Goal: Task Accomplishment & Management: Manage account settings

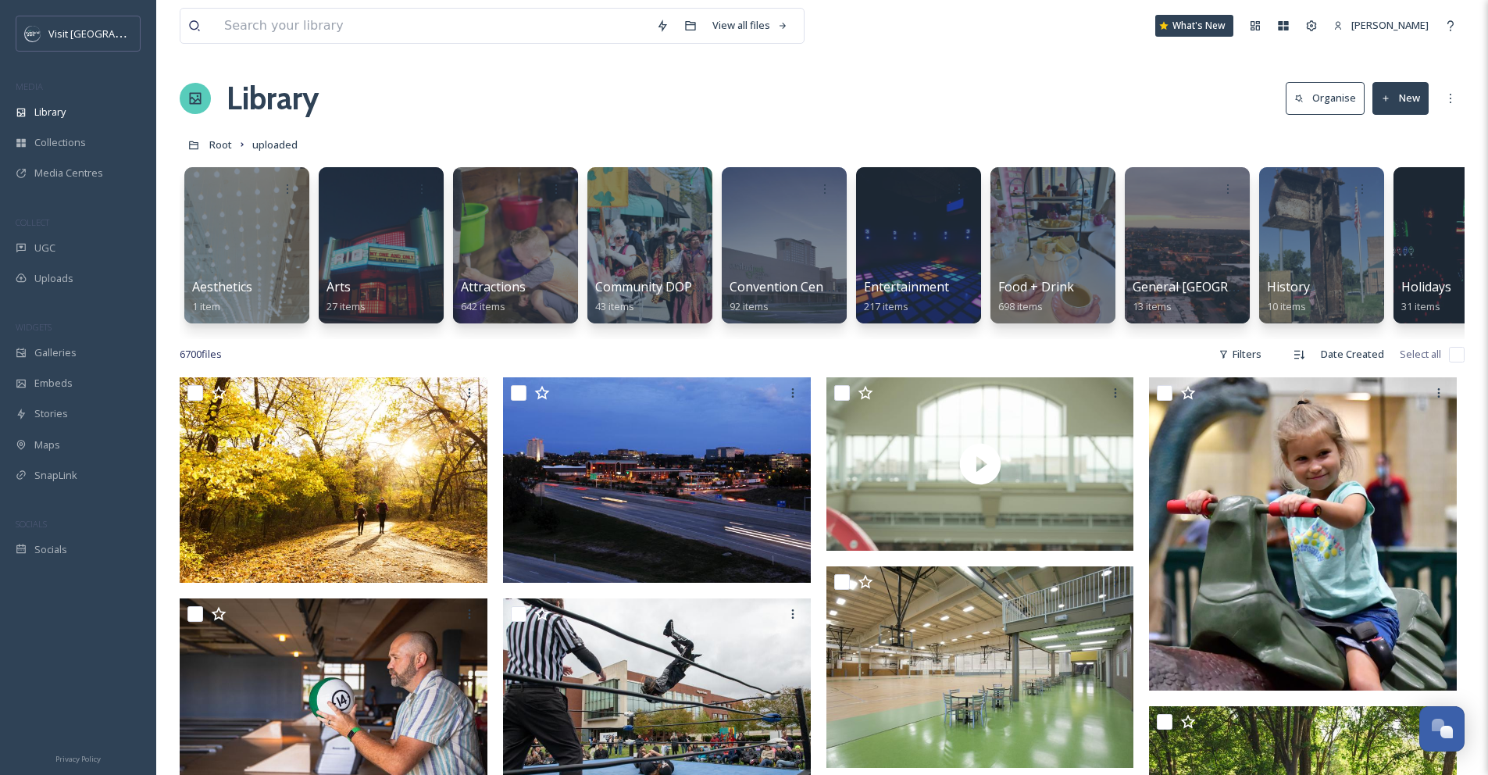
scroll to position [232, 0]
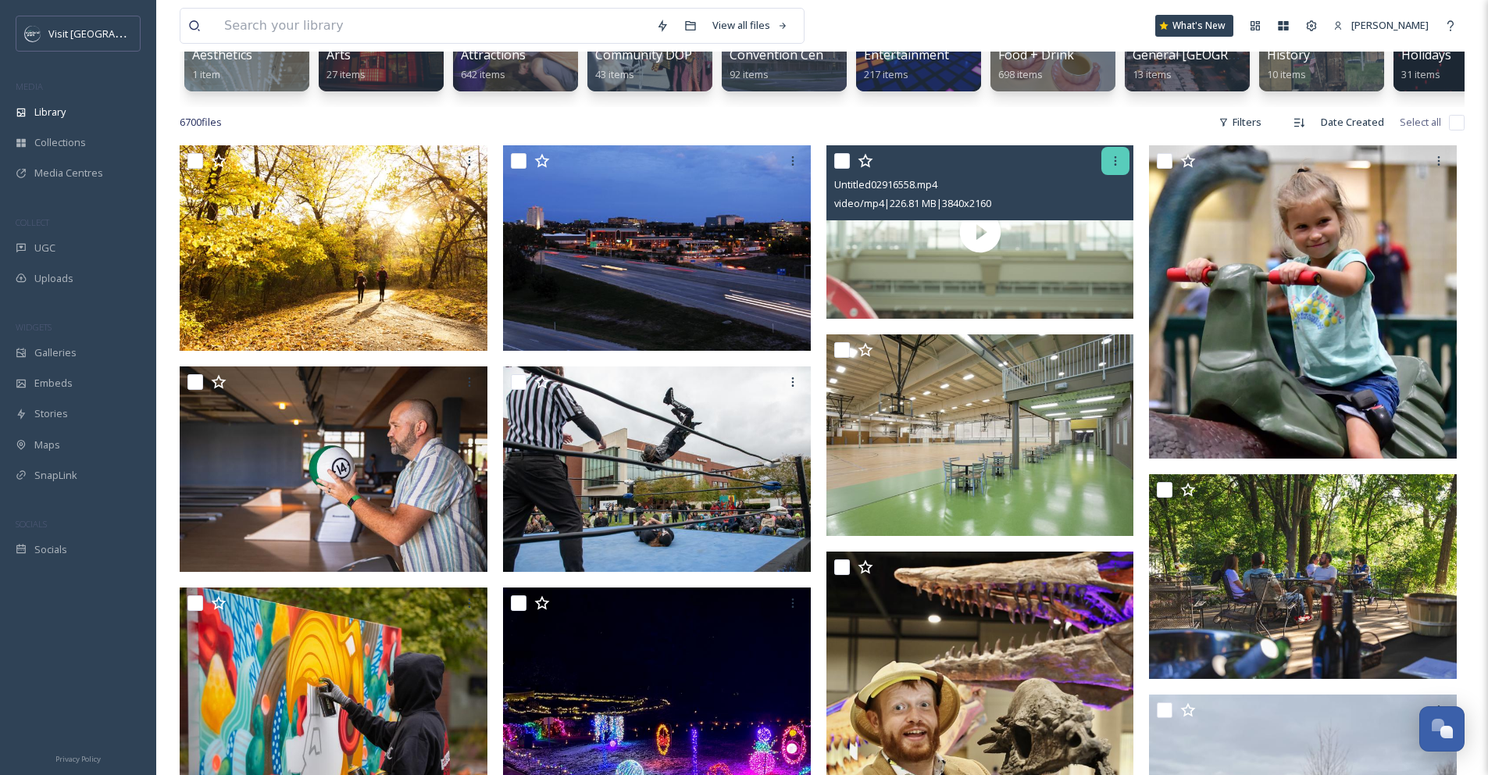
click at [1123, 175] on div at bounding box center [1116, 161] width 28 height 28
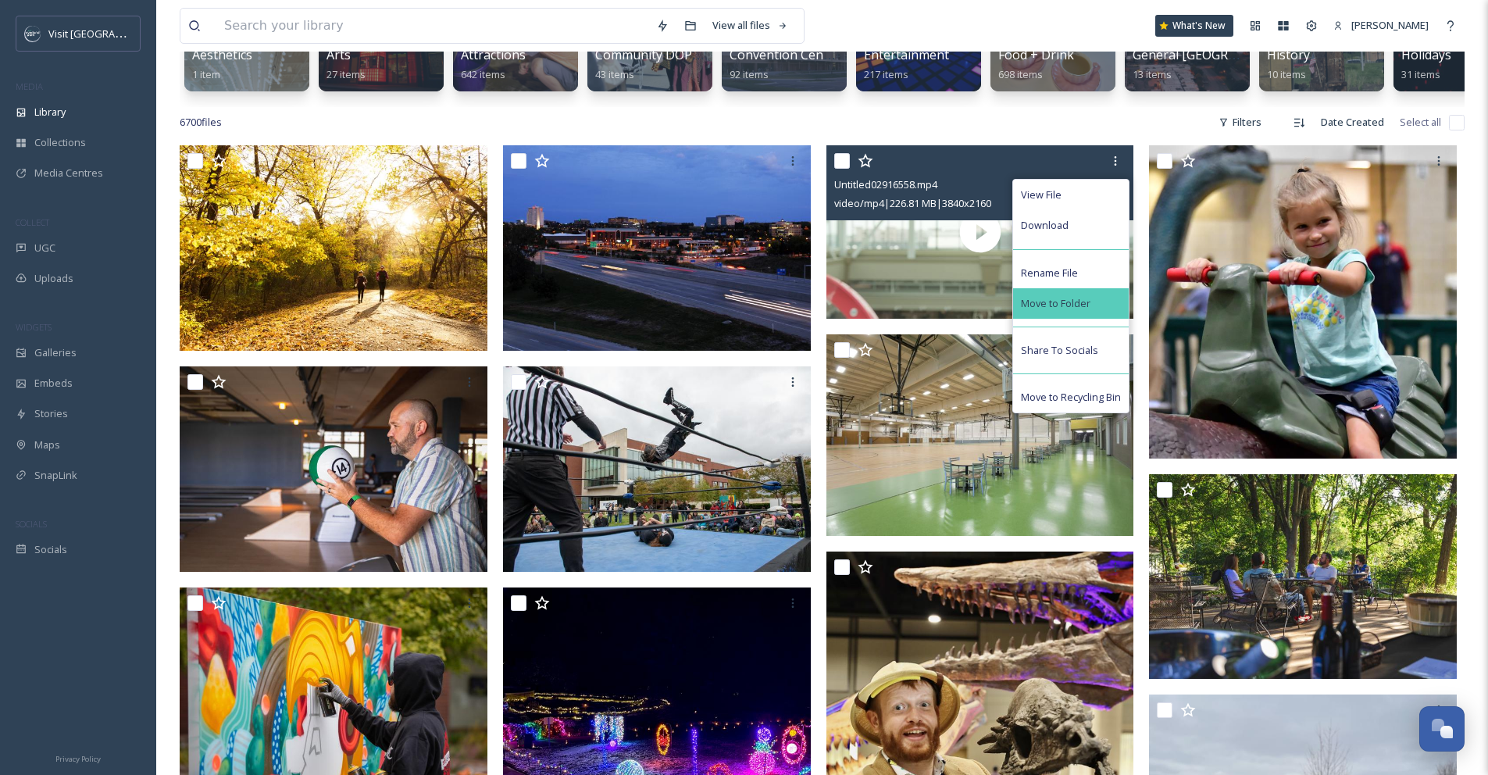
click at [1102, 306] on div "Move to Folder" at bounding box center [1071, 303] width 116 height 30
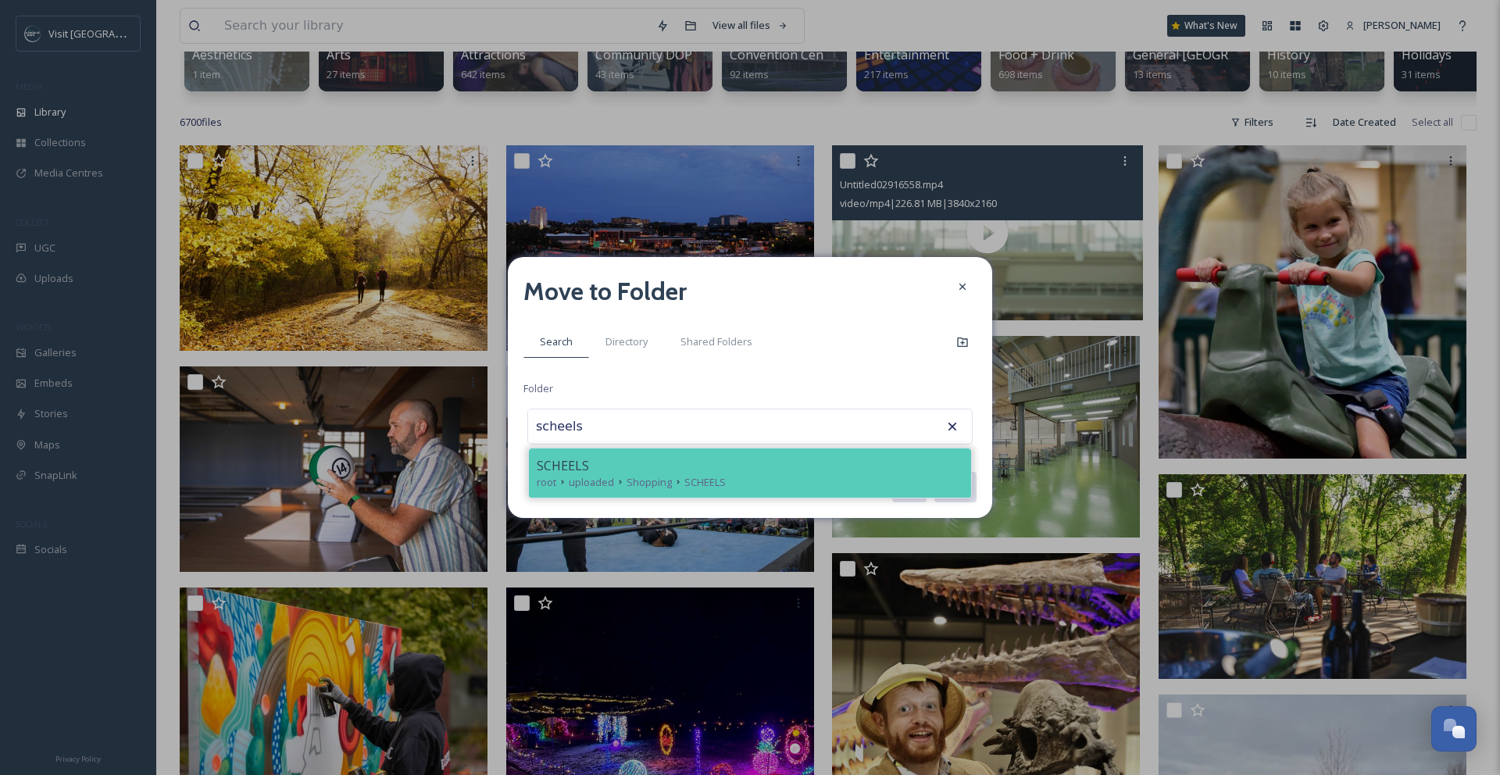
click at [683, 463] on div "SCHEELS" at bounding box center [750, 465] width 427 height 19
type input "SCHEELS"
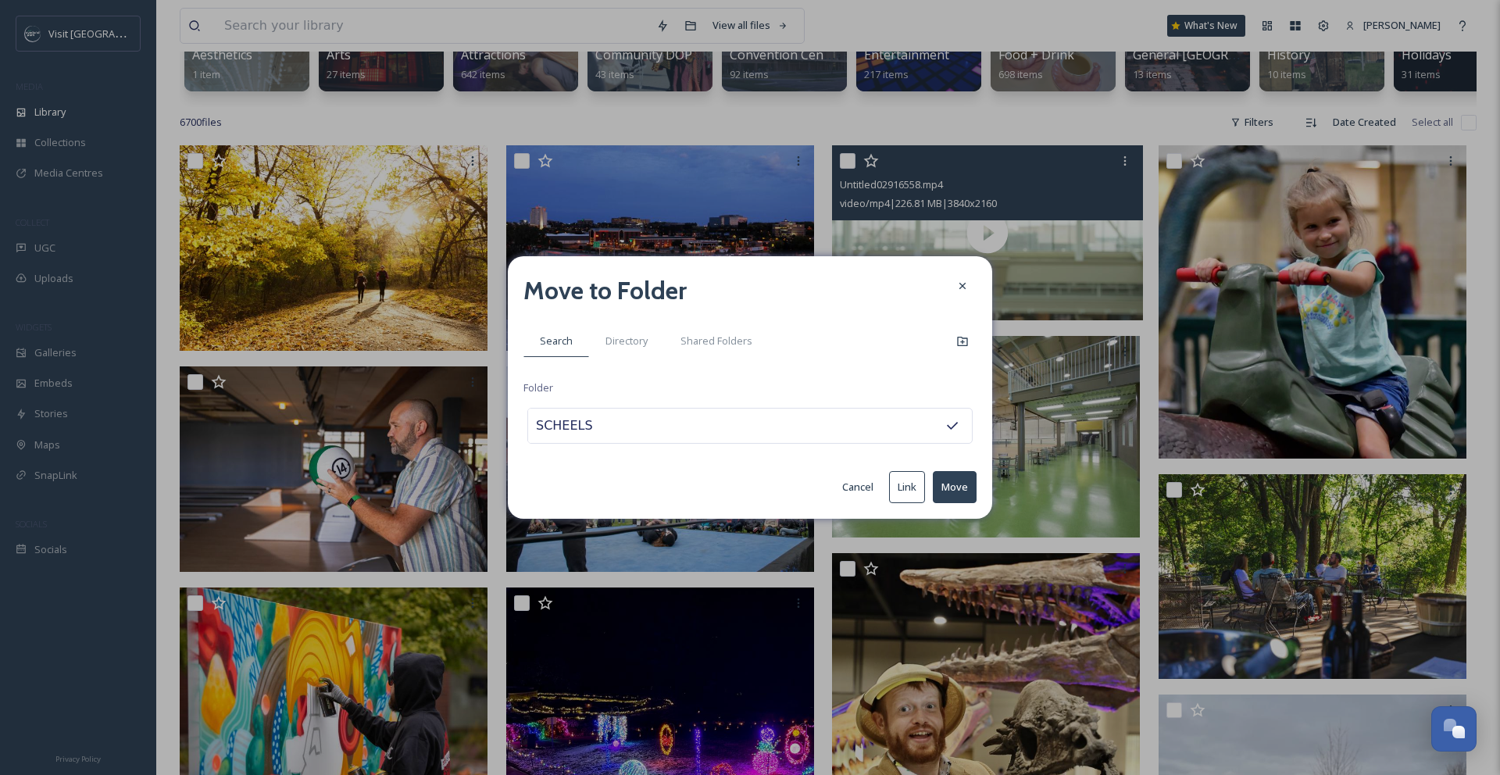
click at [952, 485] on button "Move" at bounding box center [955, 487] width 44 height 32
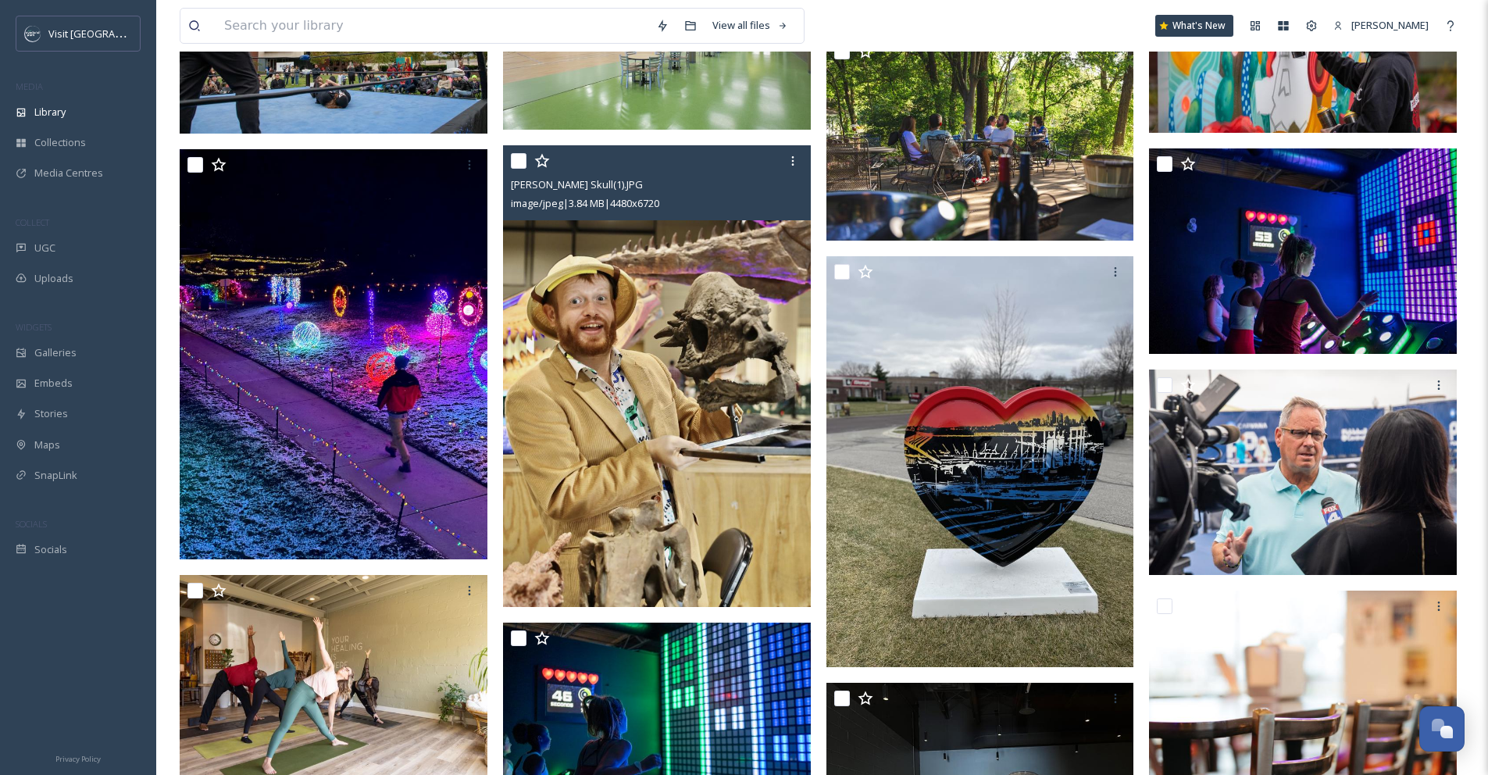
scroll to position [634, 0]
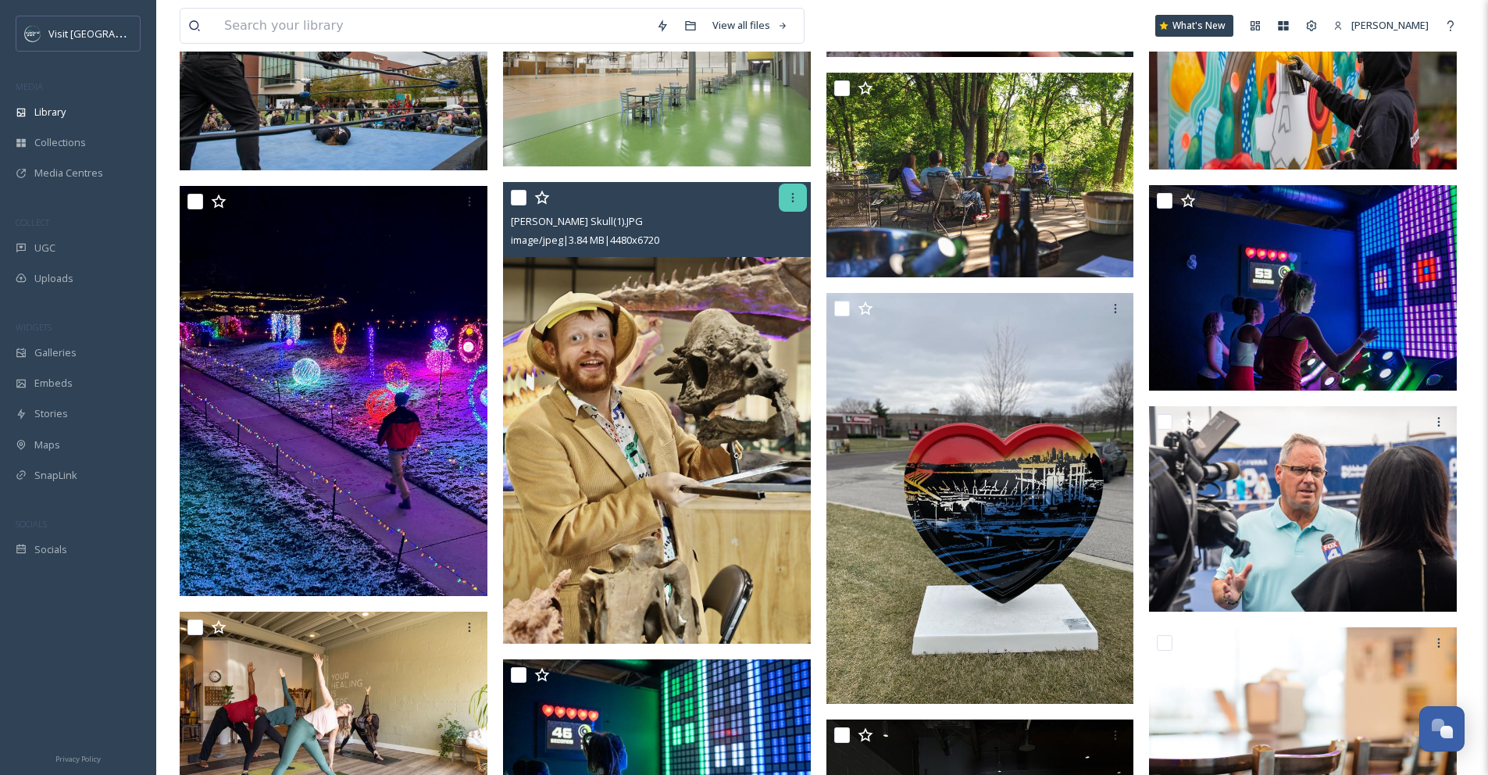
click at [791, 204] on icon at bounding box center [793, 197] width 13 height 13
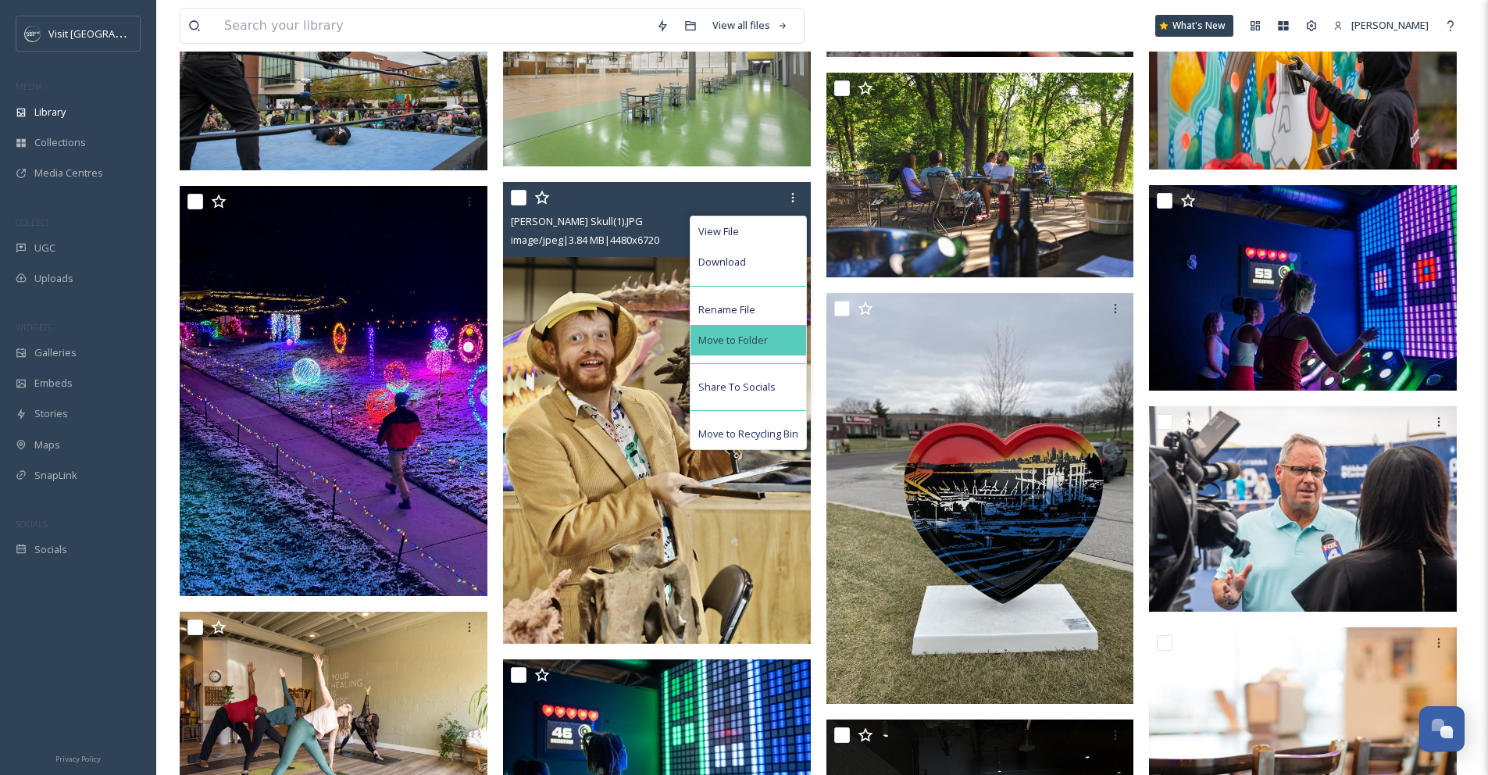
click at [771, 338] on div "Move to Folder" at bounding box center [749, 340] width 116 height 30
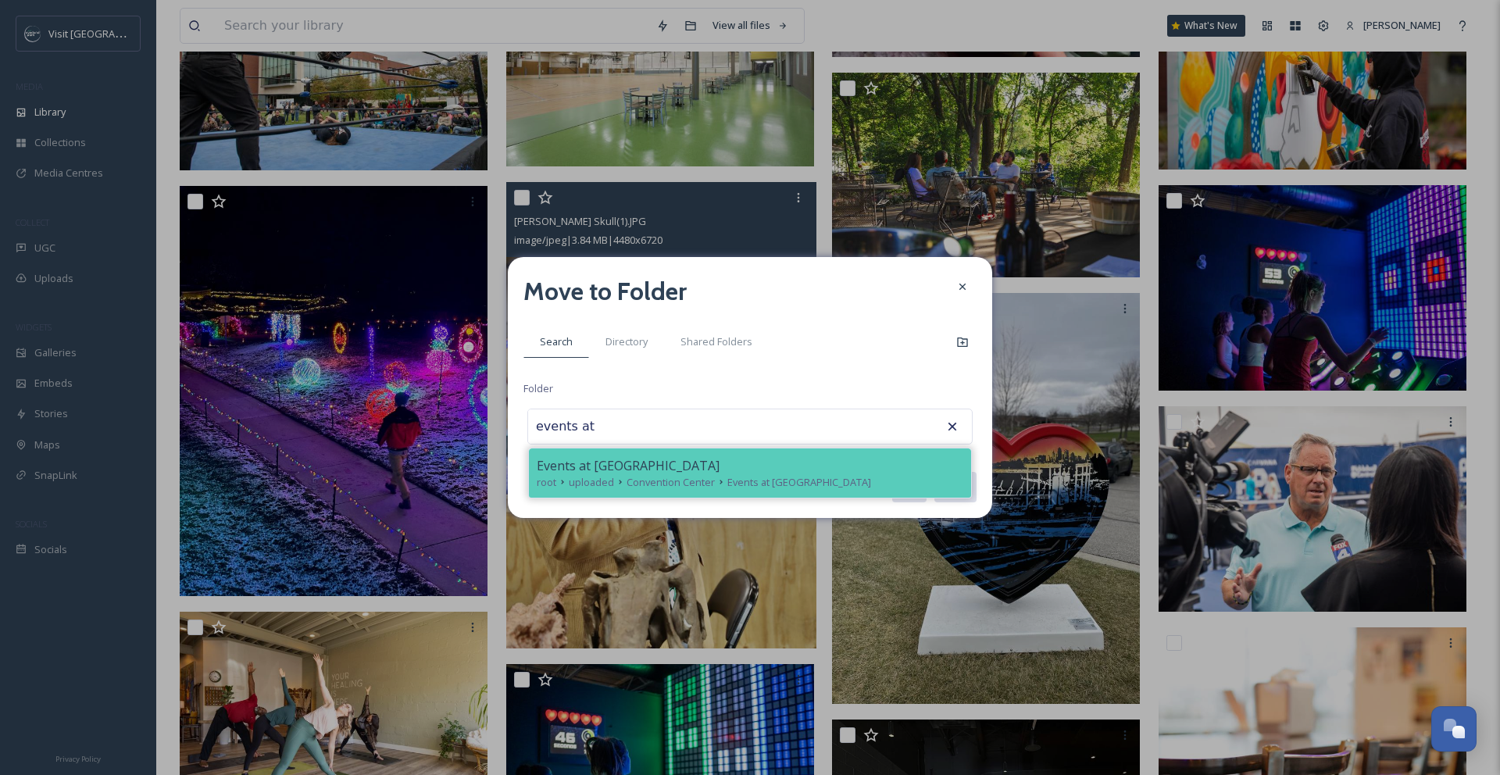
click at [674, 475] on span "Convention Center" at bounding box center [671, 482] width 88 height 15
type input "Events at [GEOGRAPHIC_DATA]"
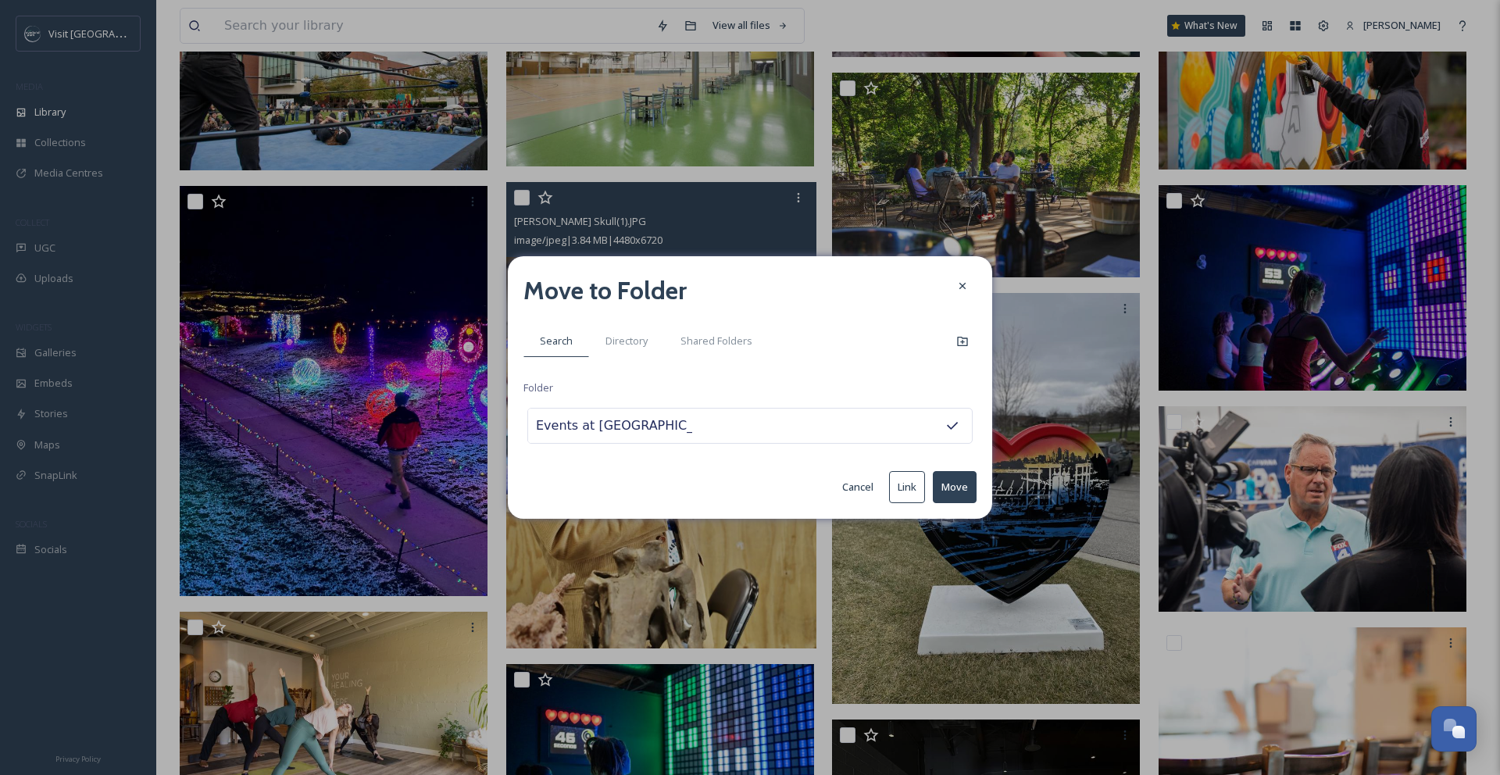
click at [968, 491] on button "Move" at bounding box center [955, 487] width 44 height 32
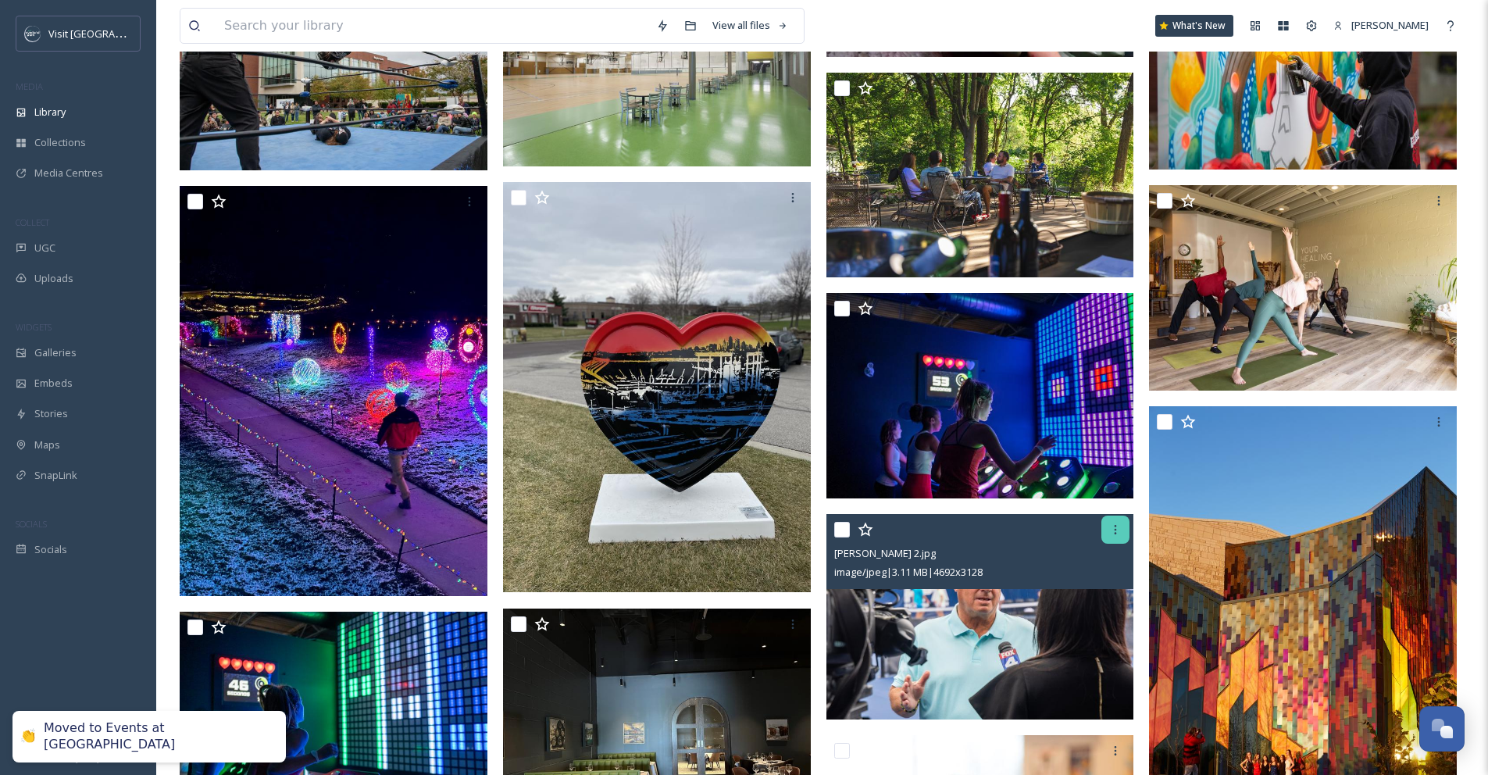
click at [1117, 534] on icon at bounding box center [1116, 529] width 2 height 9
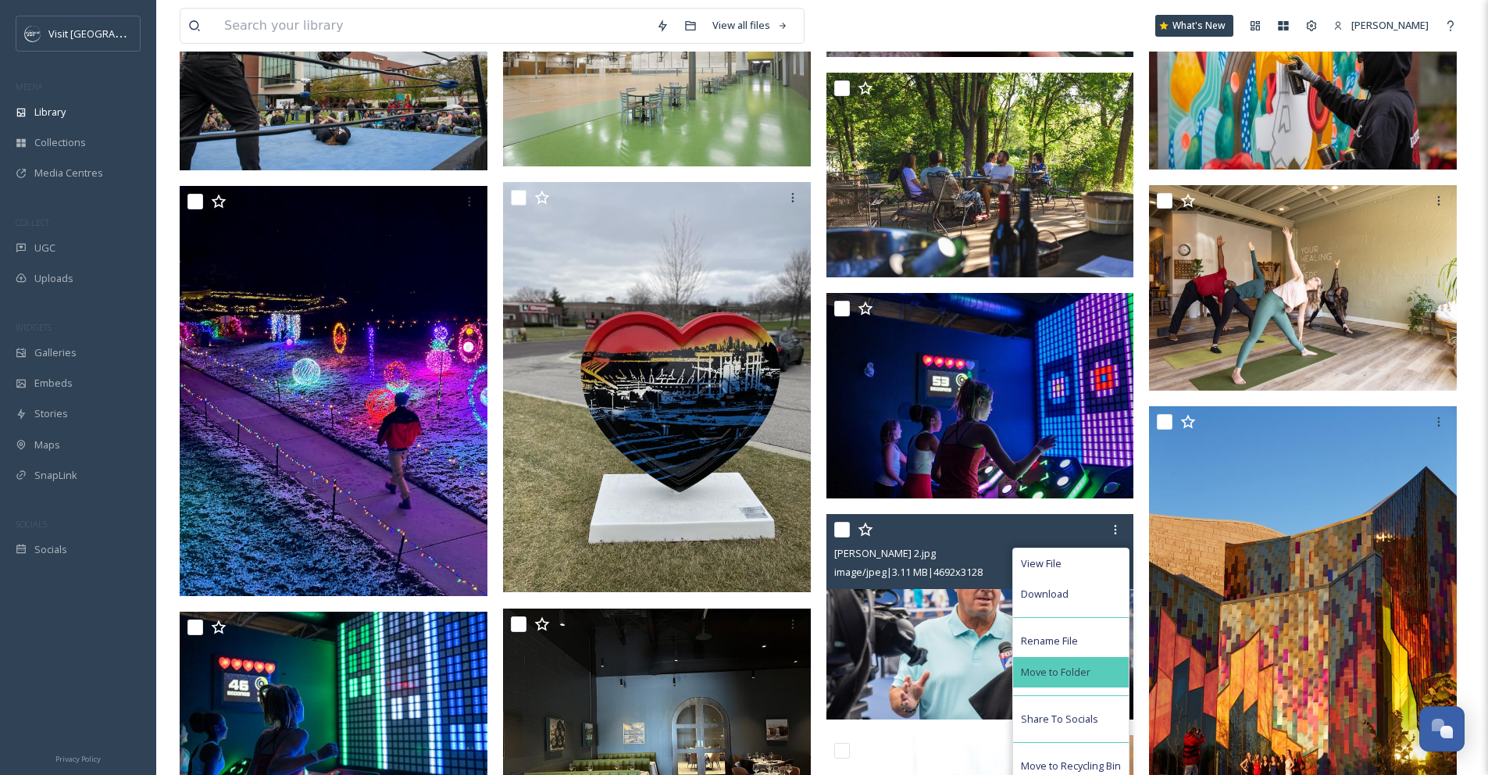
click at [1086, 675] on span "Move to Folder" at bounding box center [1056, 672] width 70 height 15
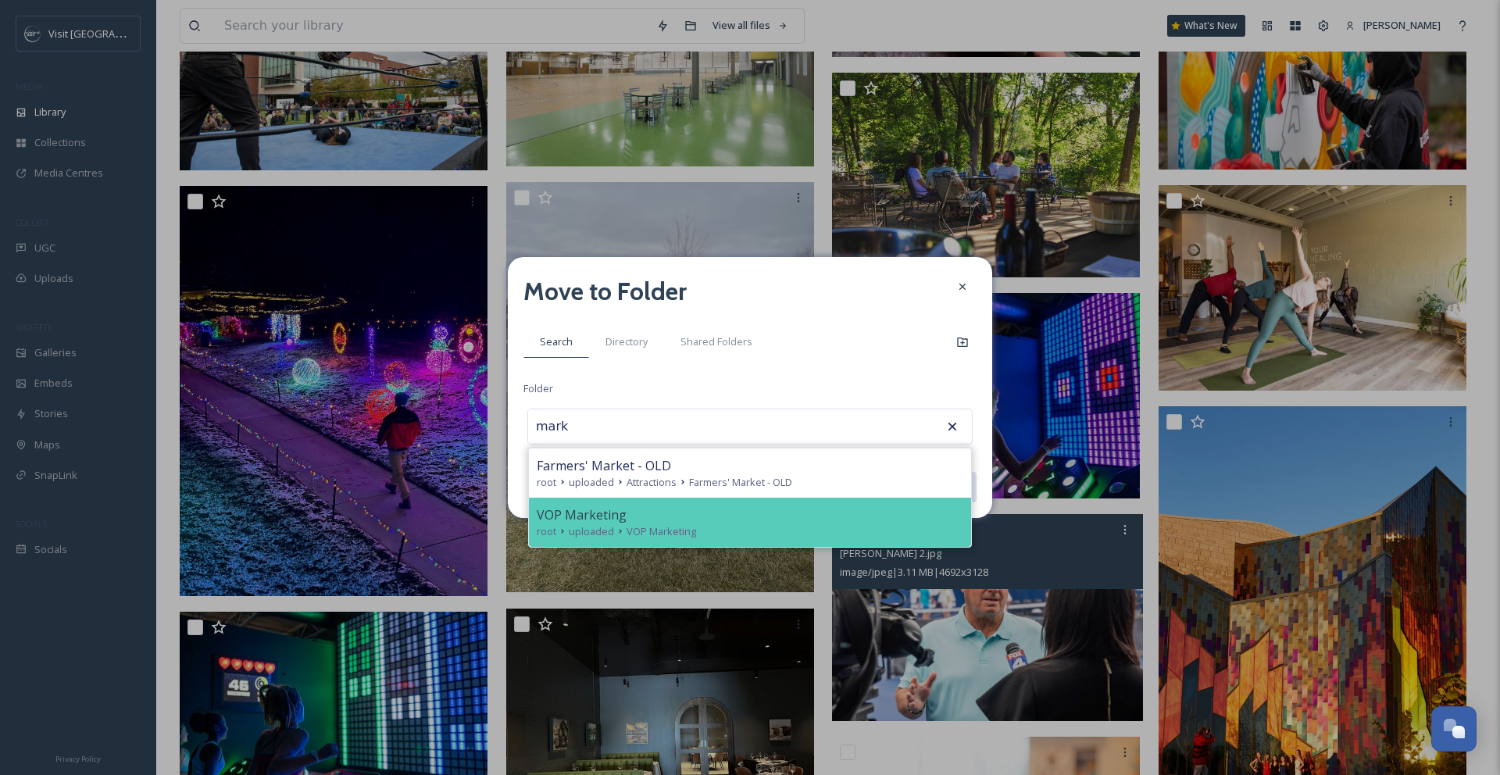
click at [709, 536] on div "root uploaded VOP Marketing" at bounding box center [750, 531] width 427 height 15
type input "VOP Marketing"
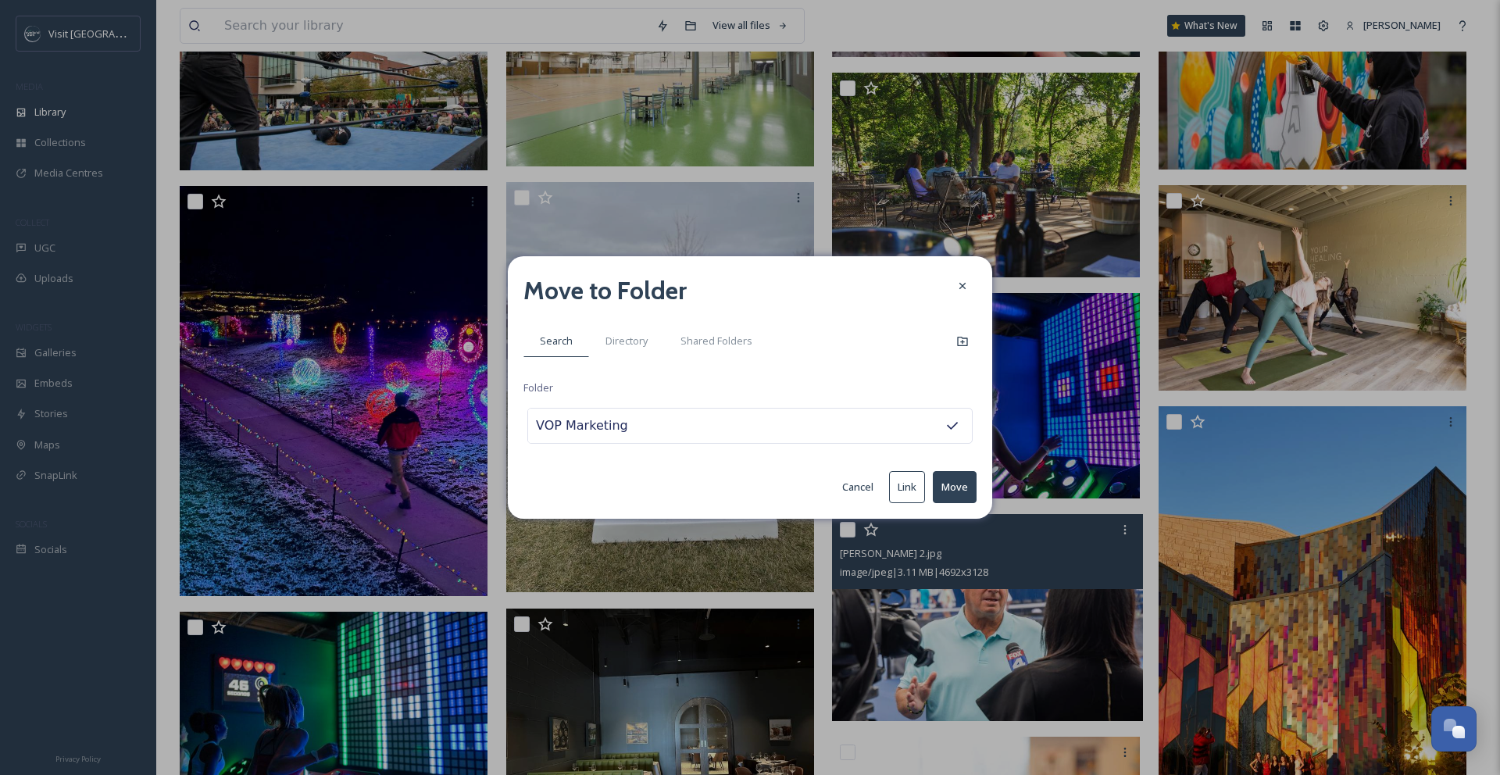
click at [945, 488] on button "Move" at bounding box center [955, 487] width 44 height 32
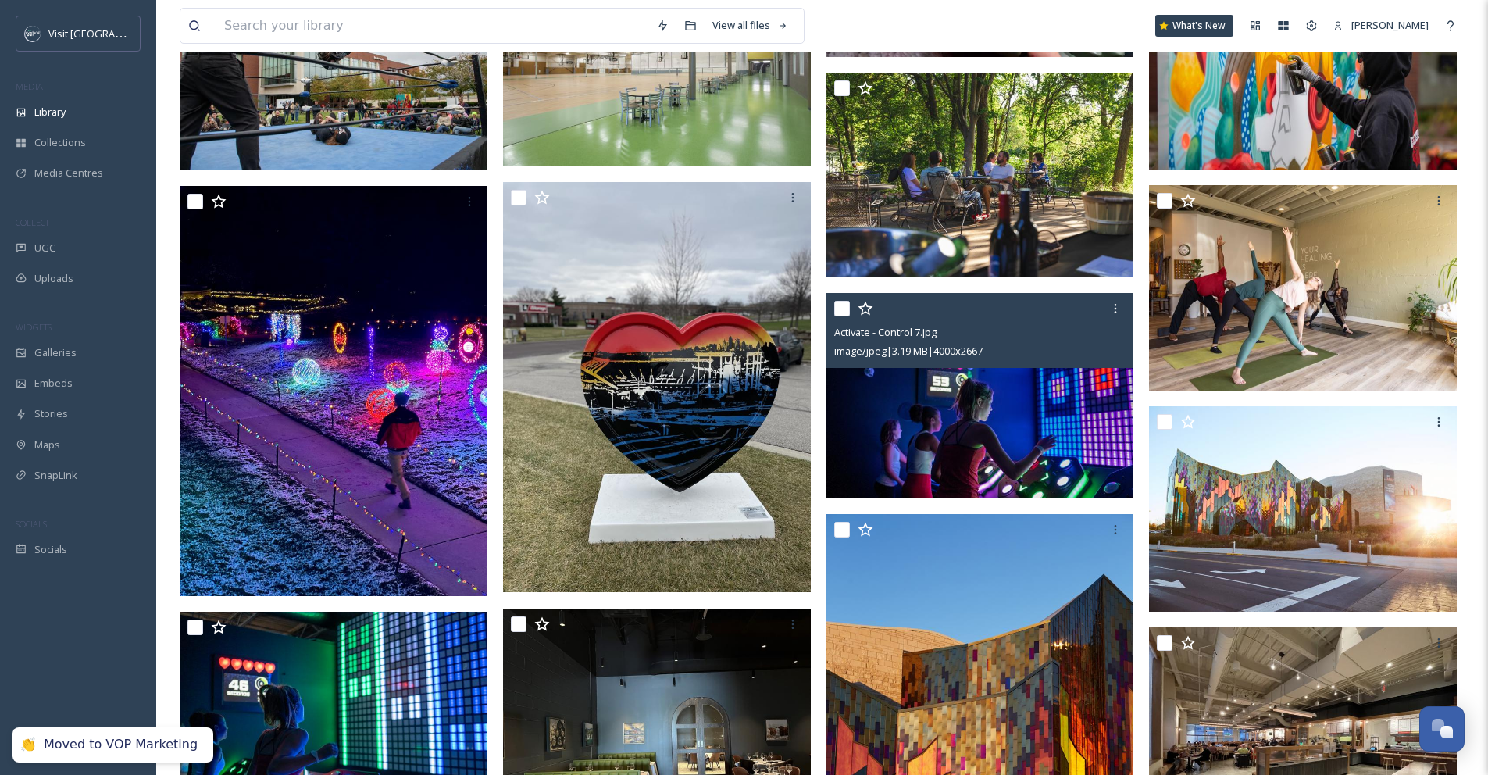
click at [843, 316] on input "checkbox" at bounding box center [842, 309] width 16 height 16
checkbox input "true"
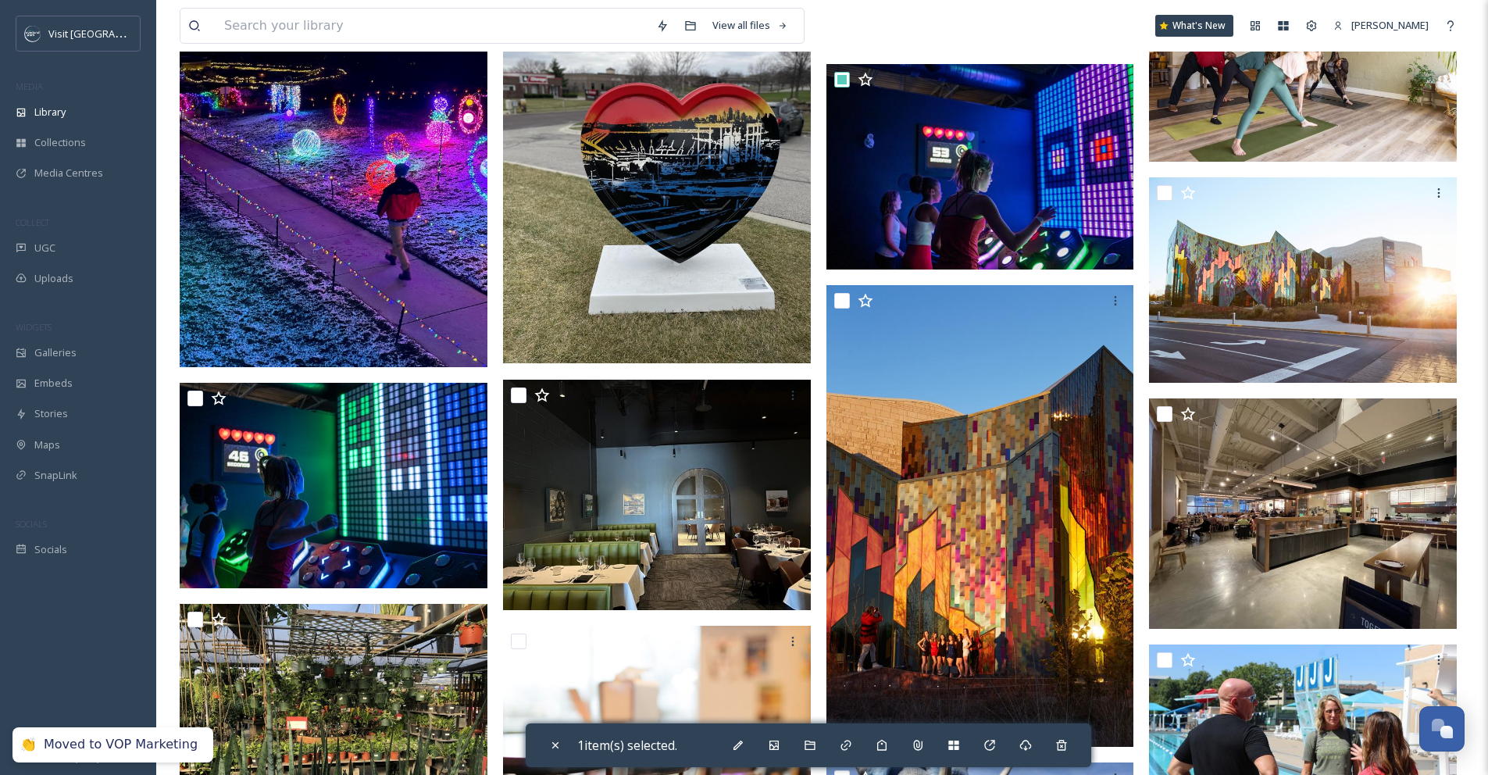
scroll to position [893, 0]
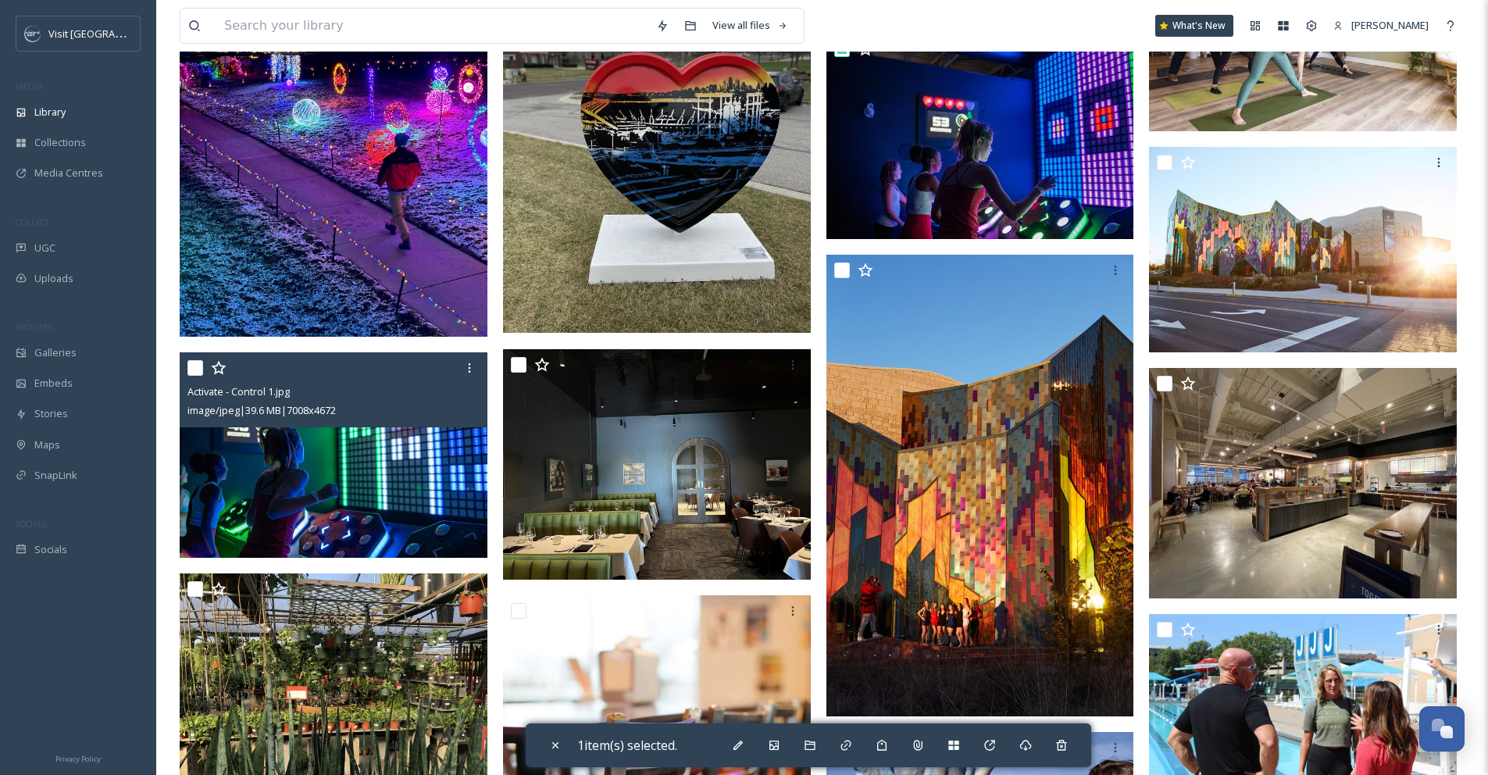
click at [198, 375] on input "checkbox" at bounding box center [196, 368] width 16 height 16
checkbox input "true"
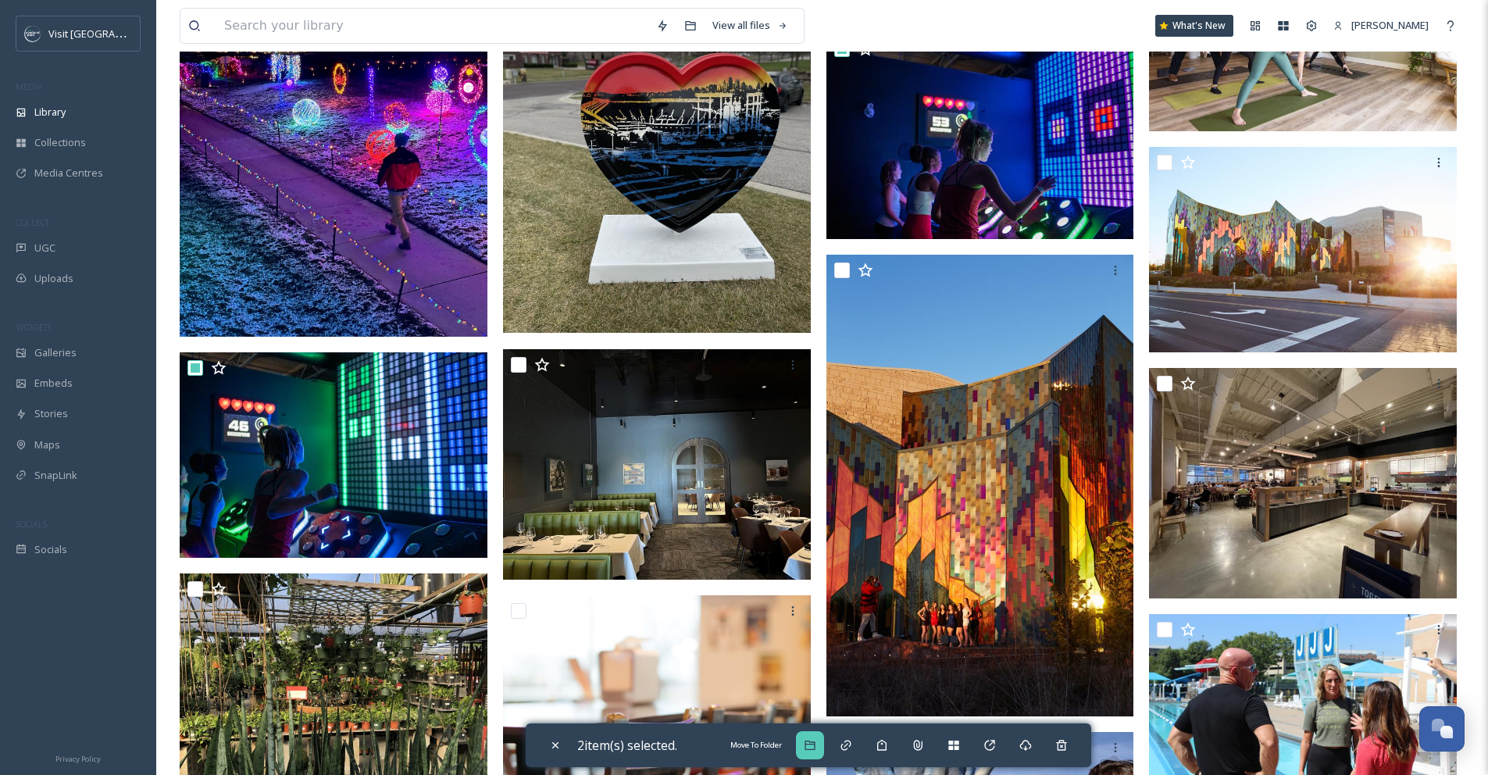
click at [809, 752] on div "Move To Folder" at bounding box center [810, 745] width 28 height 28
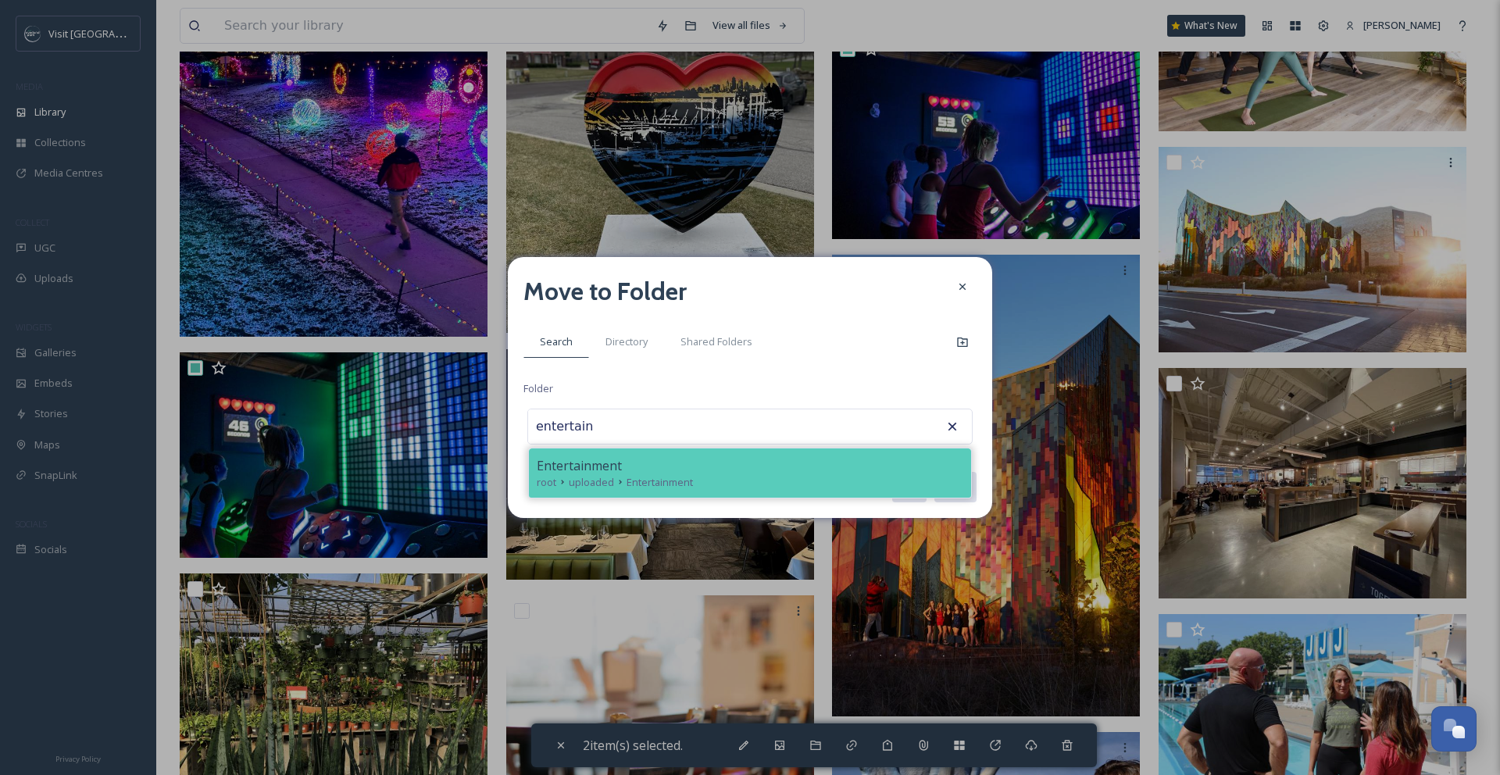
click at [841, 484] on div "root uploaded Entertainment" at bounding box center [750, 482] width 427 height 15
type input "Entertainment"
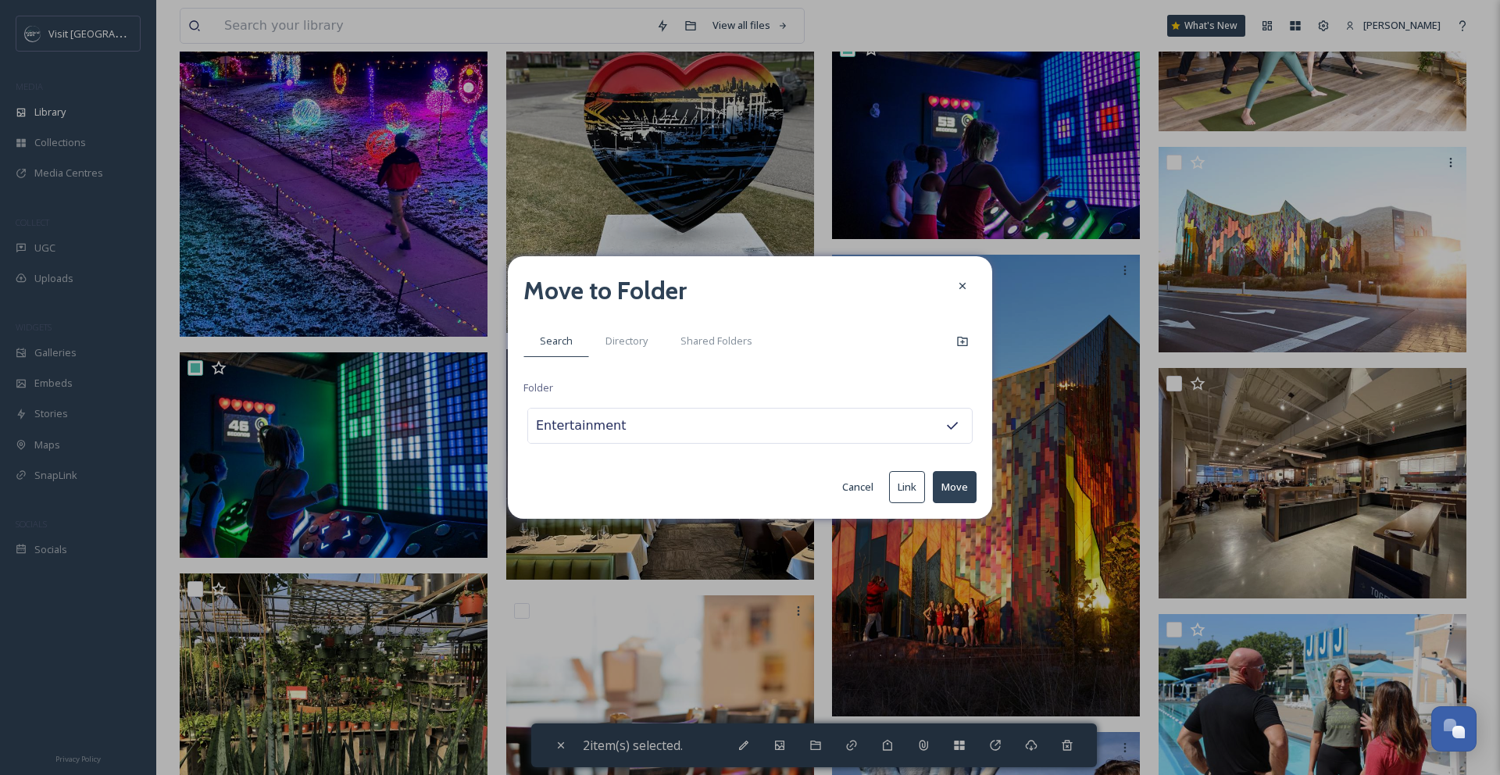
click at [938, 487] on button "Move" at bounding box center [955, 487] width 44 height 32
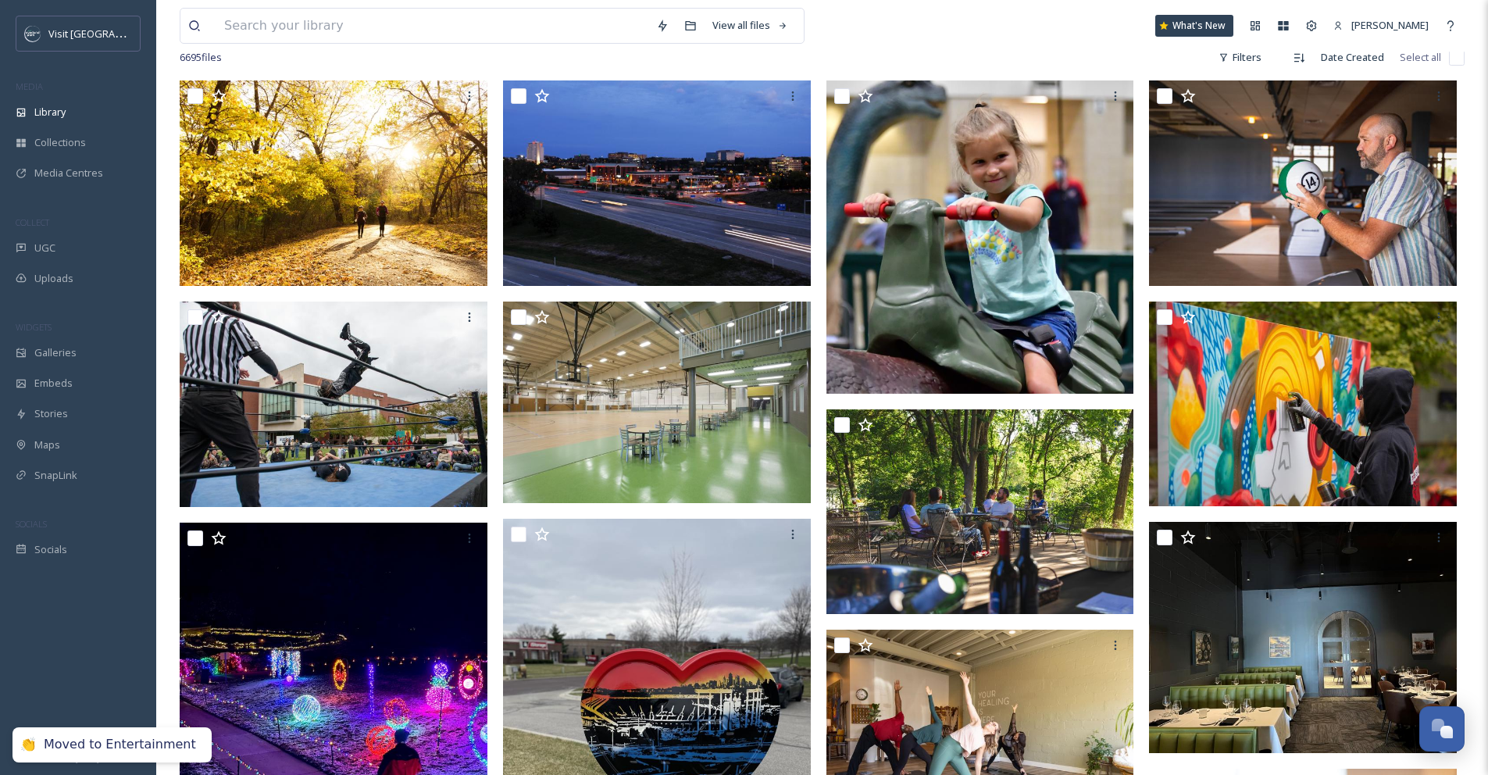
scroll to position [206, 0]
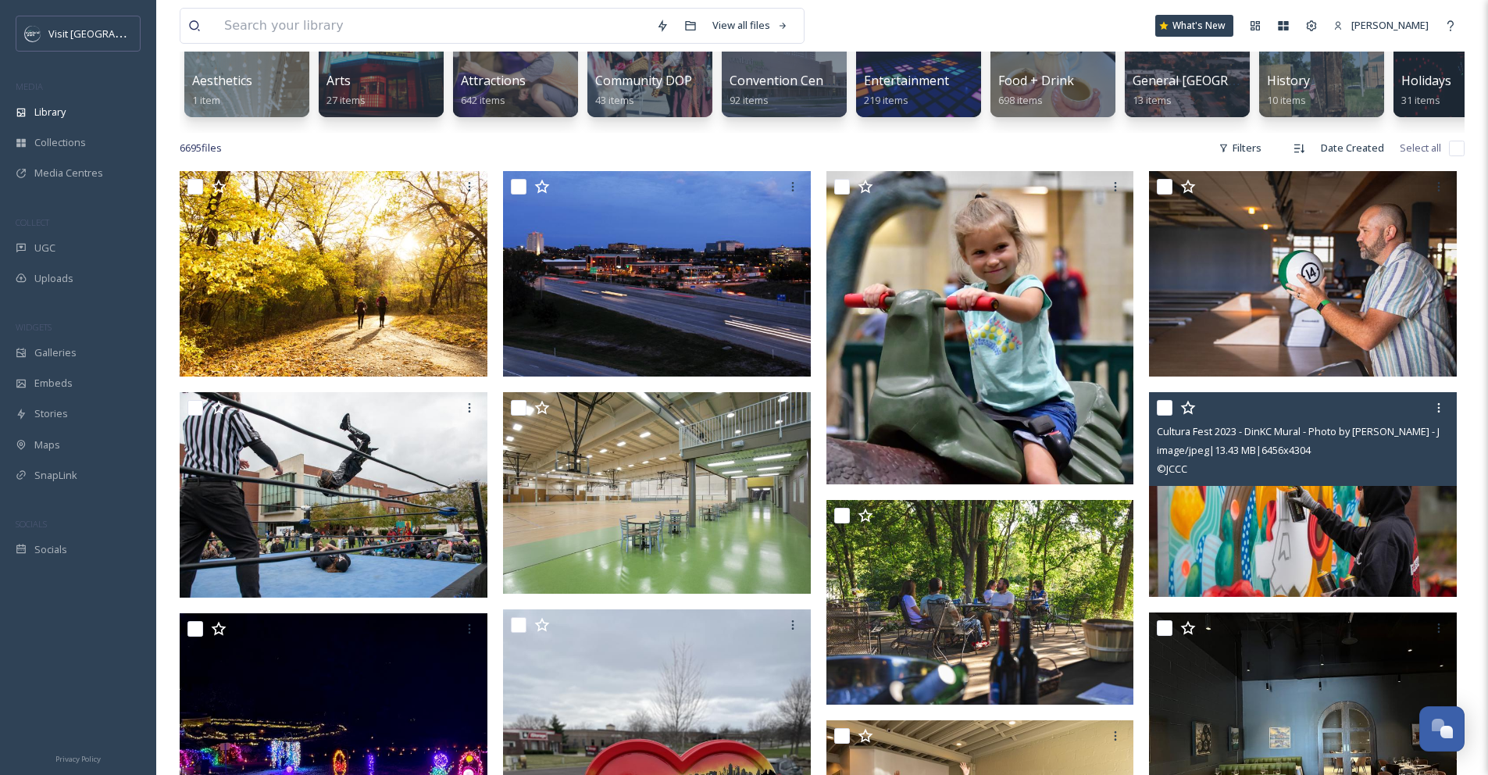
click at [1170, 416] on input "checkbox" at bounding box center [1165, 408] width 16 height 16
checkbox input "true"
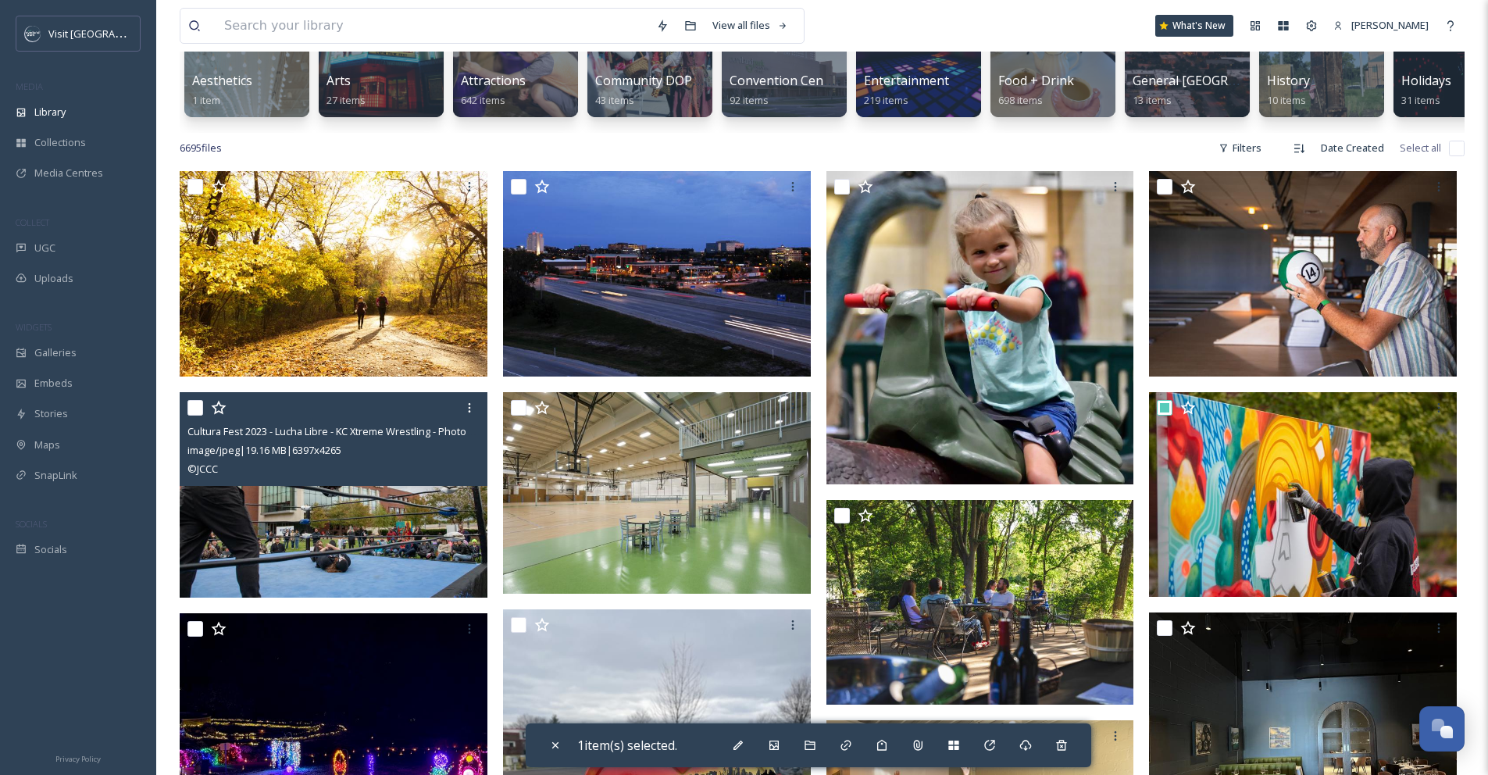
click at [194, 416] on input "checkbox" at bounding box center [196, 408] width 16 height 16
checkbox input "true"
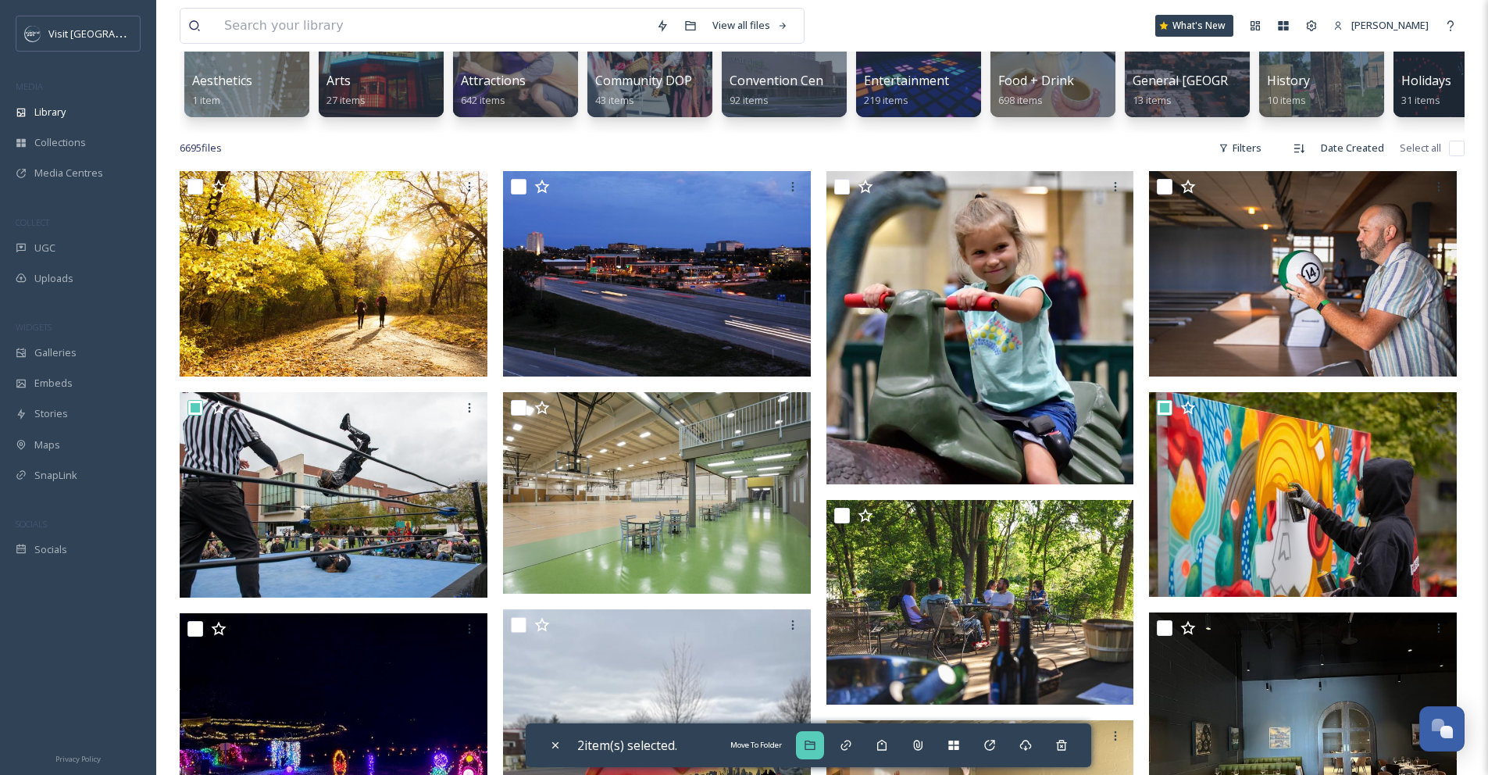
click at [816, 745] on icon at bounding box center [810, 745] width 13 height 13
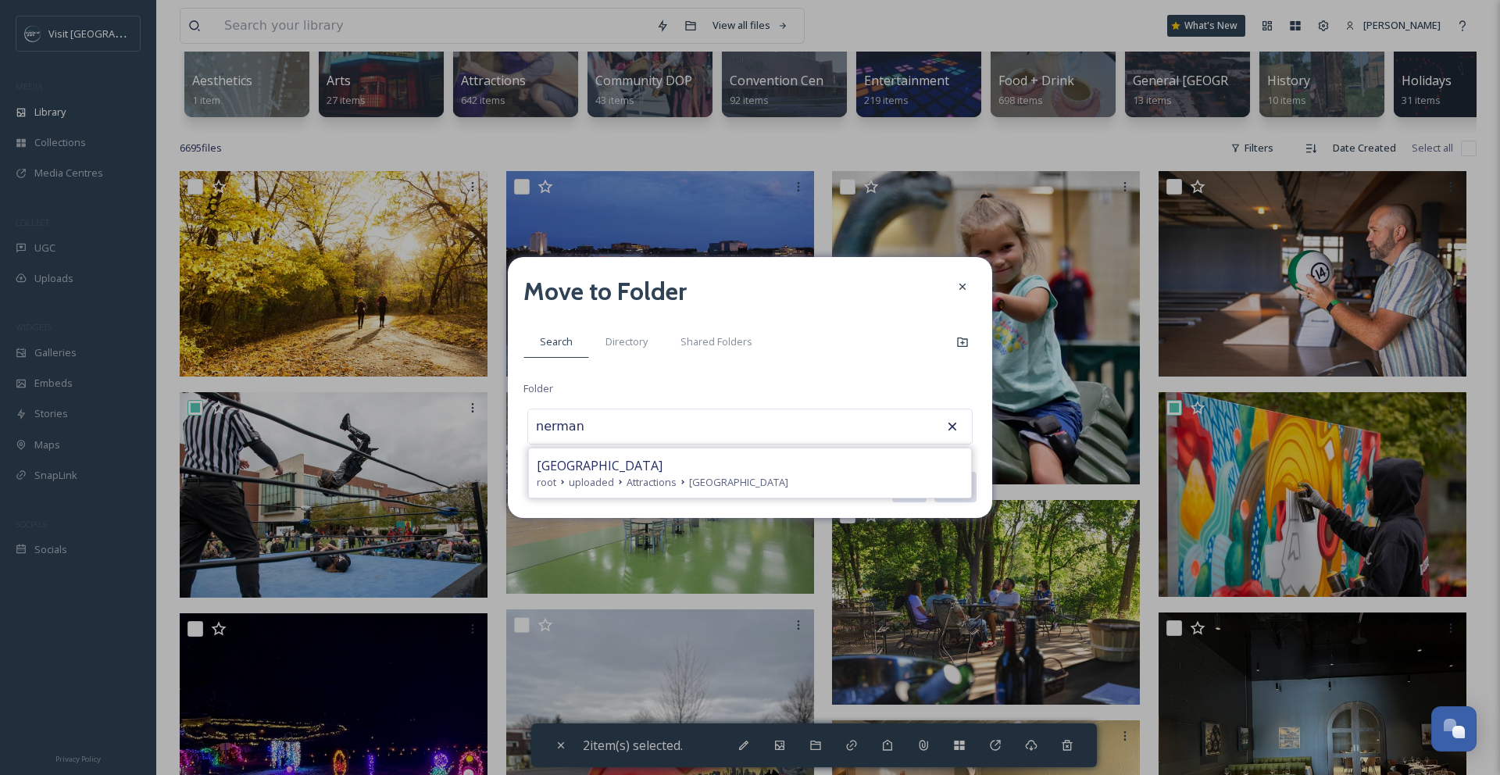
click at [764, 459] on div "[GEOGRAPHIC_DATA]" at bounding box center [750, 465] width 427 height 19
type input "[GEOGRAPHIC_DATA]"
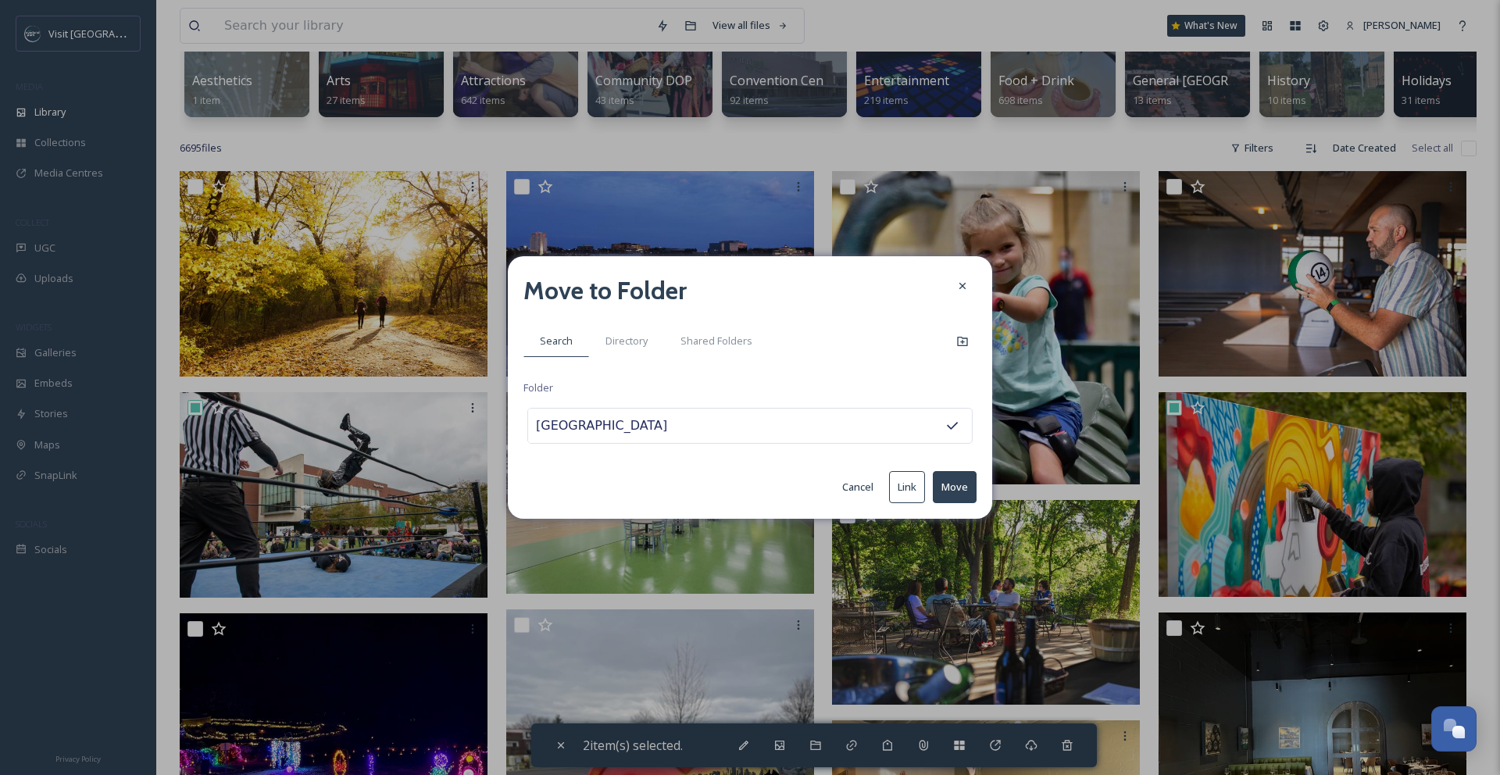
click at [953, 491] on button "Move" at bounding box center [955, 487] width 44 height 32
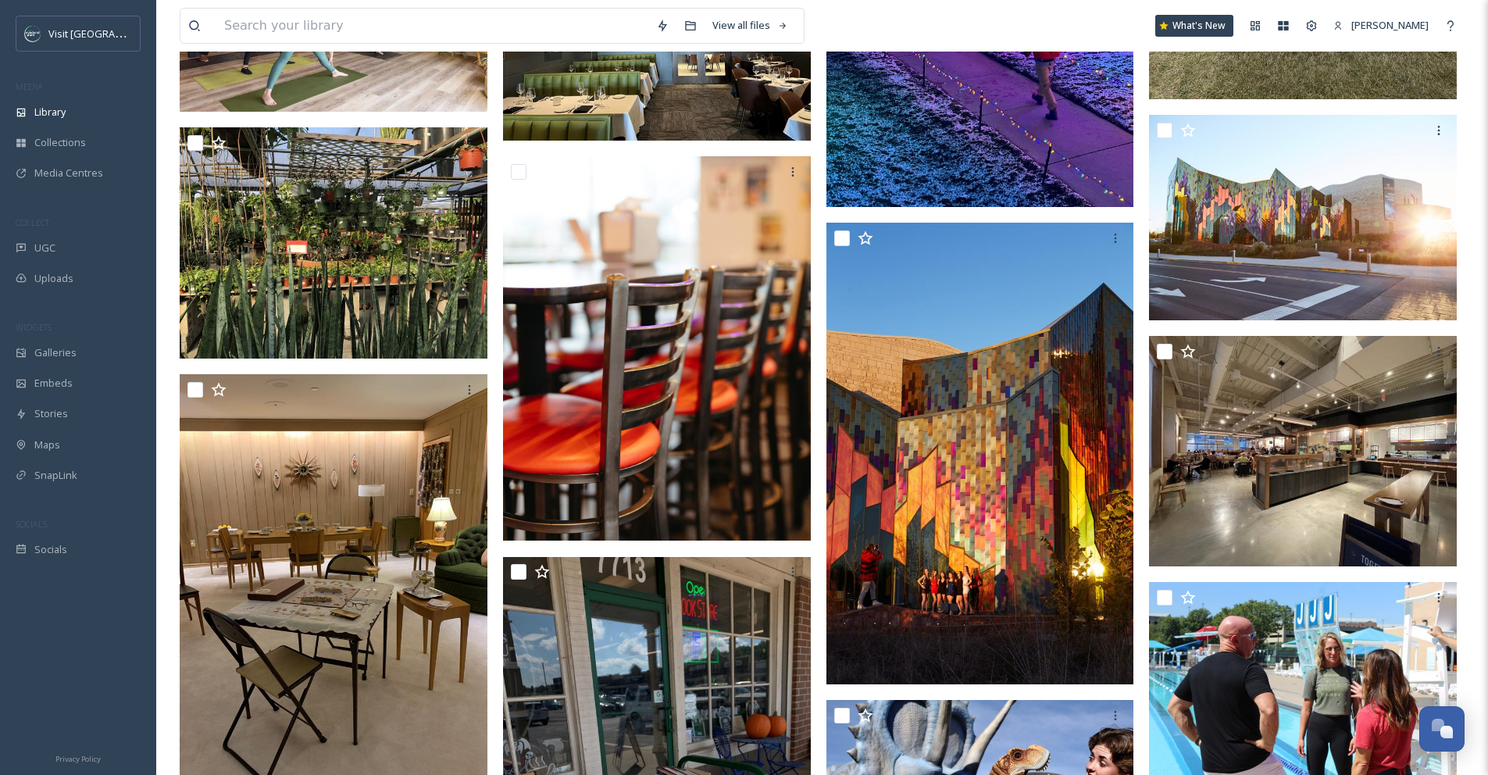
scroll to position [918, 0]
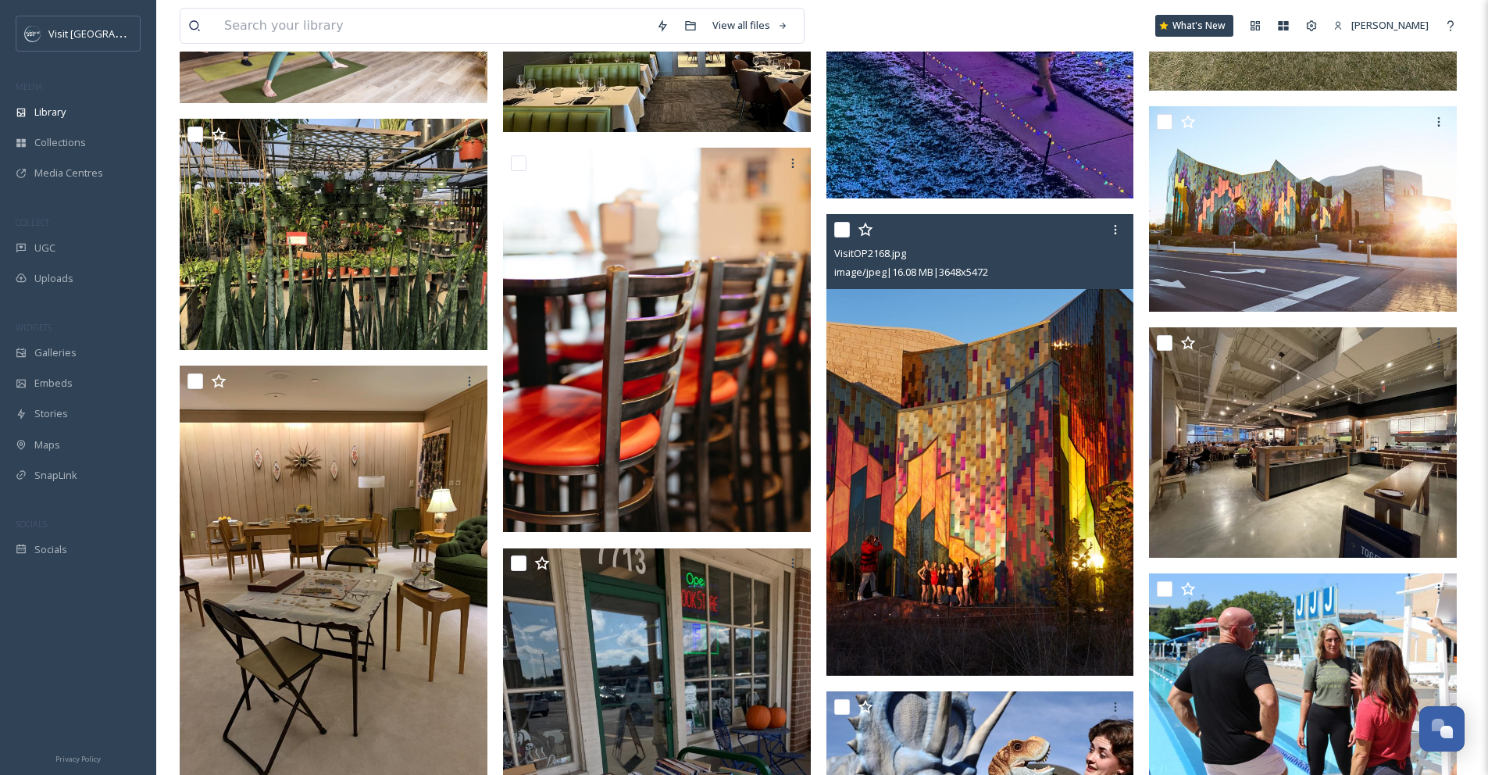
click at [848, 238] on input "checkbox" at bounding box center [842, 230] width 16 height 16
checkbox input "true"
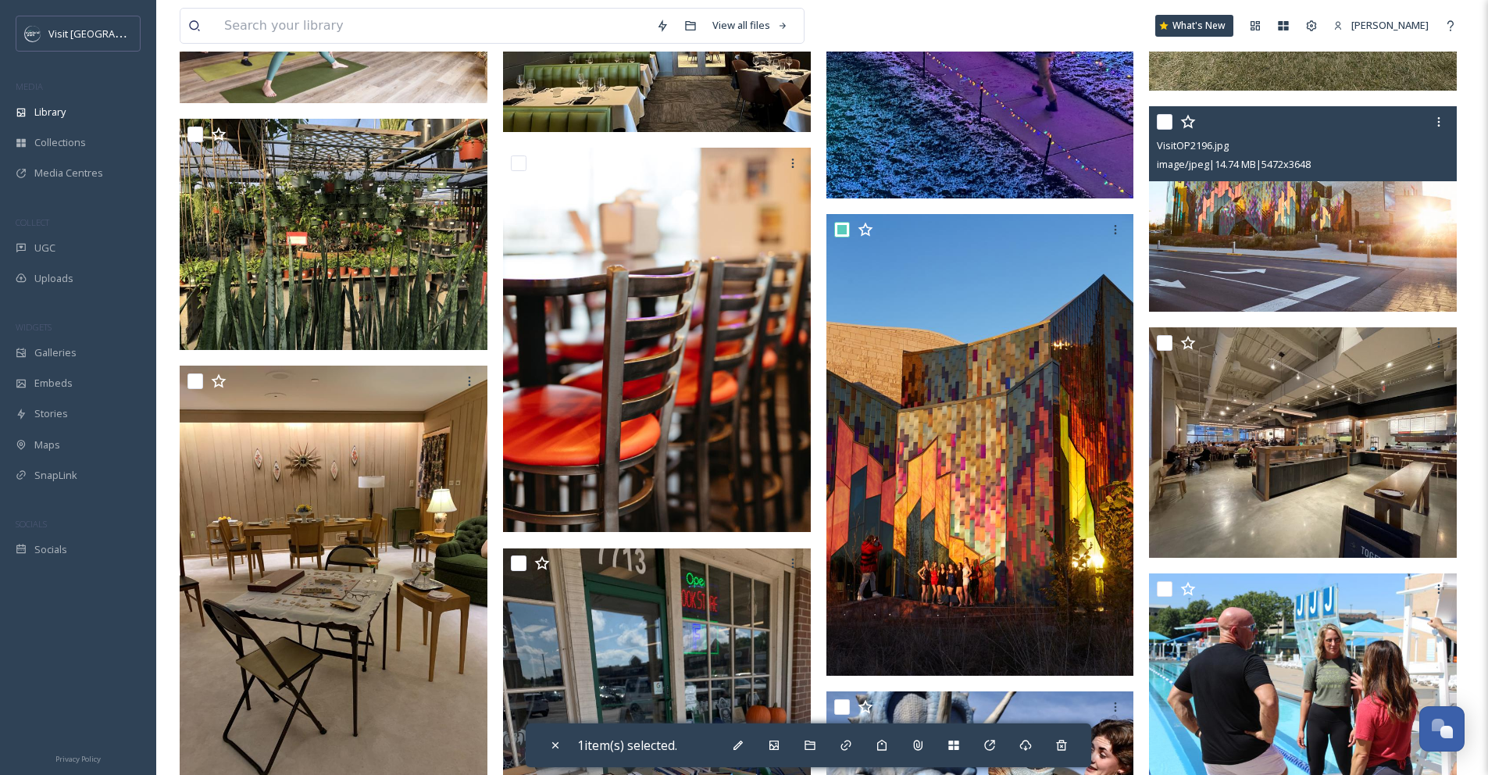
click at [1161, 130] on input "checkbox" at bounding box center [1165, 122] width 16 height 16
checkbox input "true"
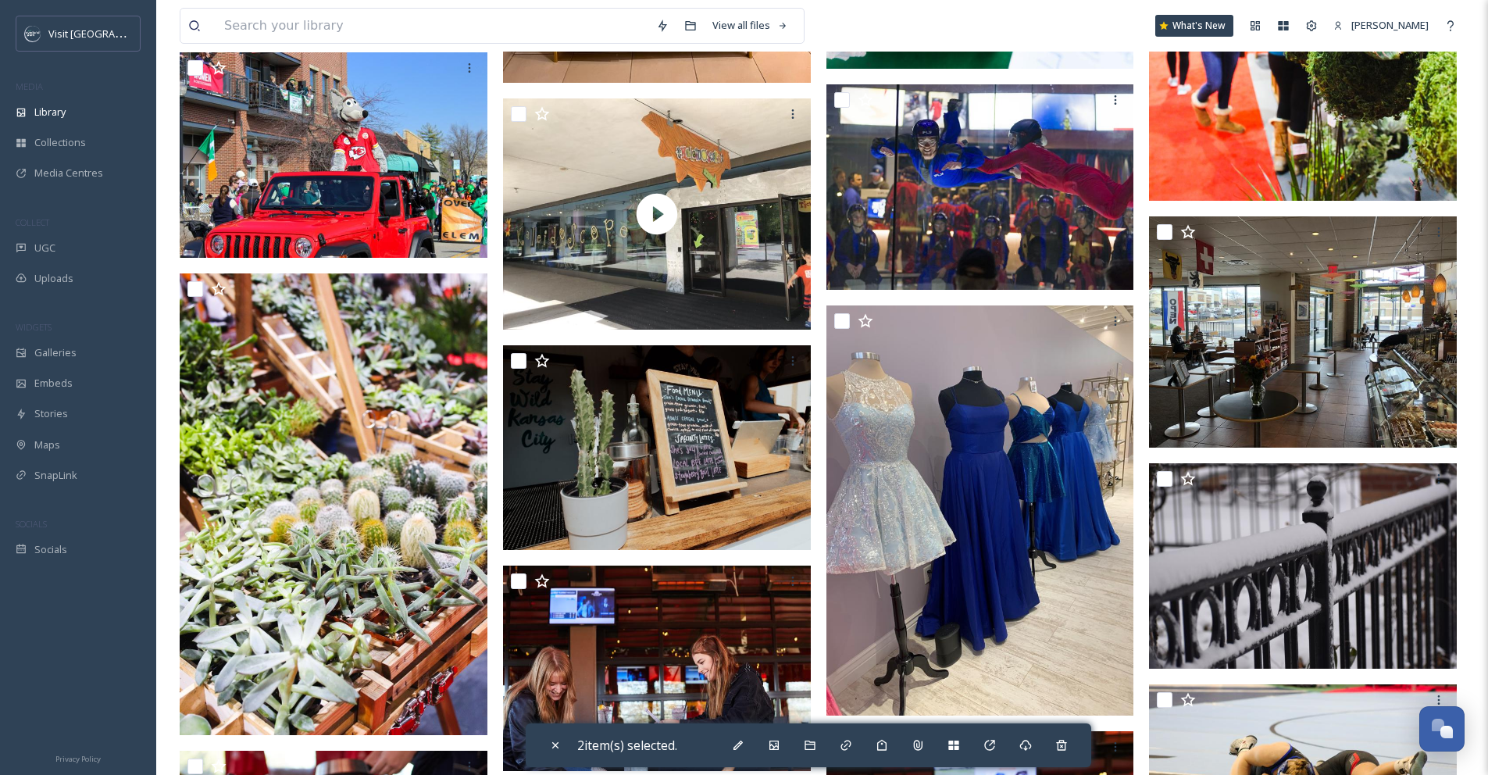
scroll to position [1446, 0]
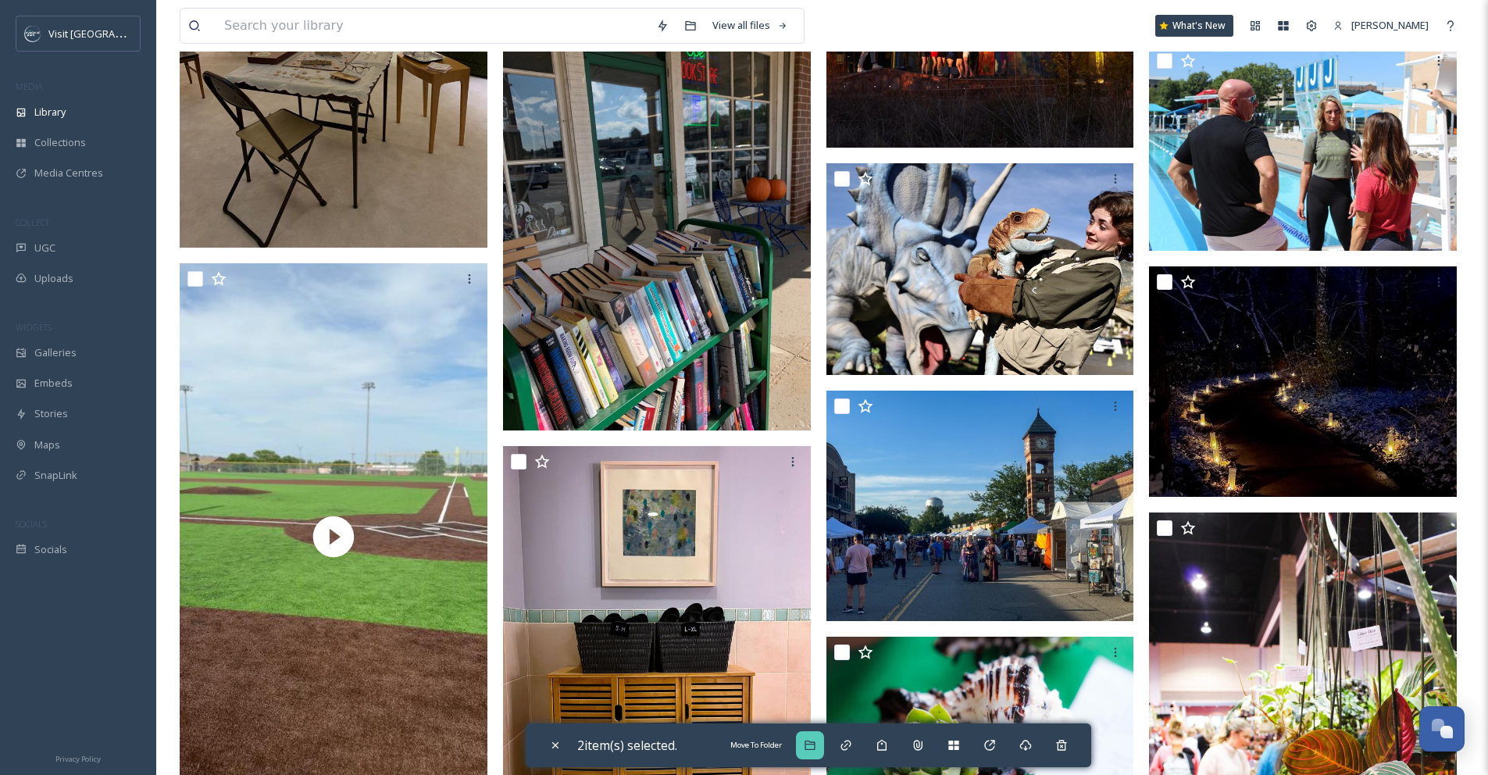
click at [813, 749] on icon at bounding box center [810, 745] width 10 height 9
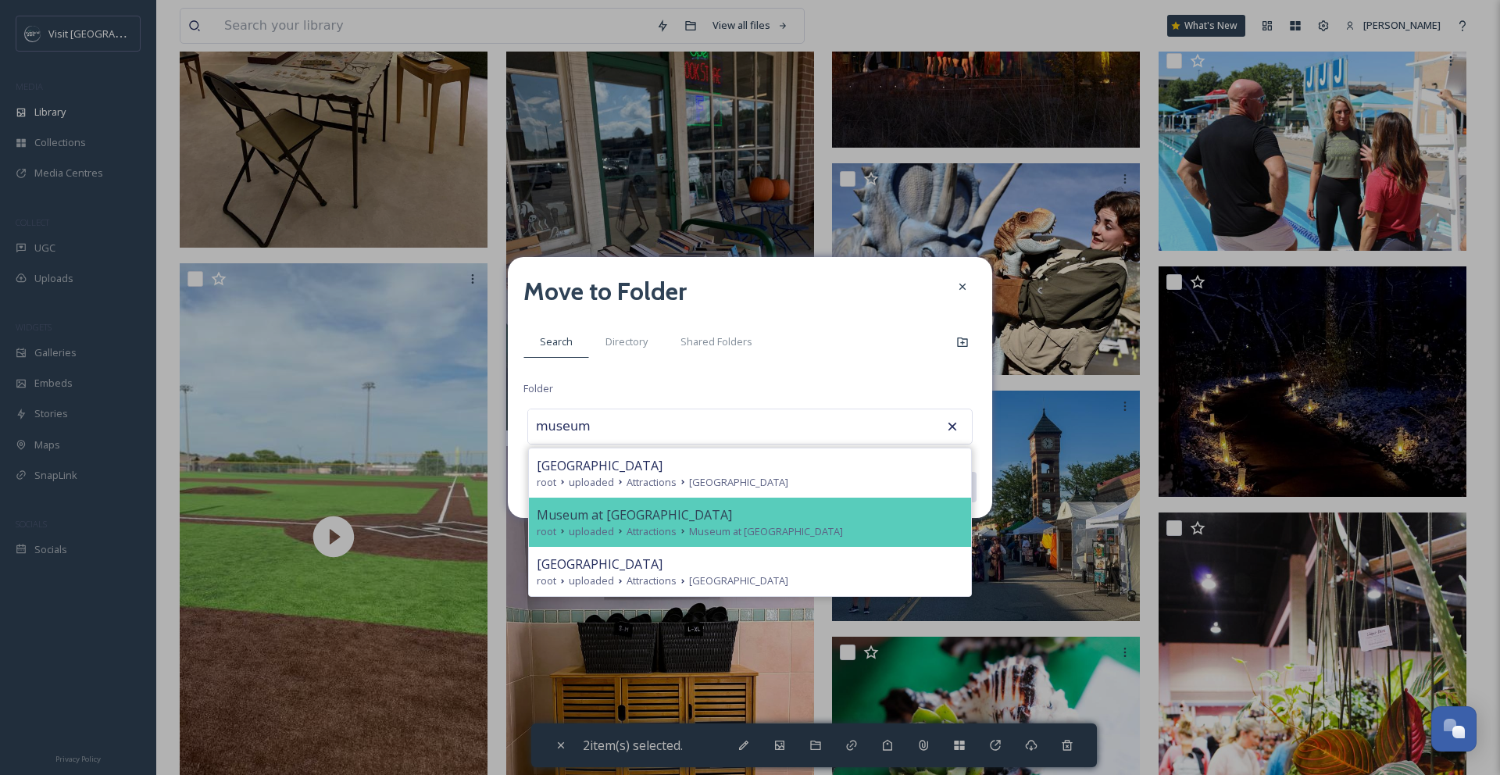
click at [871, 517] on div "Museum at [GEOGRAPHIC_DATA]" at bounding box center [750, 515] width 427 height 19
type input "Museum at [GEOGRAPHIC_DATA]"
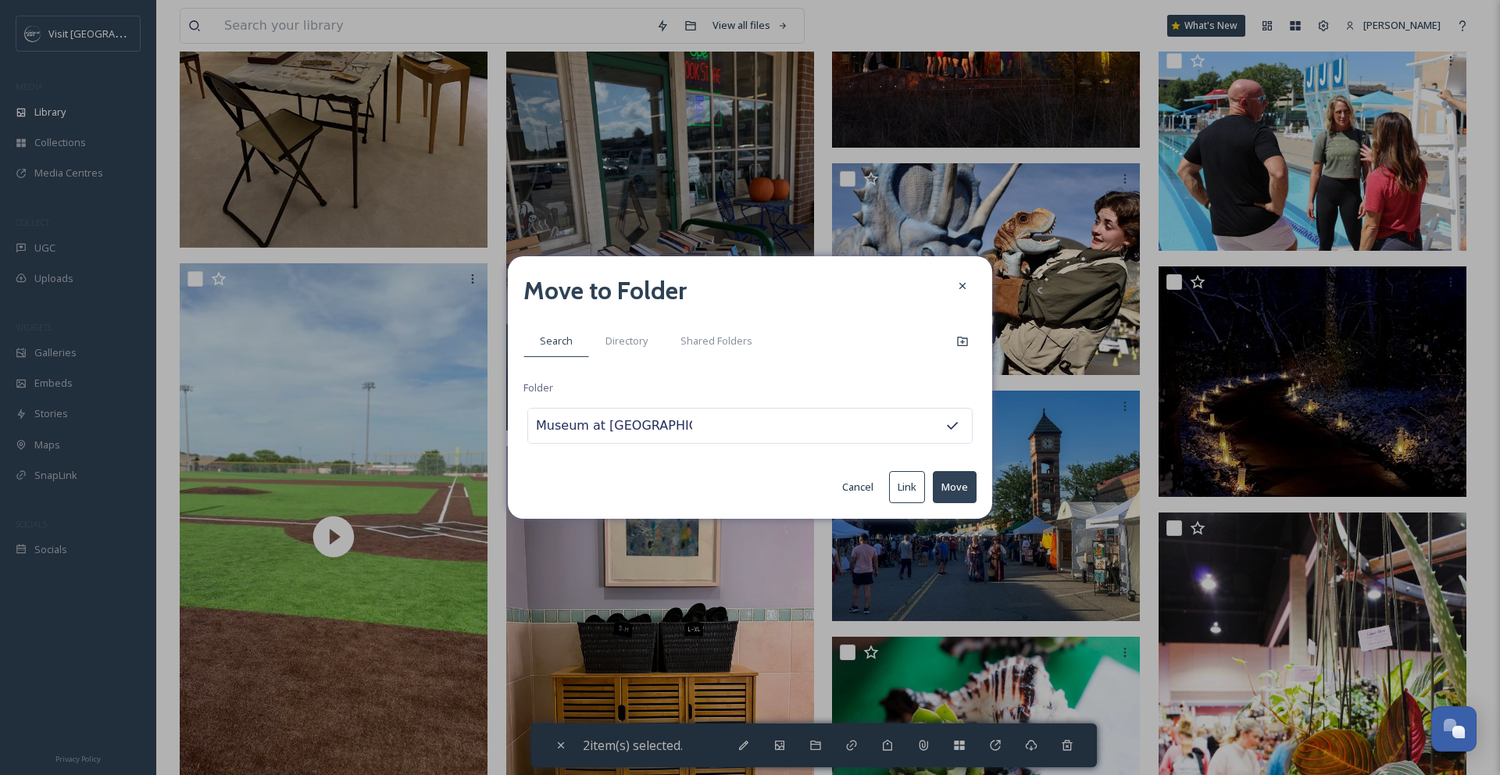
click at [958, 489] on button "Move" at bounding box center [955, 487] width 44 height 32
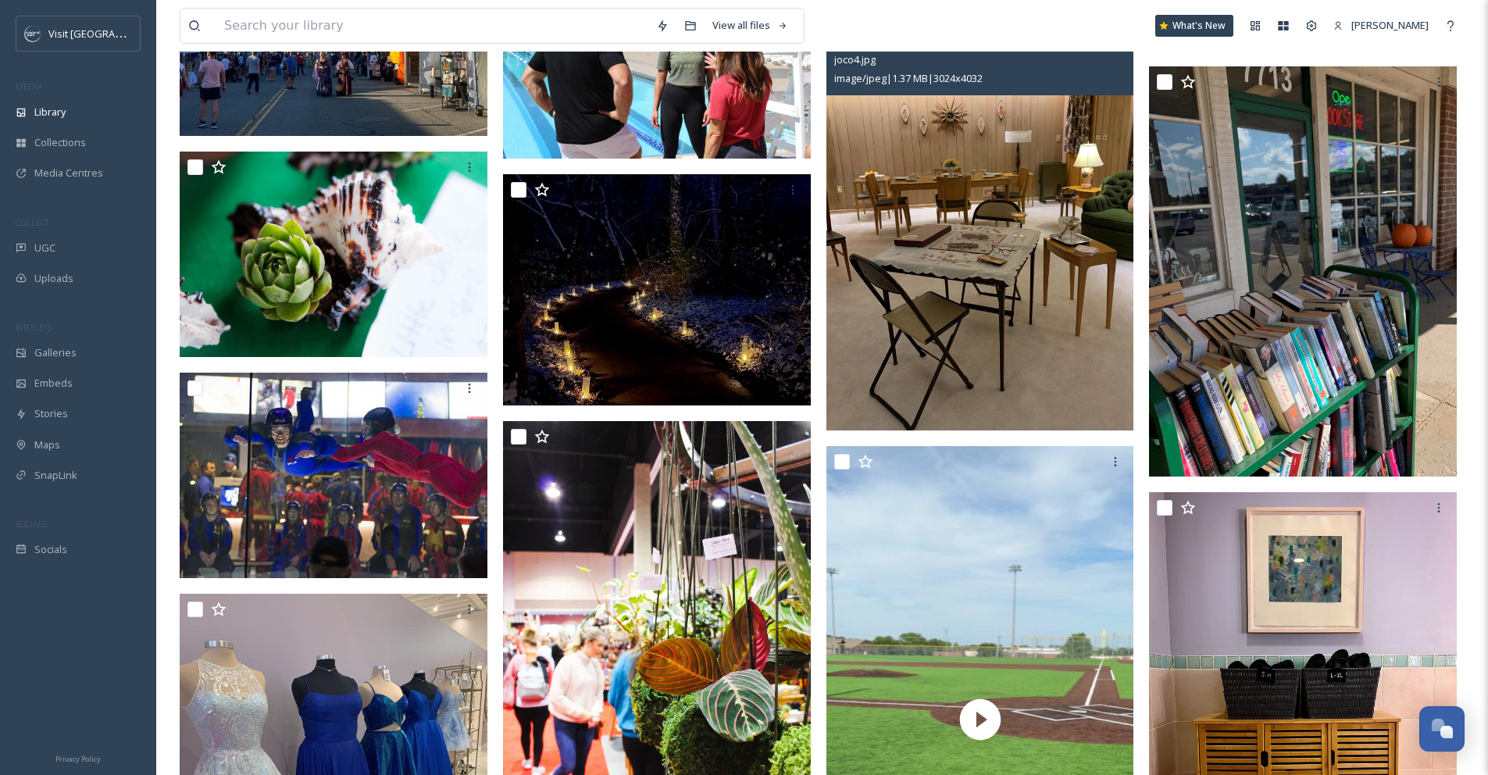
scroll to position [1130, 0]
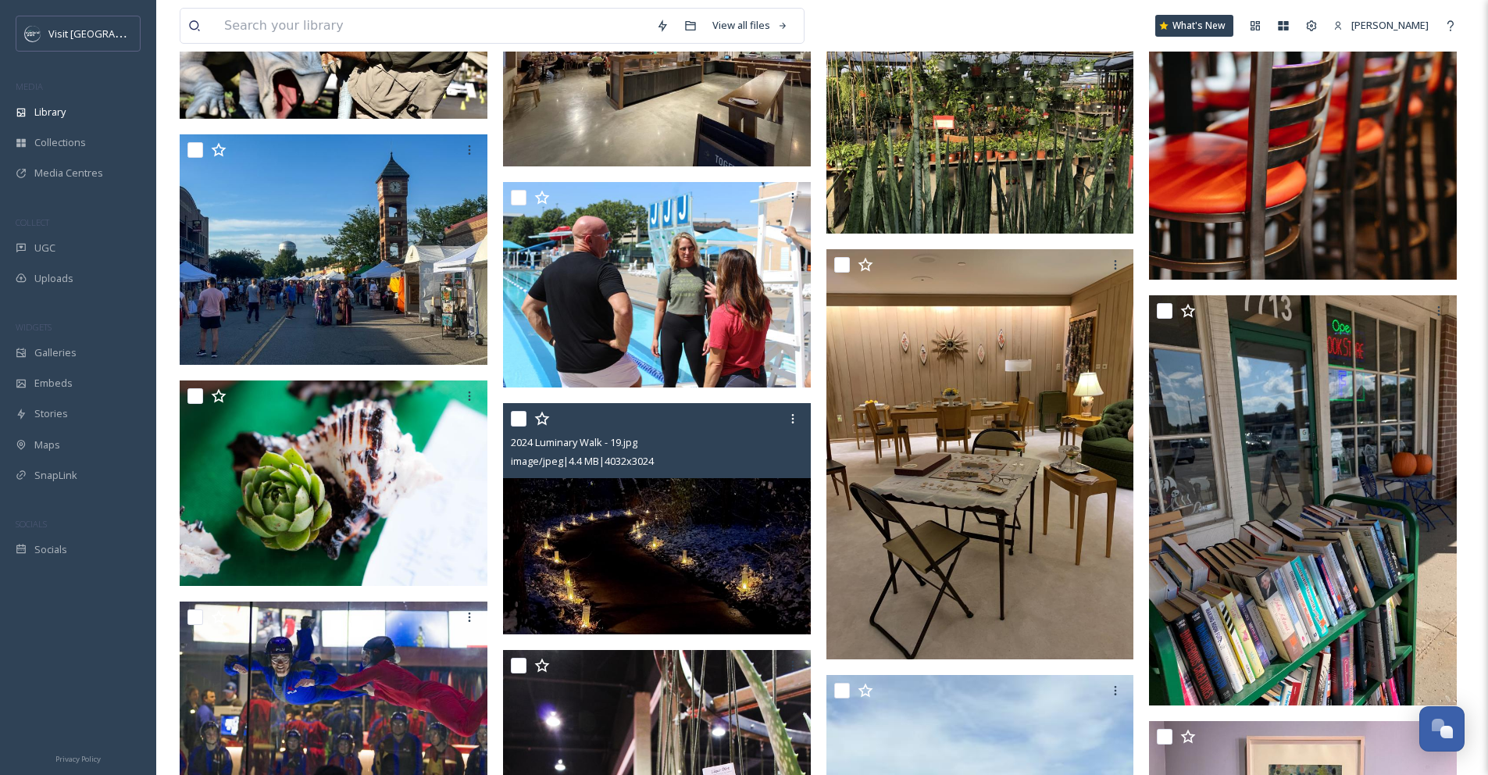
click at [515, 427] on input "checkbox" at bounding box center [519, 419] width 16 height 16
checkbox input "true"
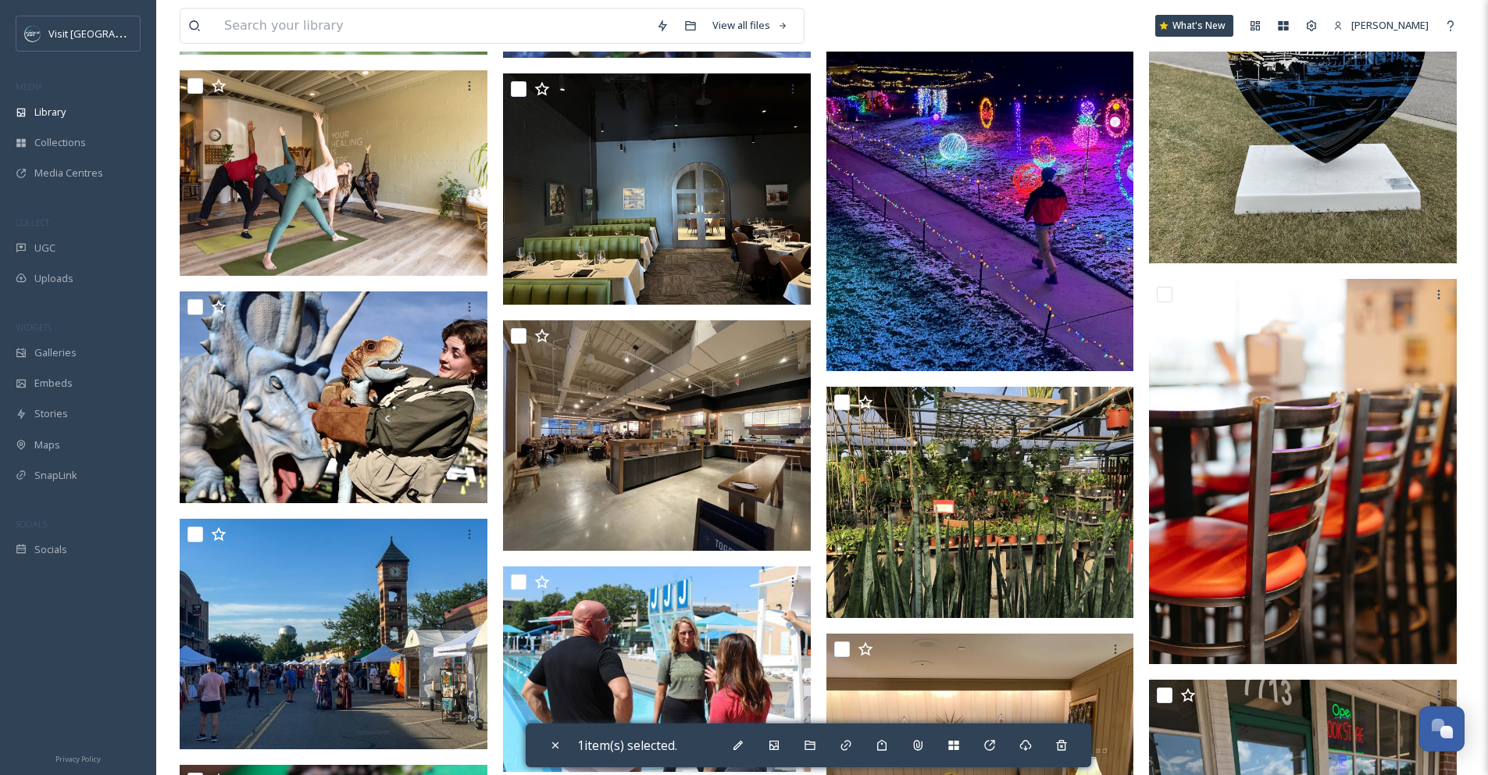
scroll to position [469, 0]
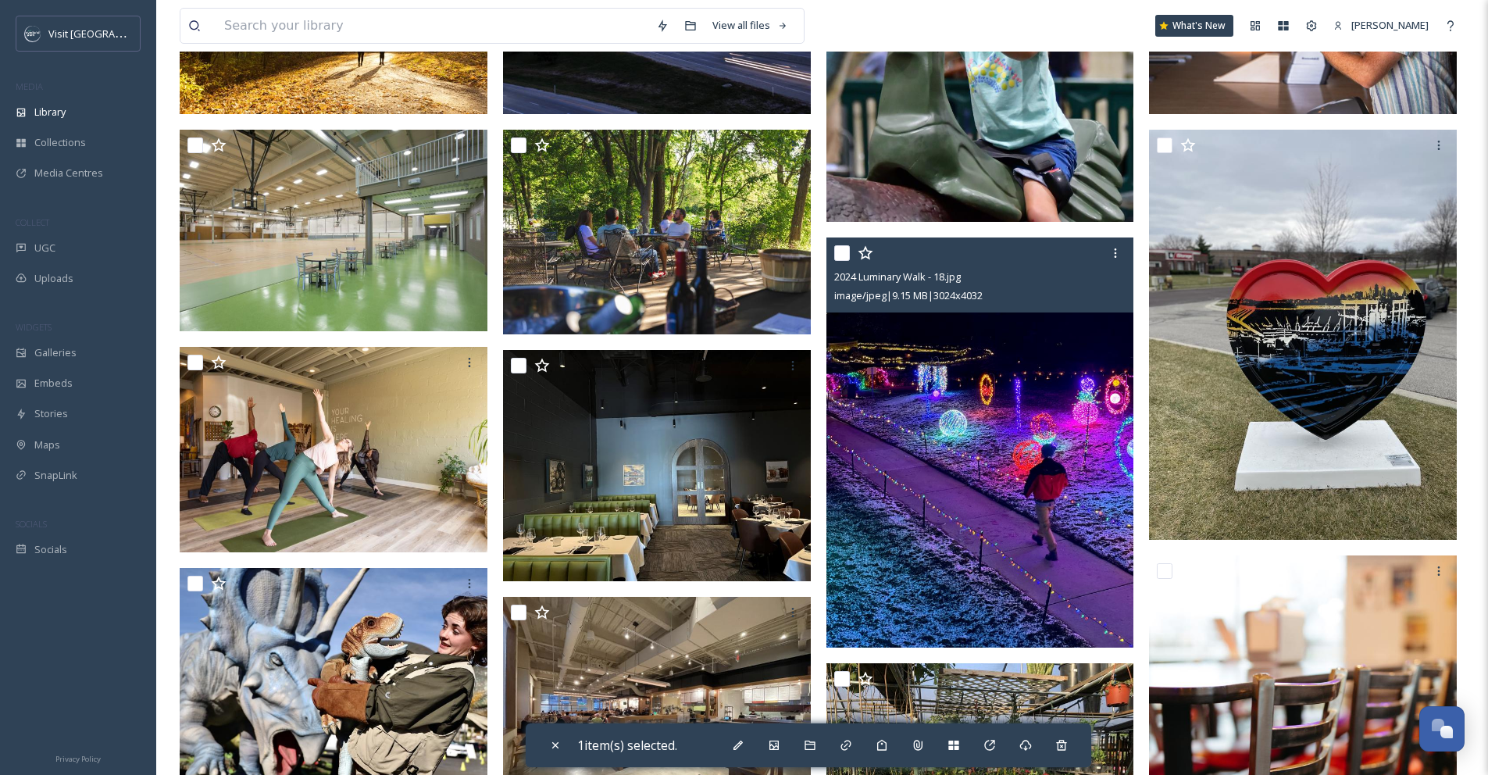
click at [840, 261] on input "checkbox" at bounding box center [842, 253] width 16 height 16
checkbox input "true"
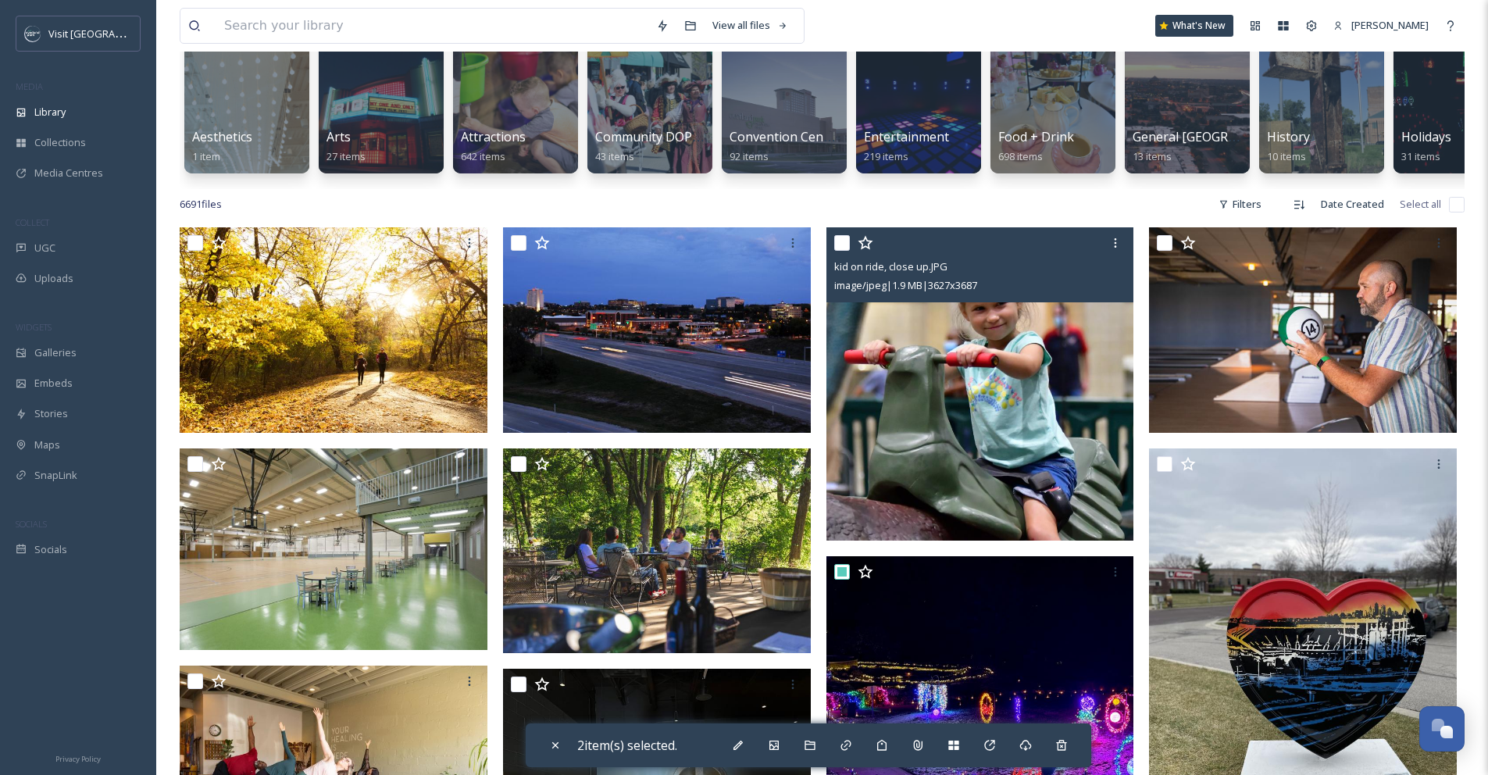
scroll to position [681, 0]
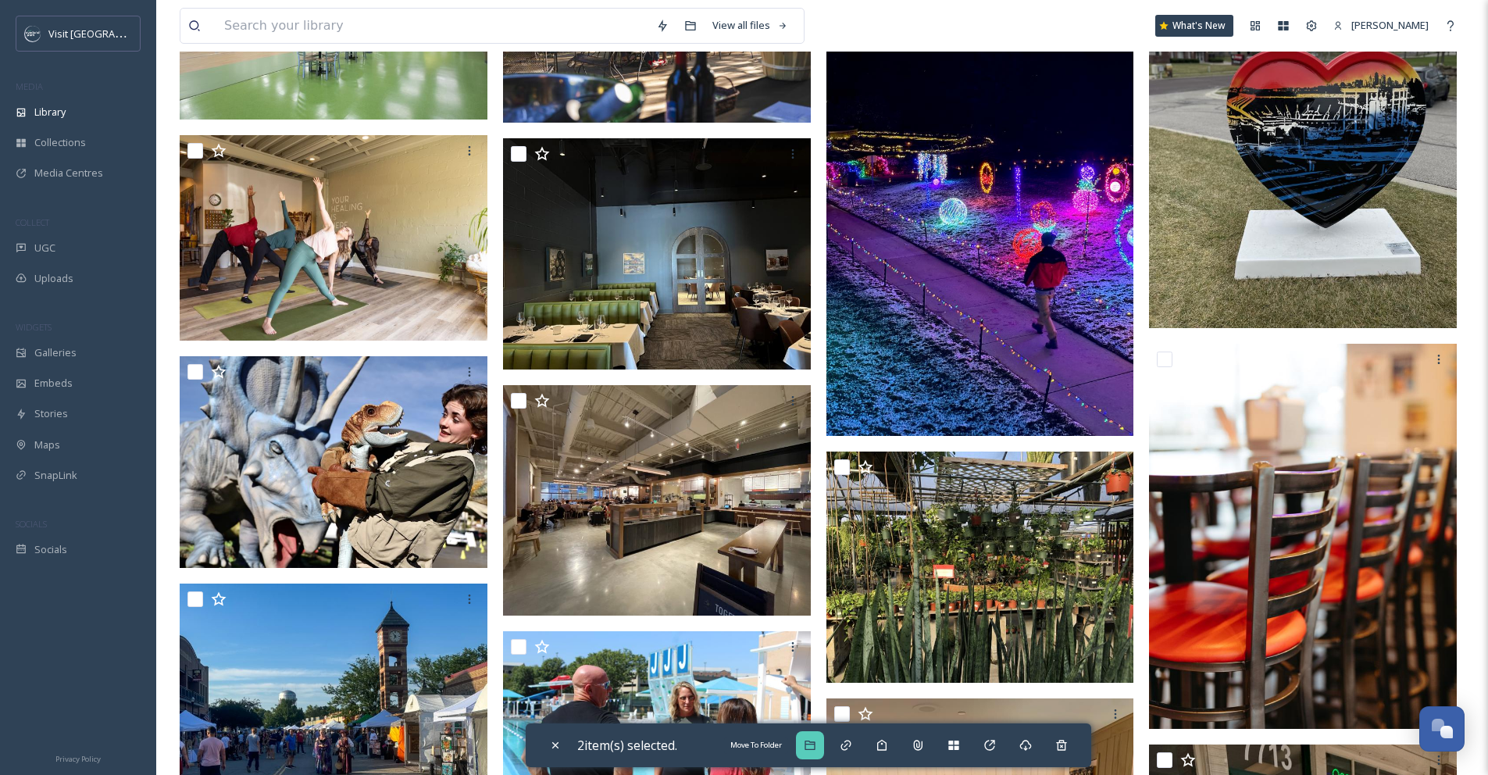
click at [815, 742] on icon at bounding box center [810, 745] width 10 height 9
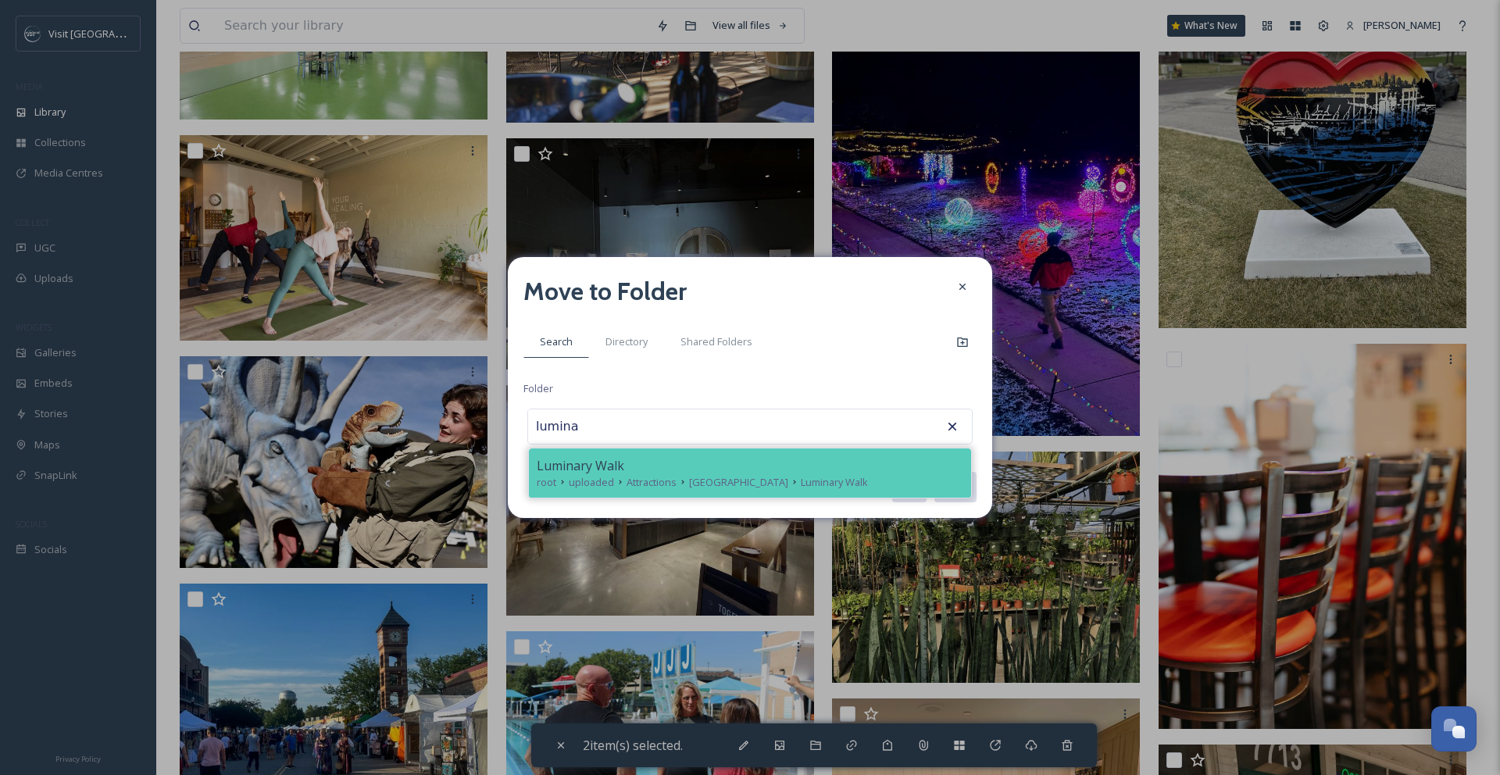
click at [878, 495] on div "Luminary Walk root uploaded Attractions [GEOGRAPHIC_DATA] Luminary Walk" at bounding box center [750, 472] width 442 height 49
type input "Luminary Walk"
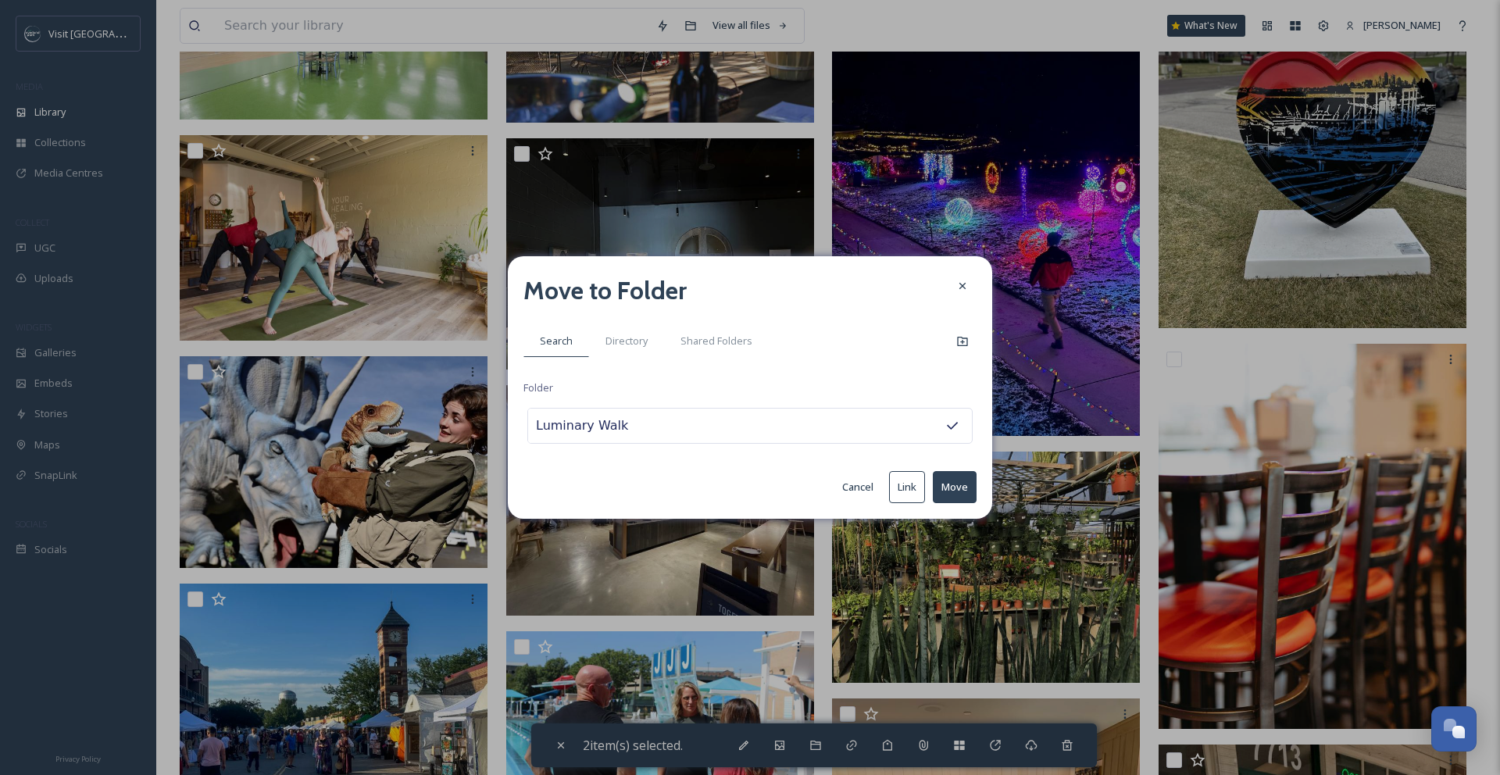
click at [955, 487] on button "Move" at bounding box center [955, 487] width 44 height 32
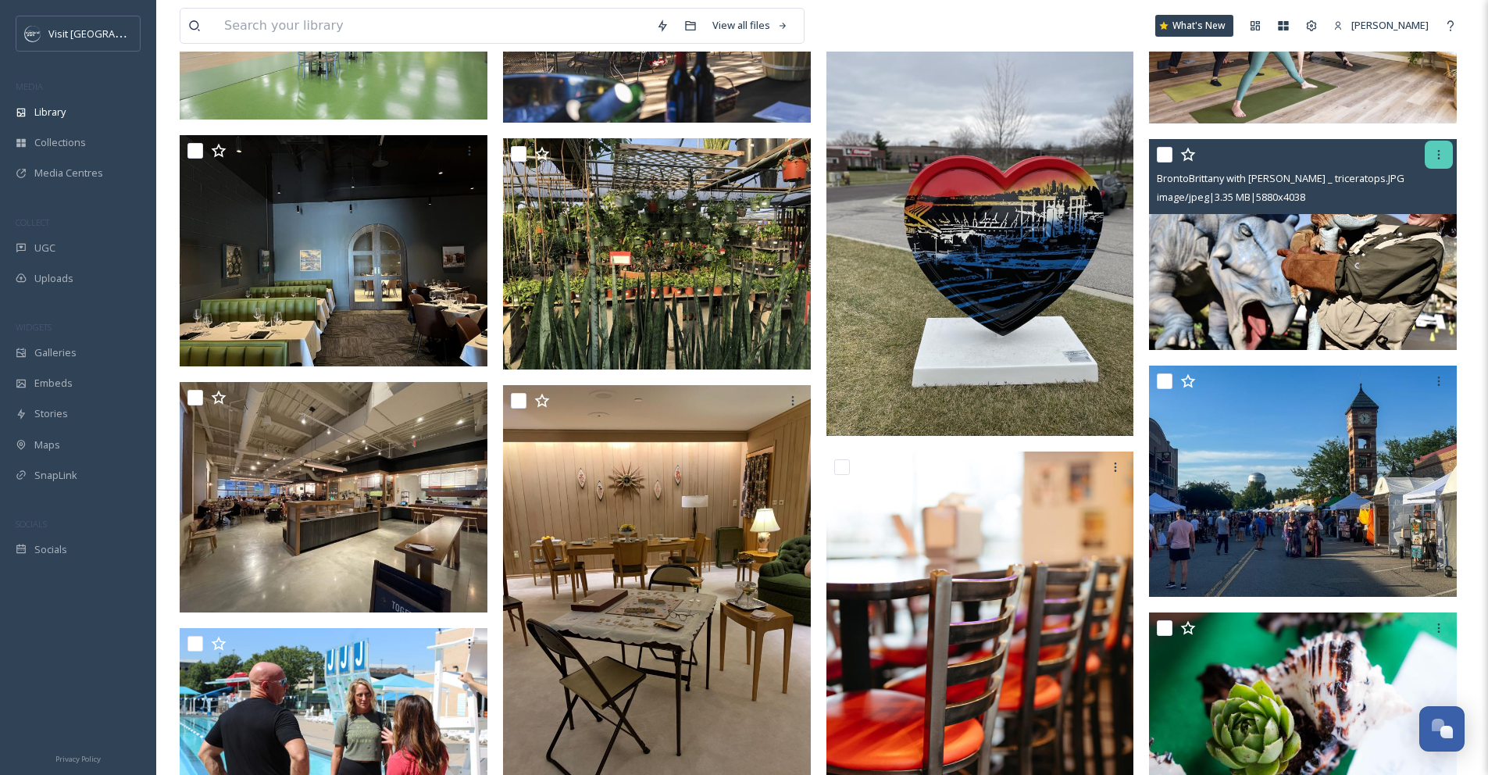
click at [1435, 169] on div at bounding box center [1439, 155] width 28 height 28
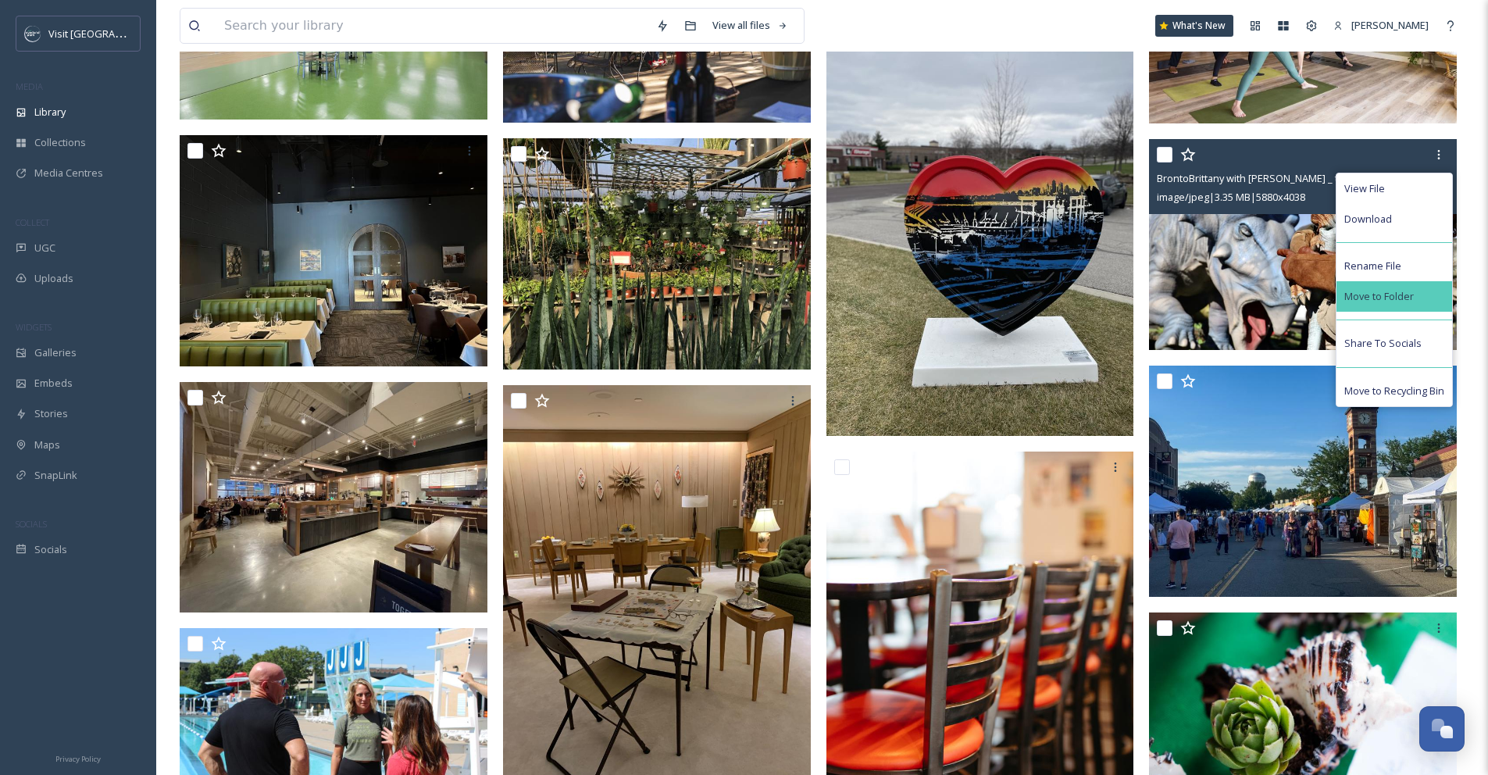
click at [1399, 302] on span "Move to Folder" at bounding box center [1380, 296] width 70 height 15
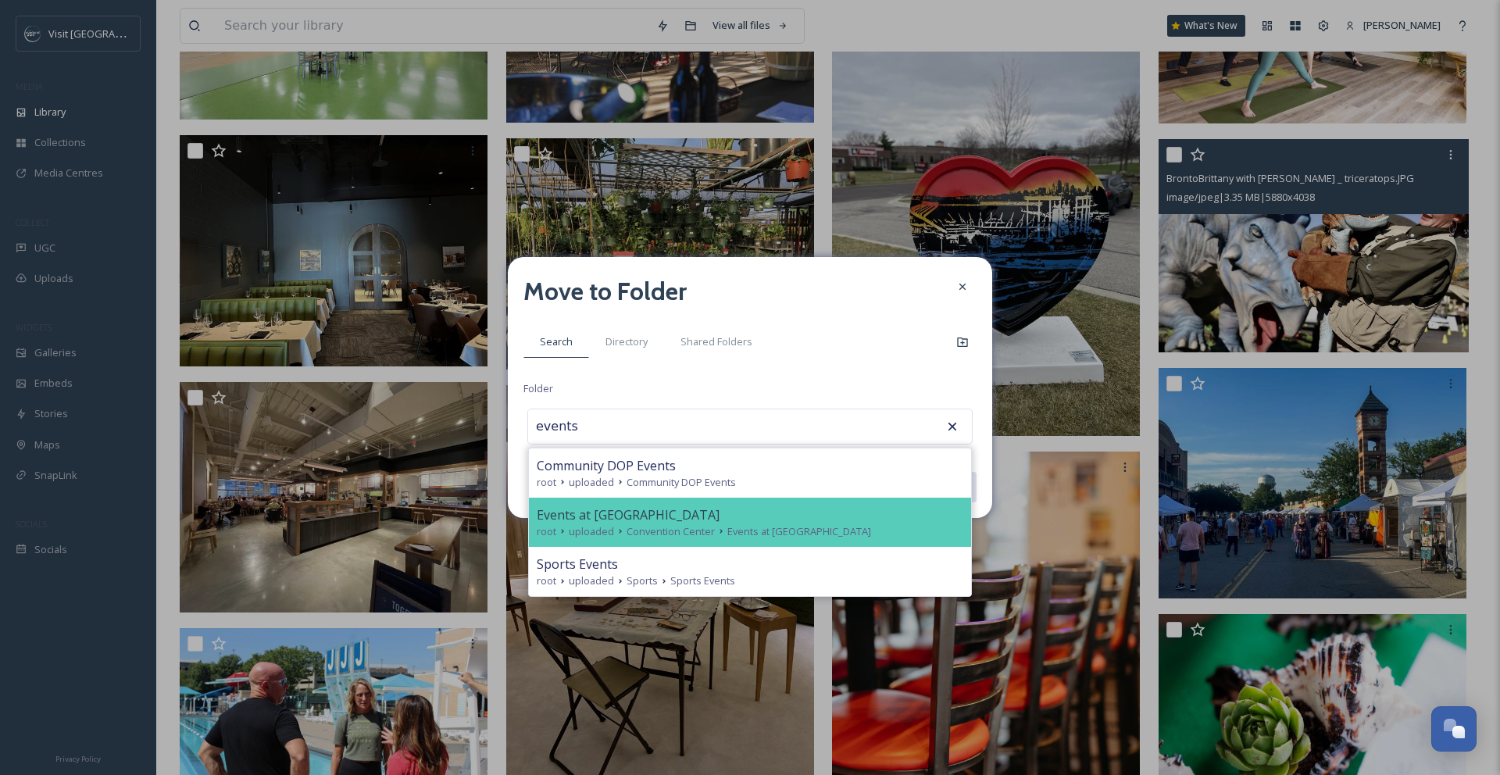
click at [807, 534] on span "Events at [GEOGRAPHIC_DATA]" at bounding box center [799, 531] width 144 height 15
type input "Events at [GEOGRAPHIC_DATA]"
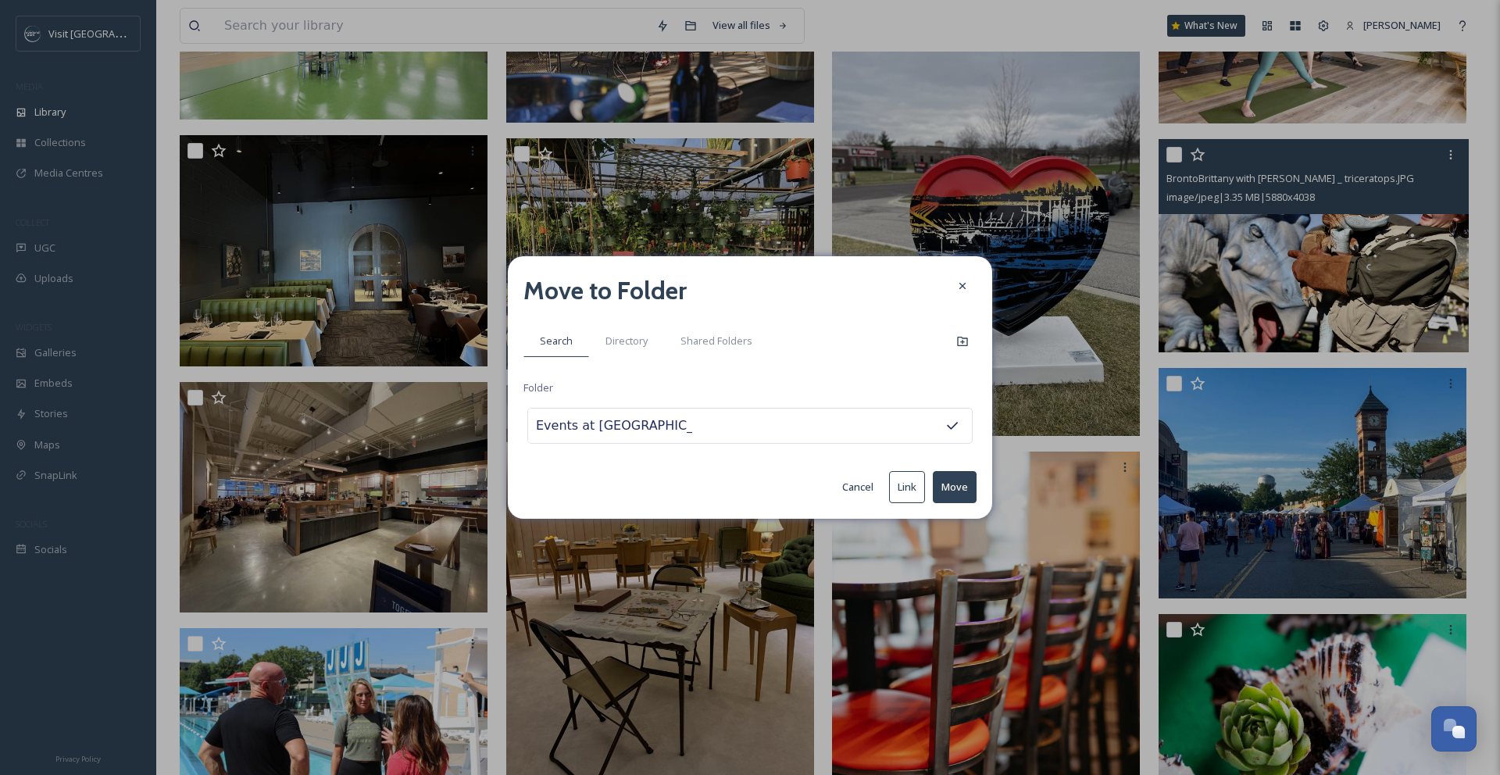
click at [938, 487] on button "Move" at bounding box center [955, 487] width 44 height 32
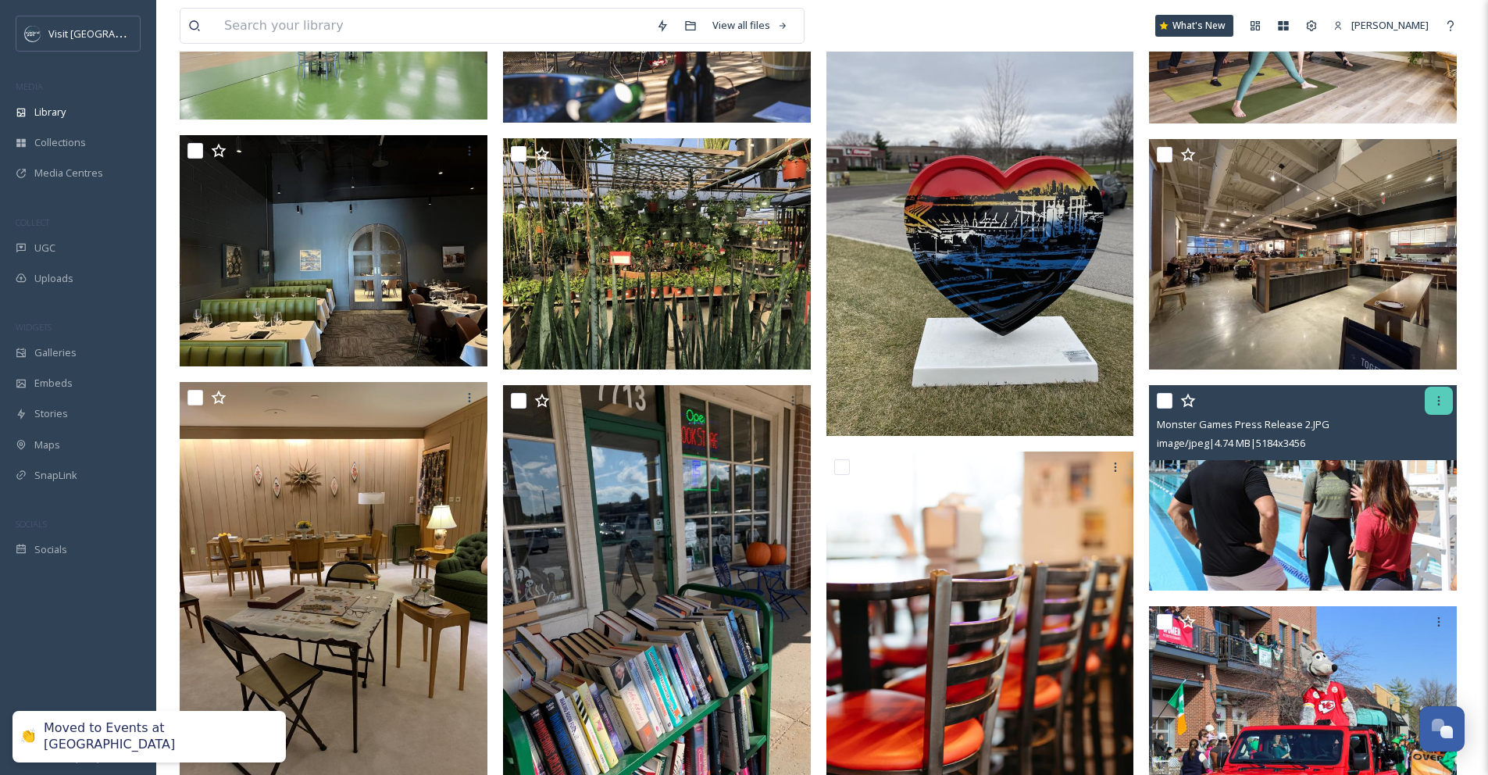
click at [1446, 412] on div at bounding box center [1439, 401] width 28 height 28
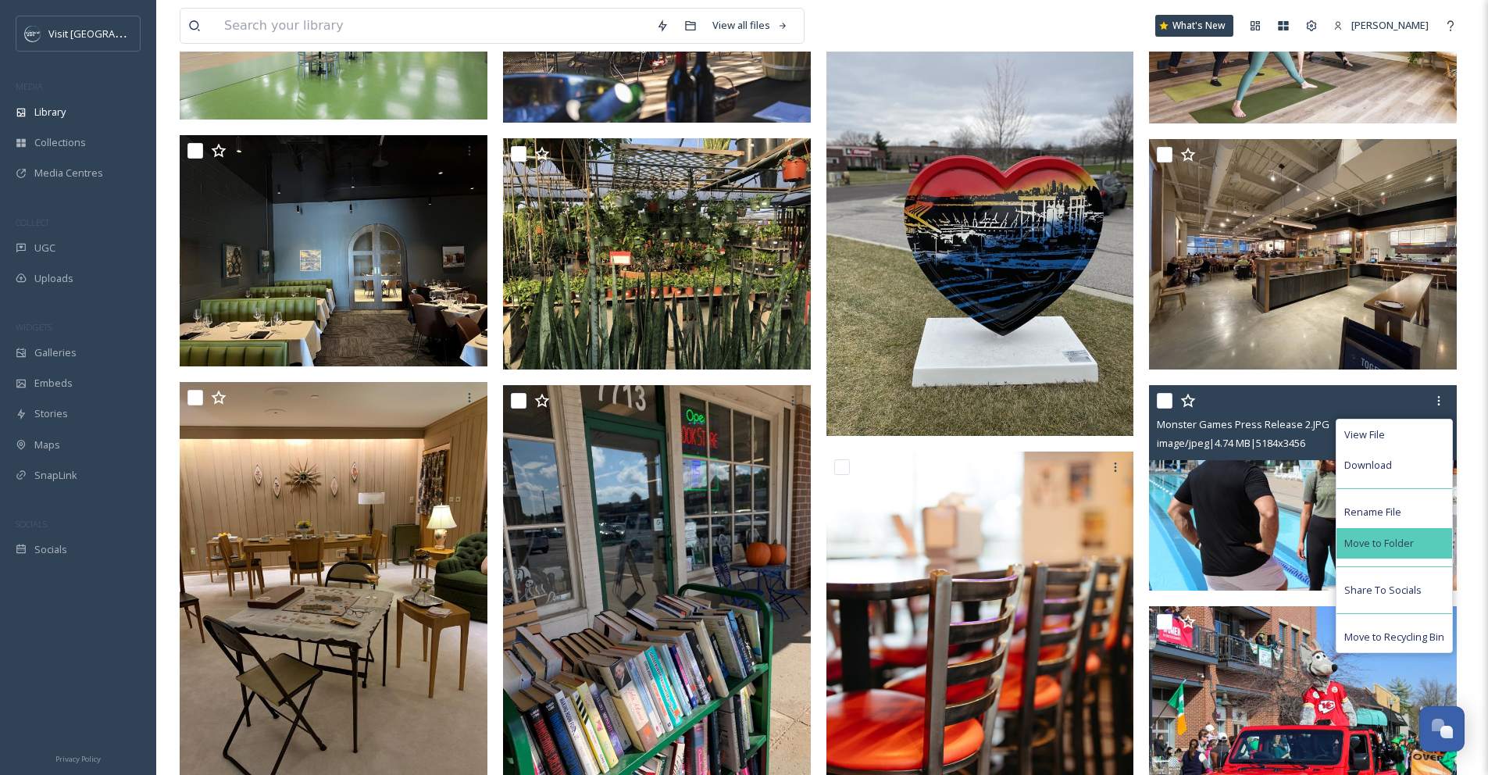
click at [1404, 551] on span "Move to Folder" at bounding box center [1380, 543] width 70 height 15
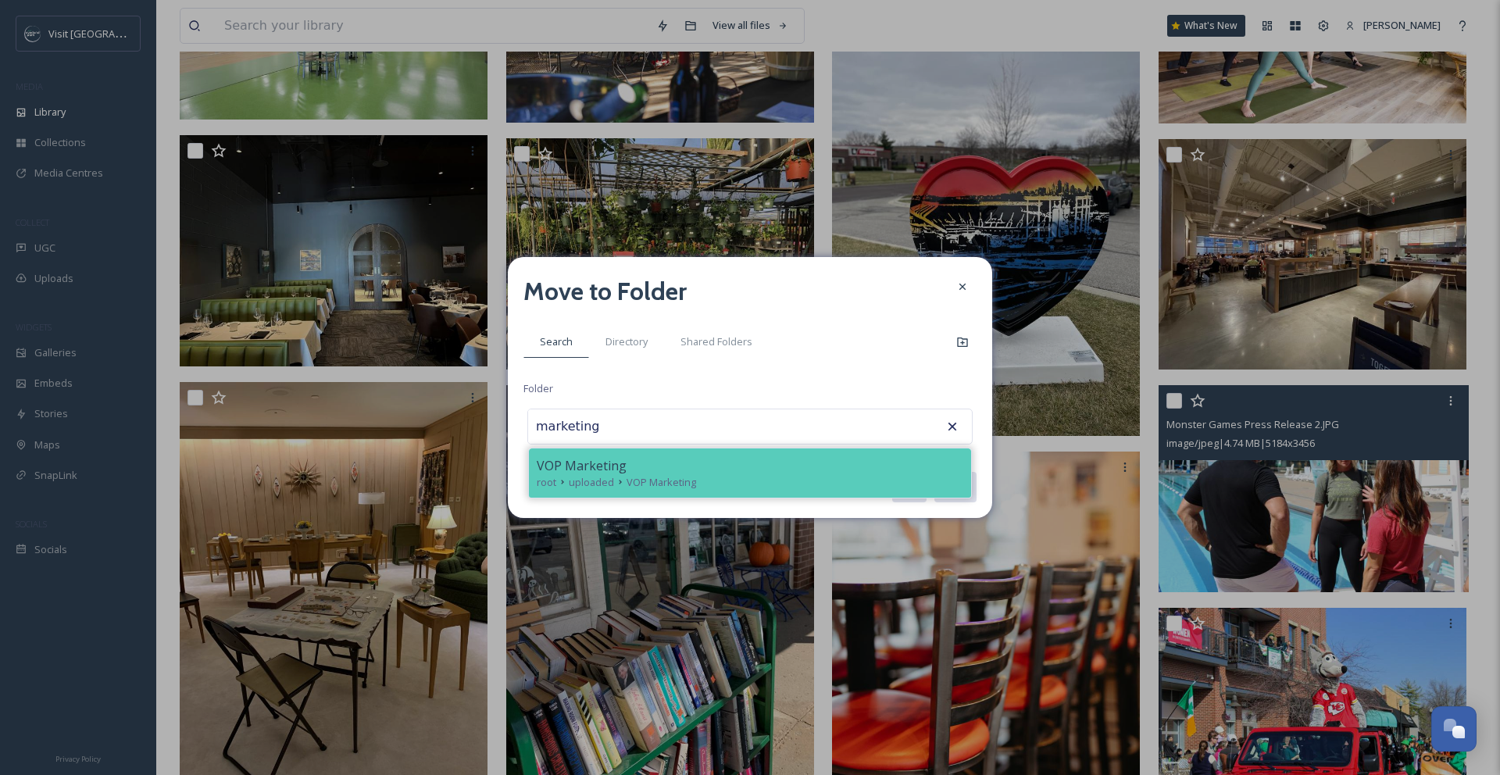
click at [838, 473] on div "VOP Marketing" at bounding box center [750, 465] width 427 height 19
type input "VOP Marketing"
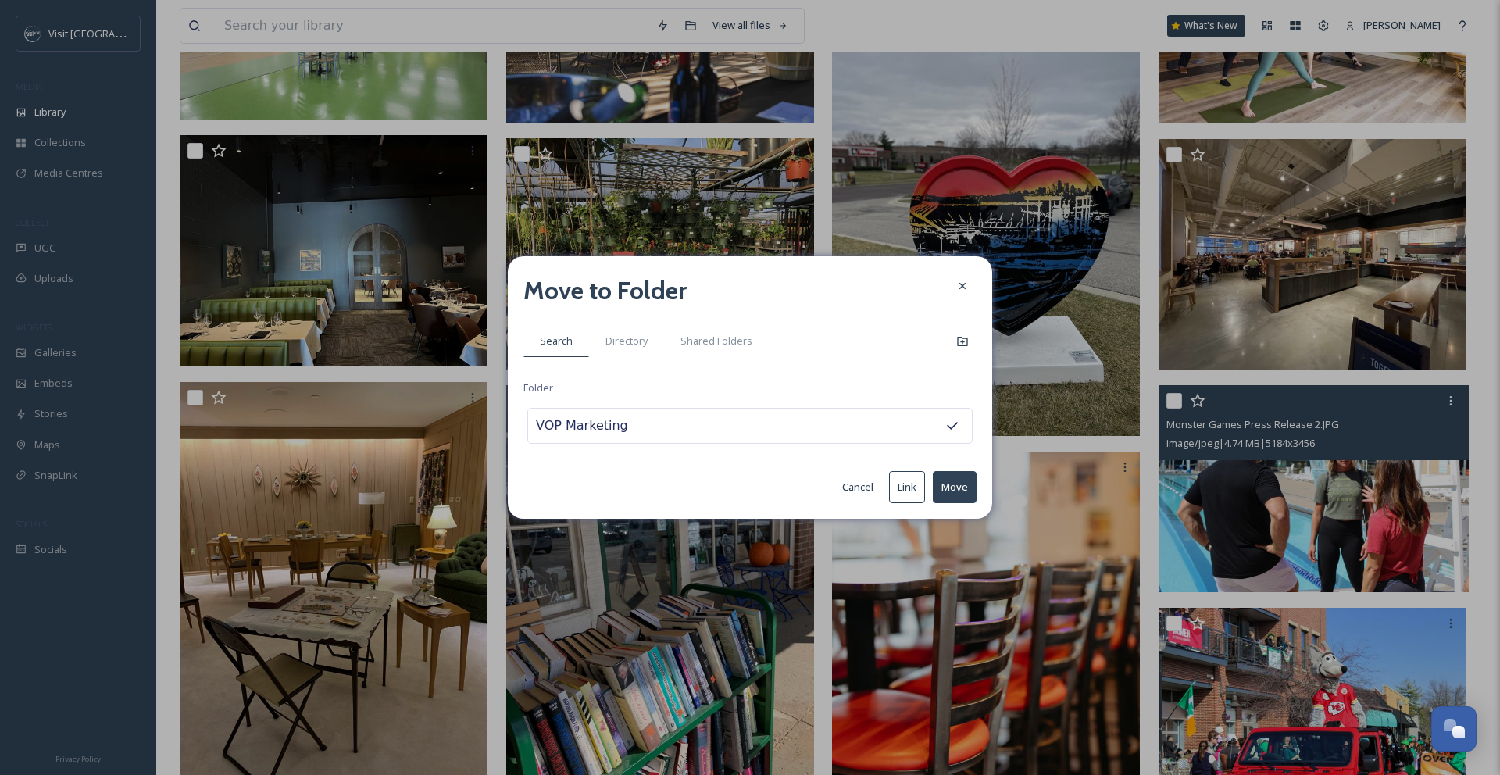
click at [937, 481] on button "Move" at bounding box center [955, 487] width 44 height 32
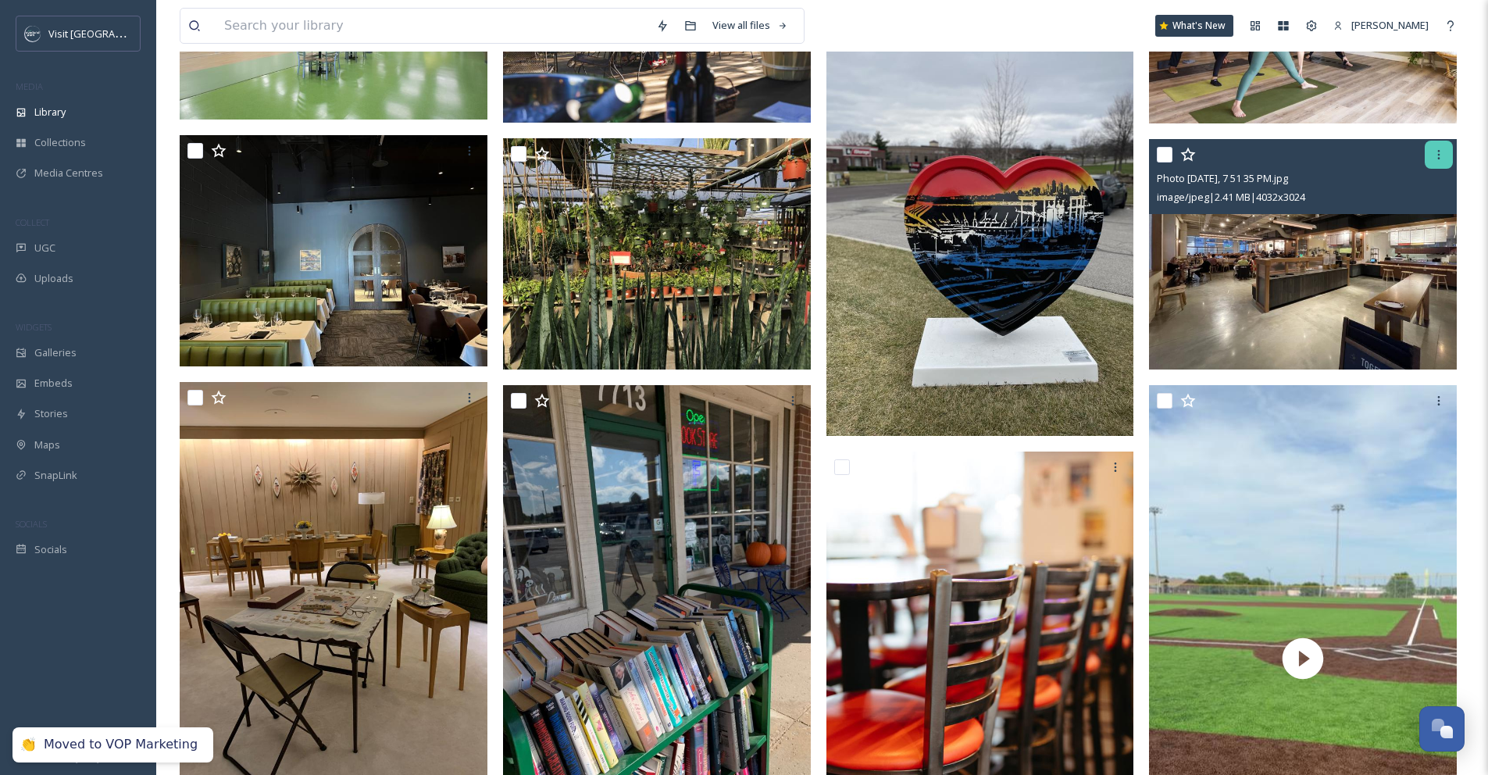
click at [1442, 161] on icon at bounding box center [1439, 154] width 13 height 13
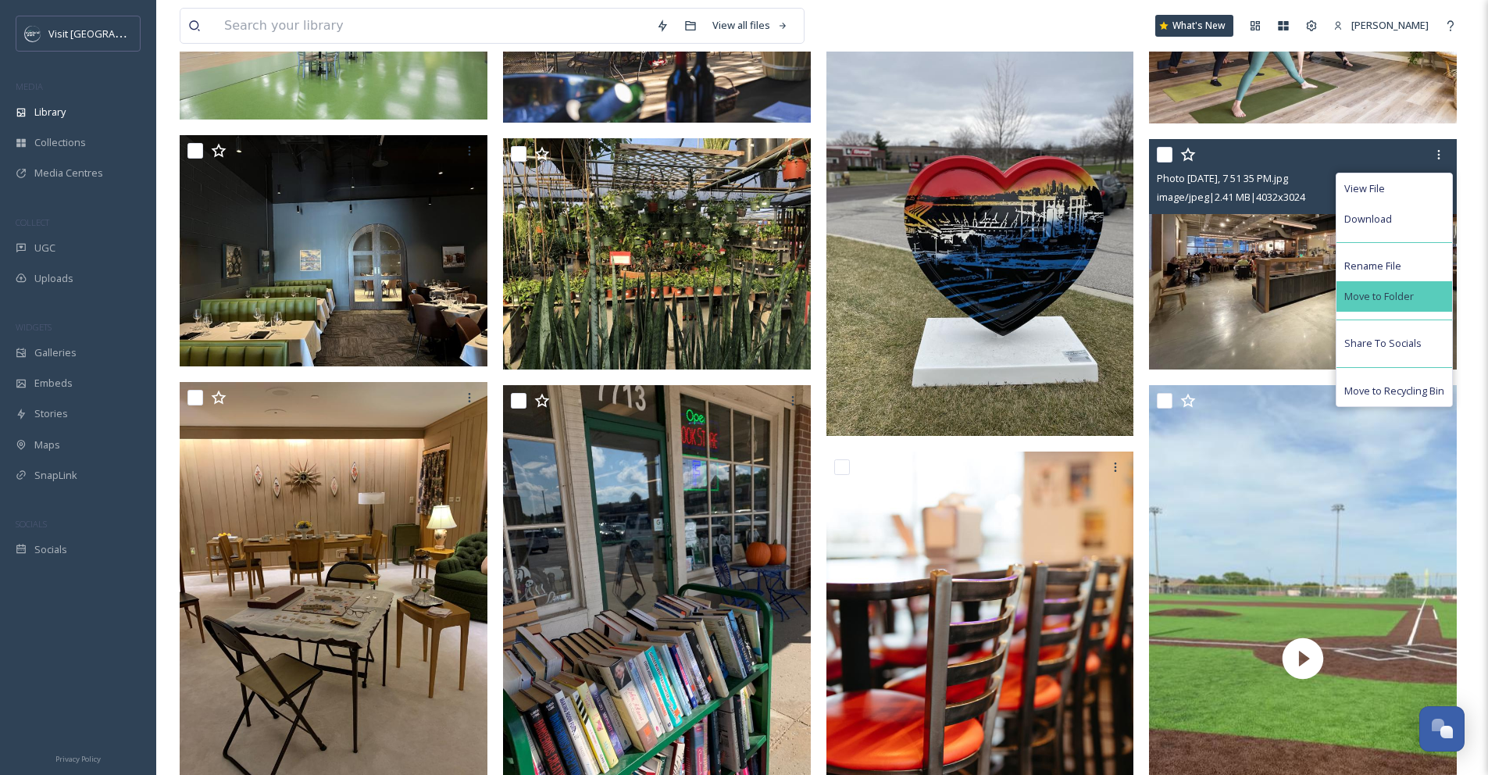
click at [1422, 300] on div "Move to Folder" at bounding box center [1395, 296] width 116 height 30
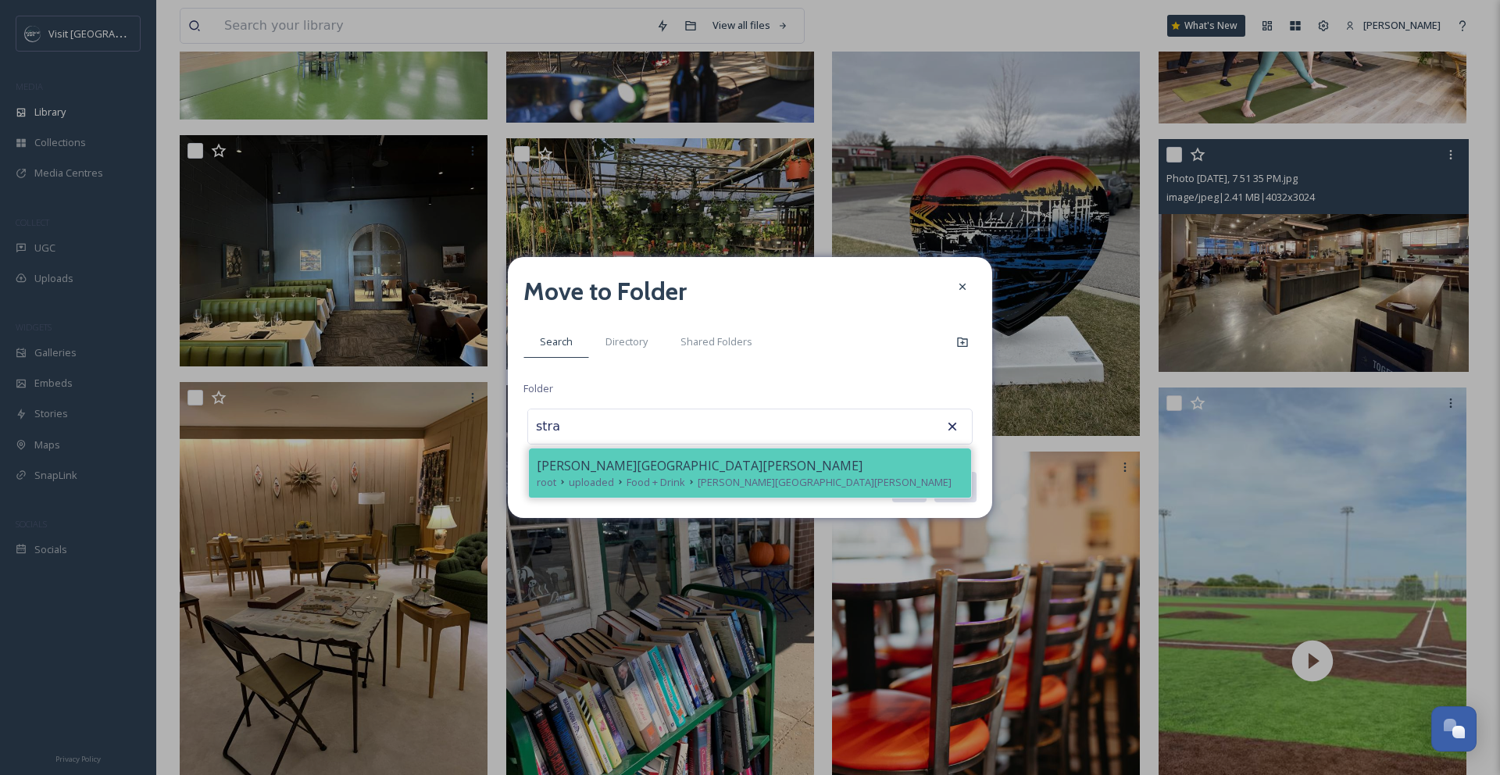
click at [746, 475] on span "[PERSON_NAME][GEOGRAPHIC_DATA][PERSON_NAME]" at bounding box center [825, 482] width 254 height 15
type input "[PERSON_NAME][GEOGRAPHIC_DATA][PERSON_NAME]"
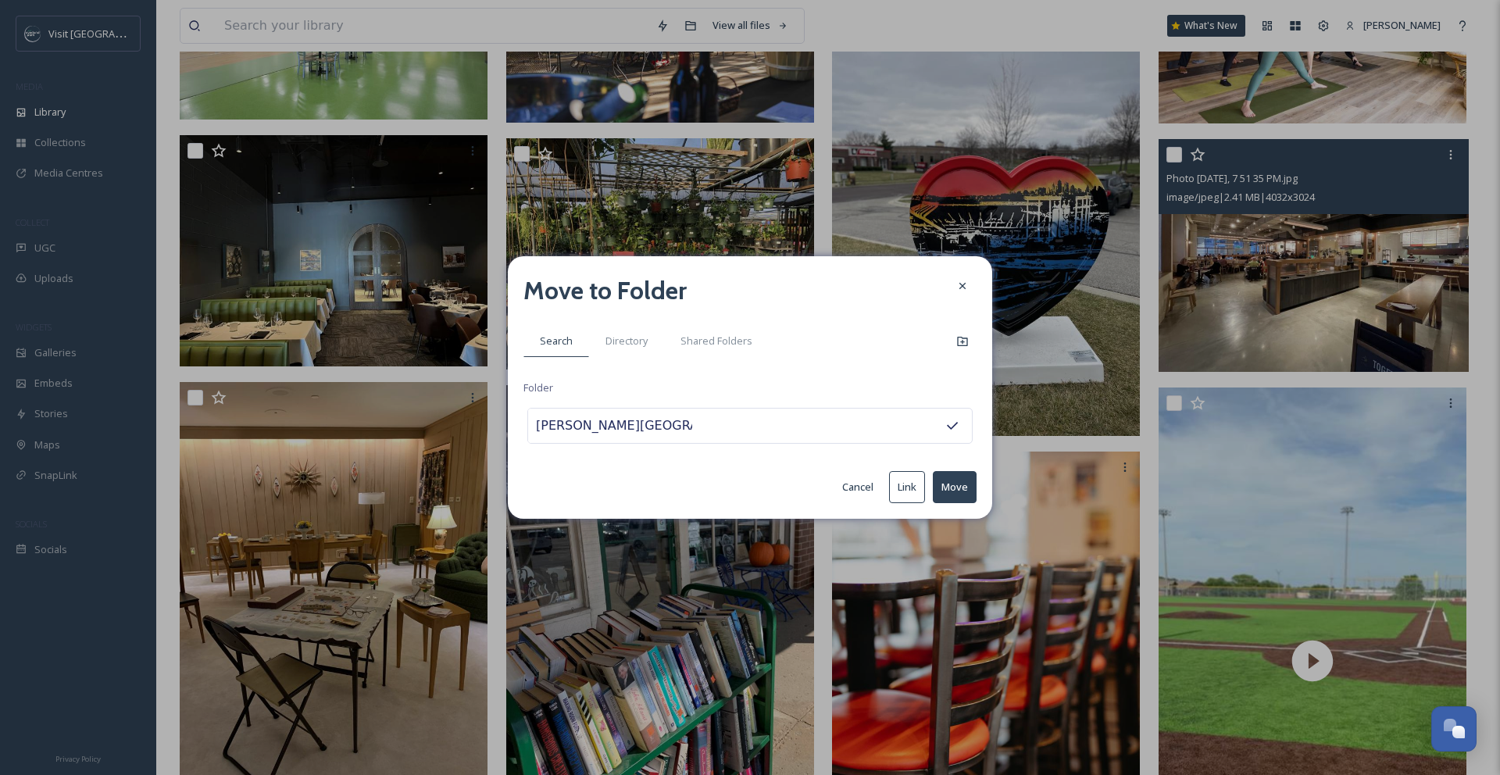
click at [943, 483] on button "Move" at bounding box center [955, 487] width 44 height 32
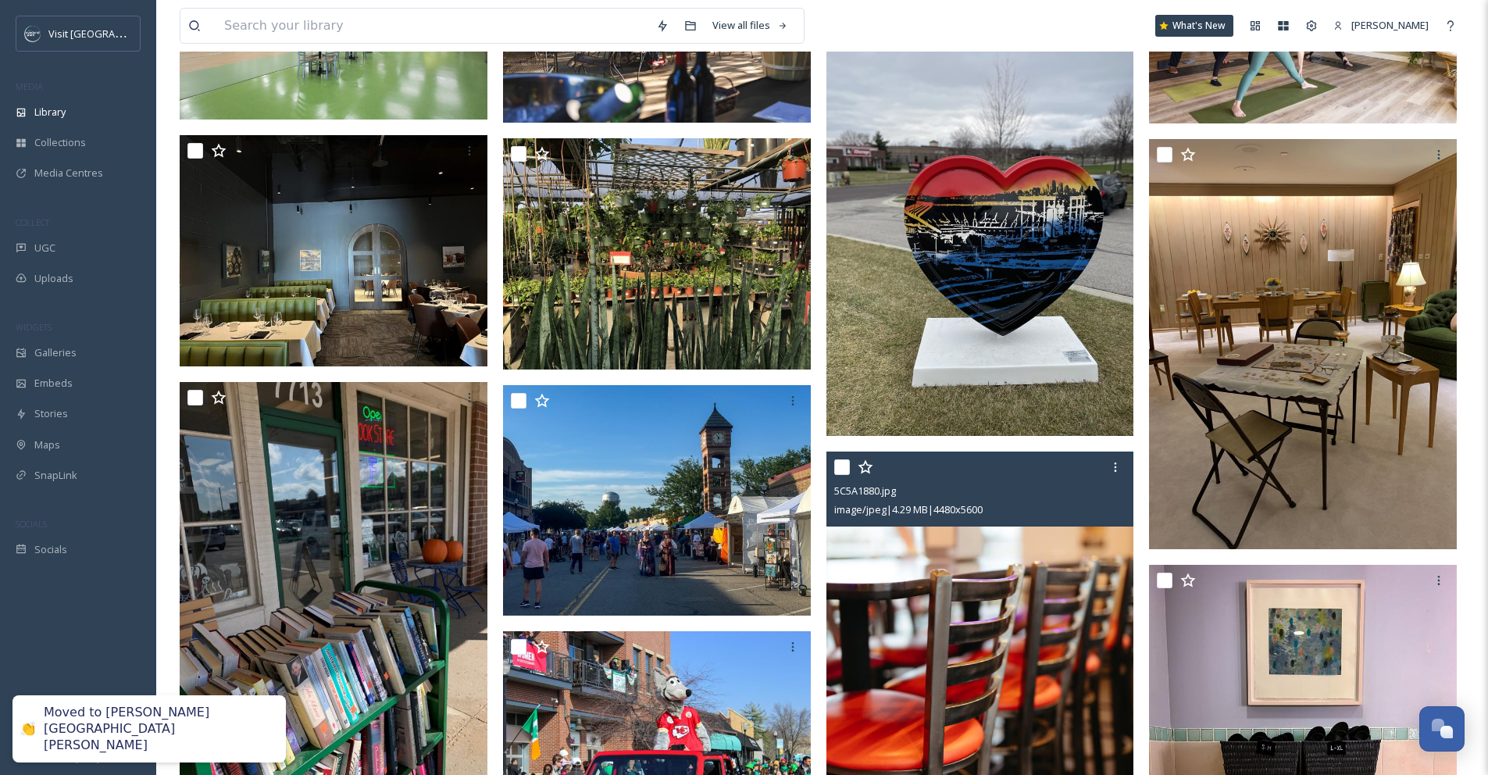
click at [832, 477] on div "5C5A1880.jpg image/jpeg | 4.29 MB | 4480 x 5600" at bounding box center [981, 489] width 308 height 75
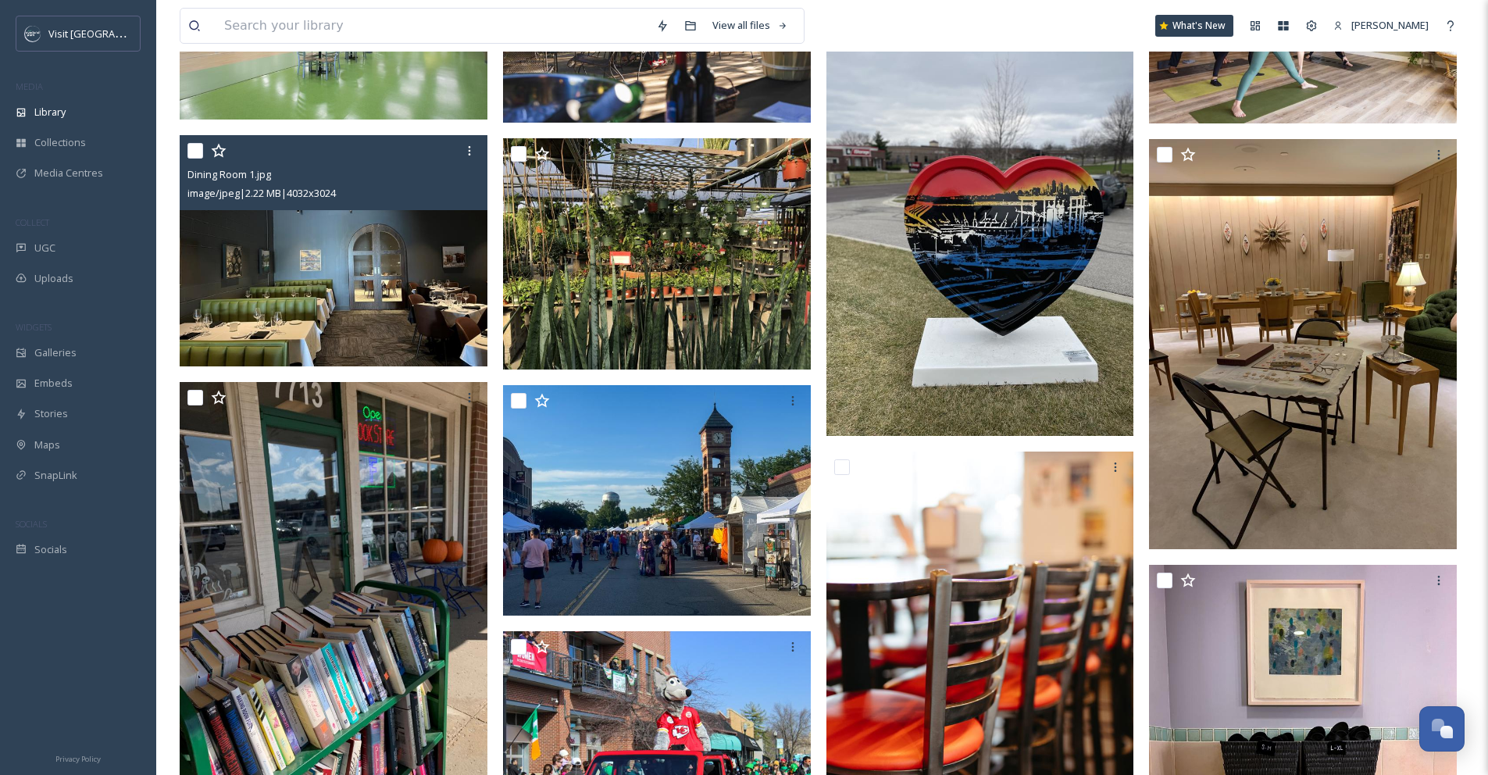
click at [196, 159] on input "checkbox" at bounding box center [196, 151] width 16 height 16
checkbox input "true"
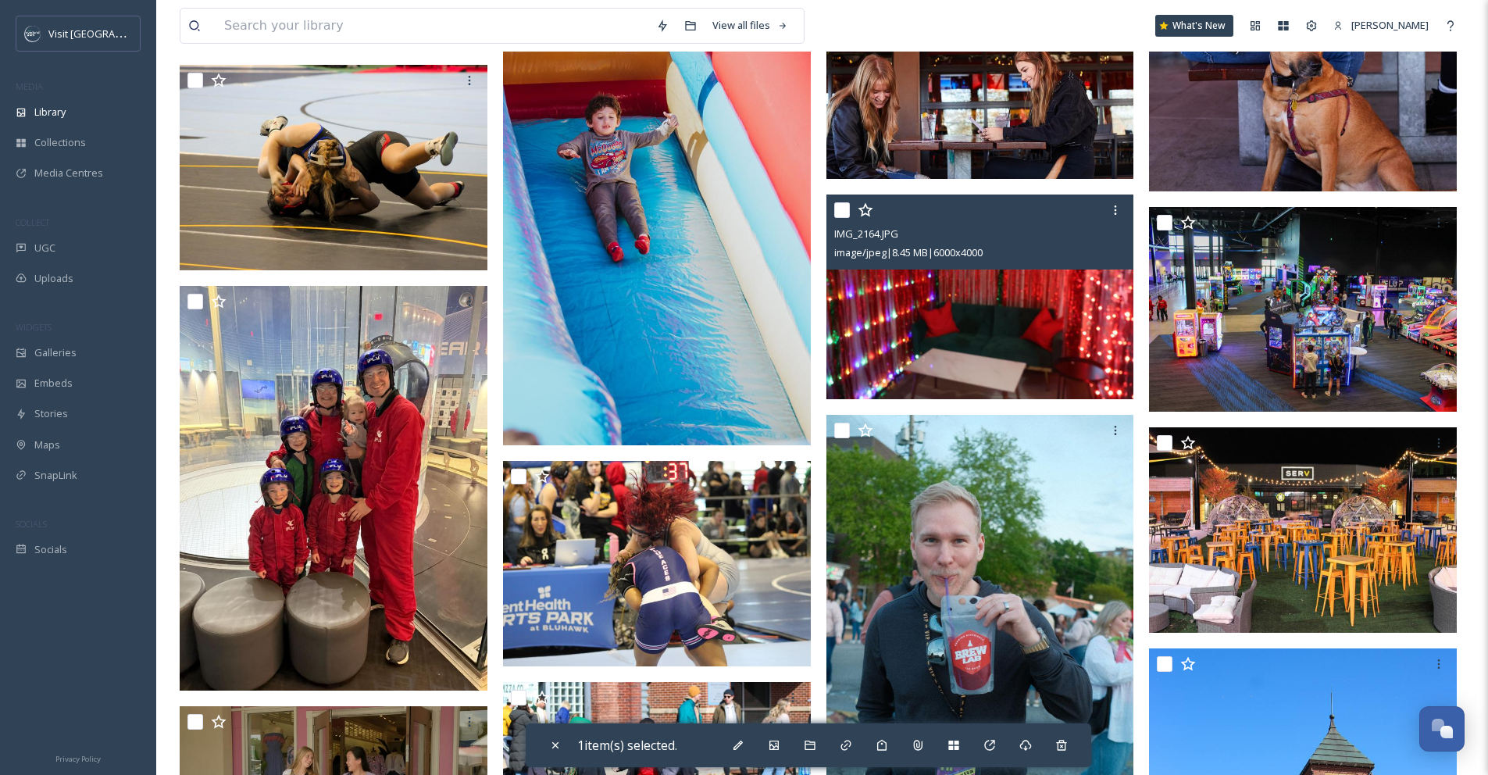
scroll to position [2721, 0]
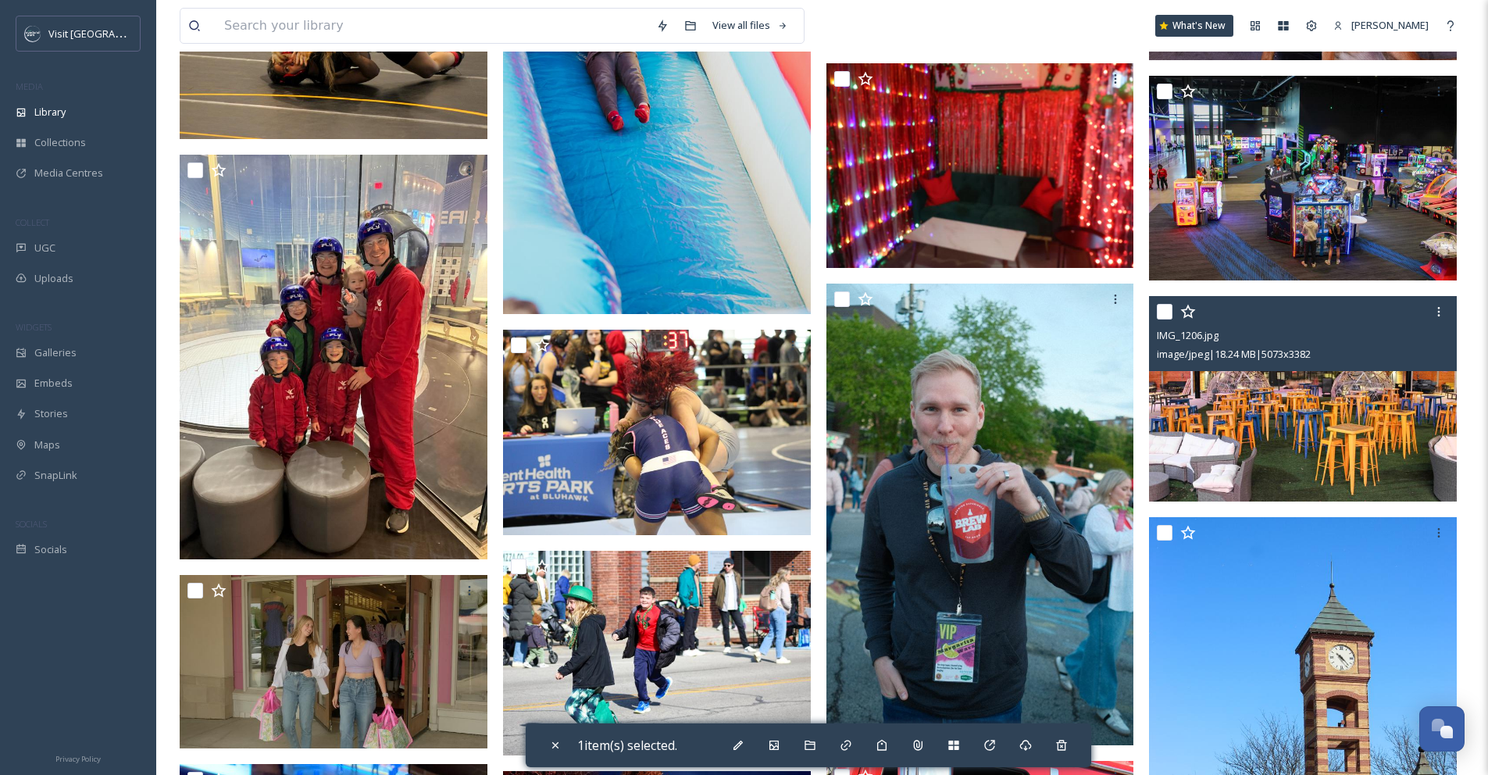
click at [1164, 320] on input "checkbox" at bounding box center [1165, 312] width 16 height 16
checkbox input "true"
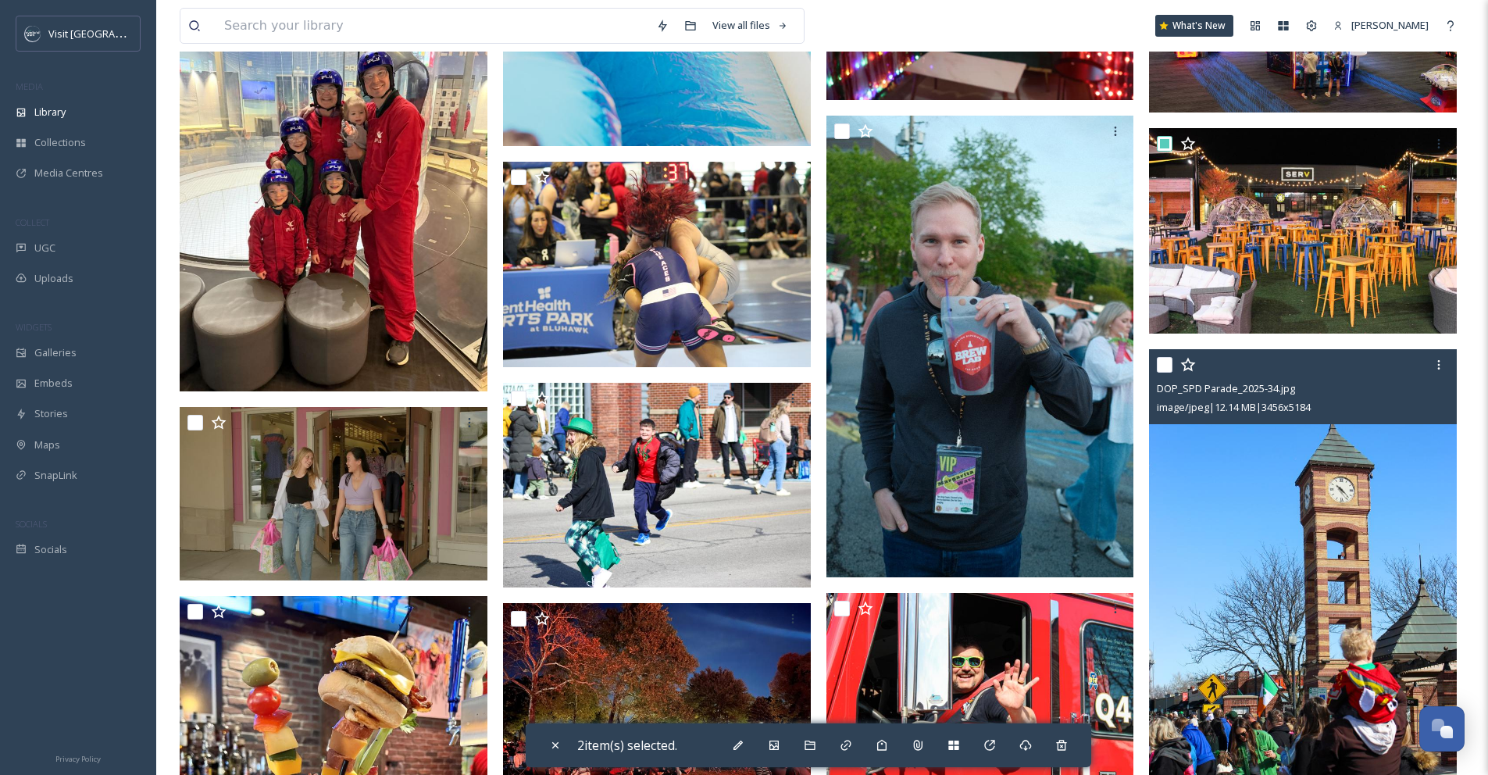
scroll to position [3046, 0]
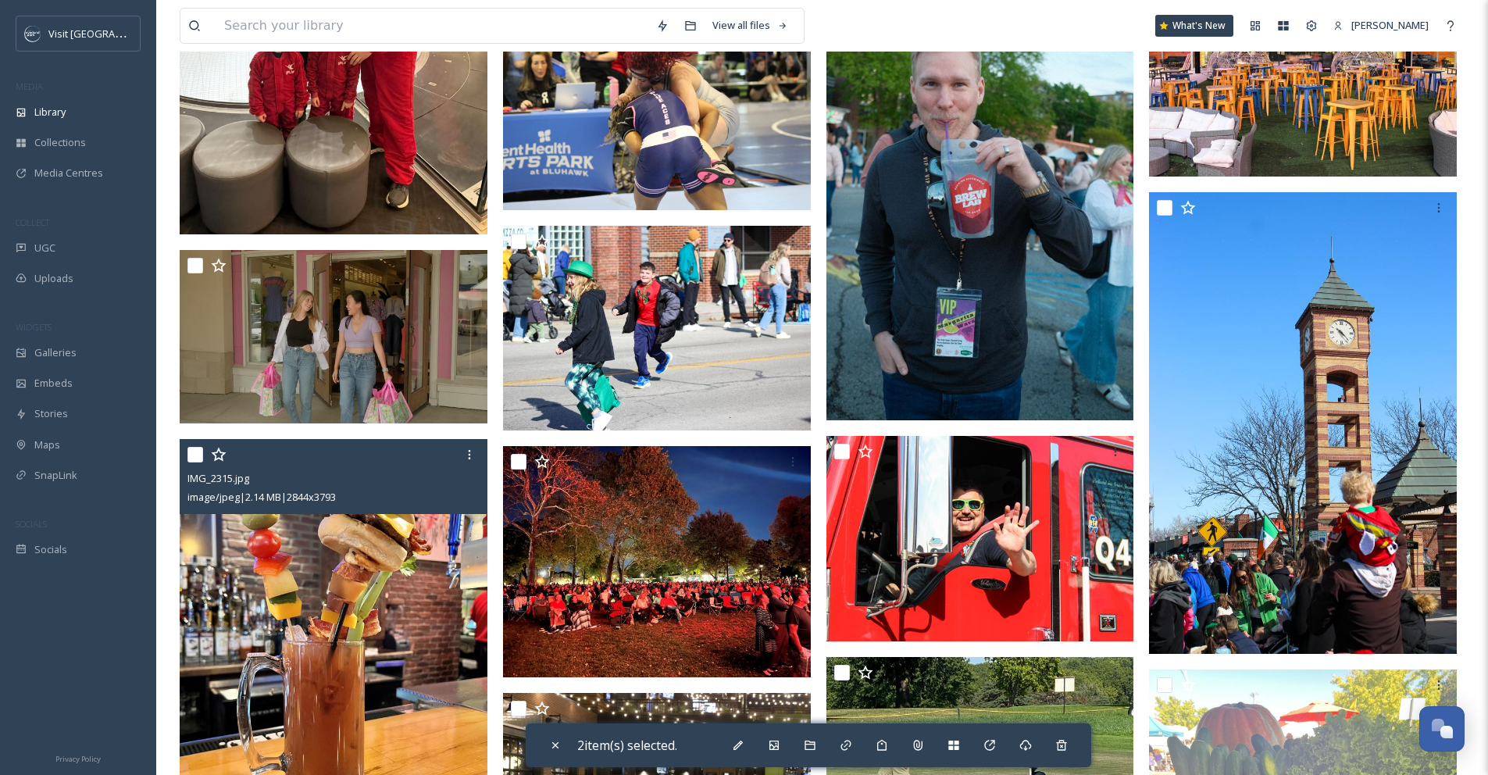
click at [192, 463] on input "checkbox" at bounding box center [196, 455] width 16 height 16
checkbox input "true"
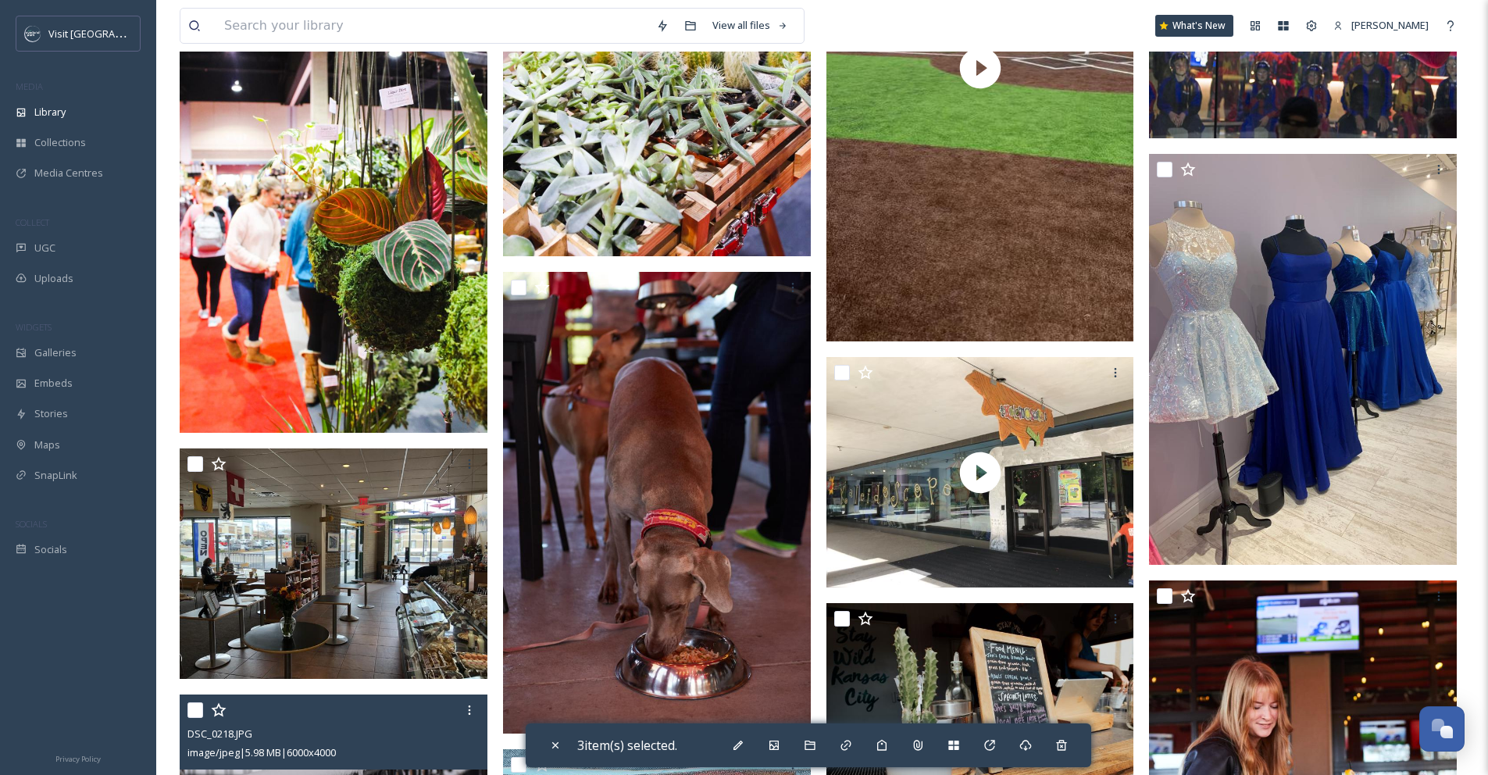
scroll to position [1727, 0]
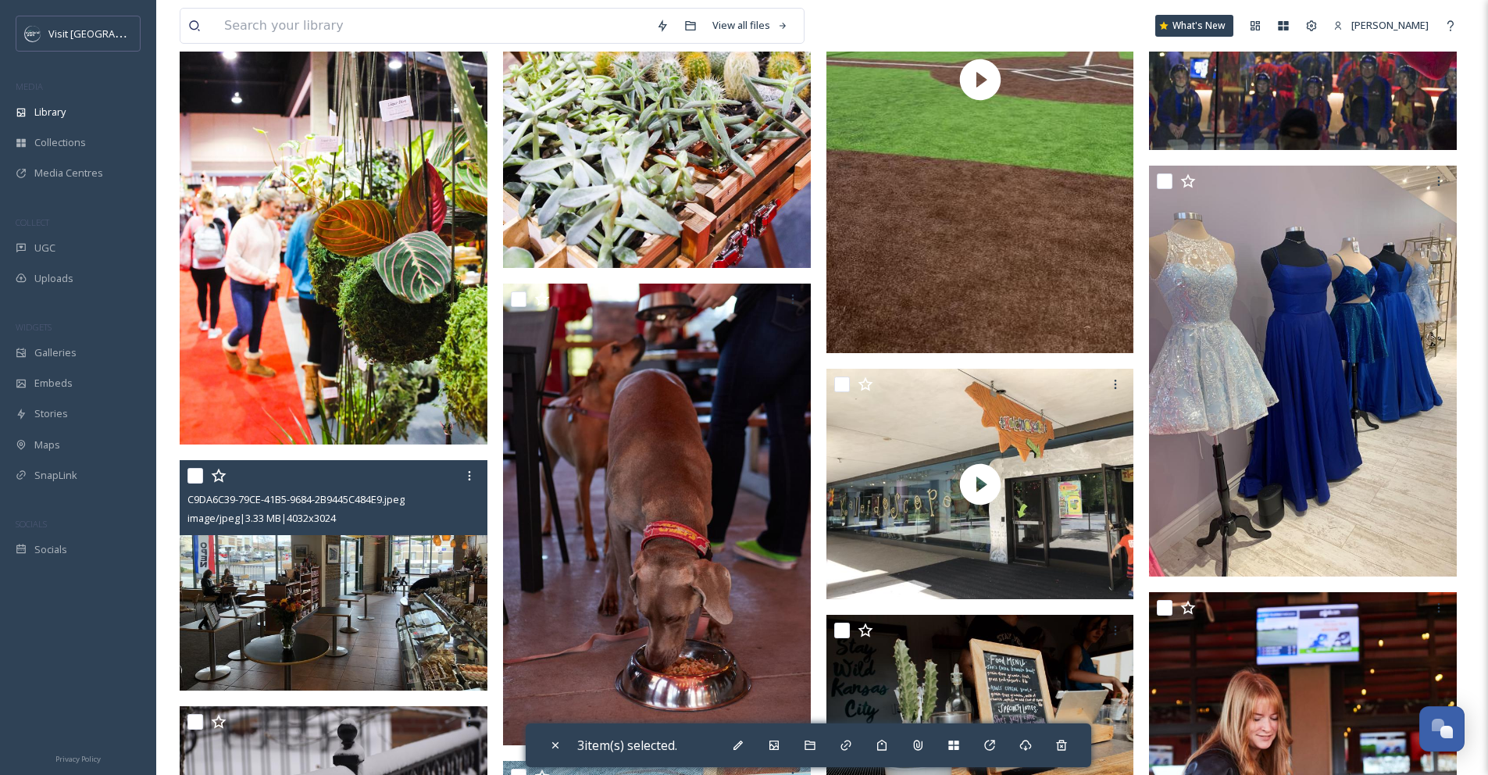
click at [196, 484] on input "checkbox" at bounding box center [196, 476] width 16 height 16
checkbox input "true"
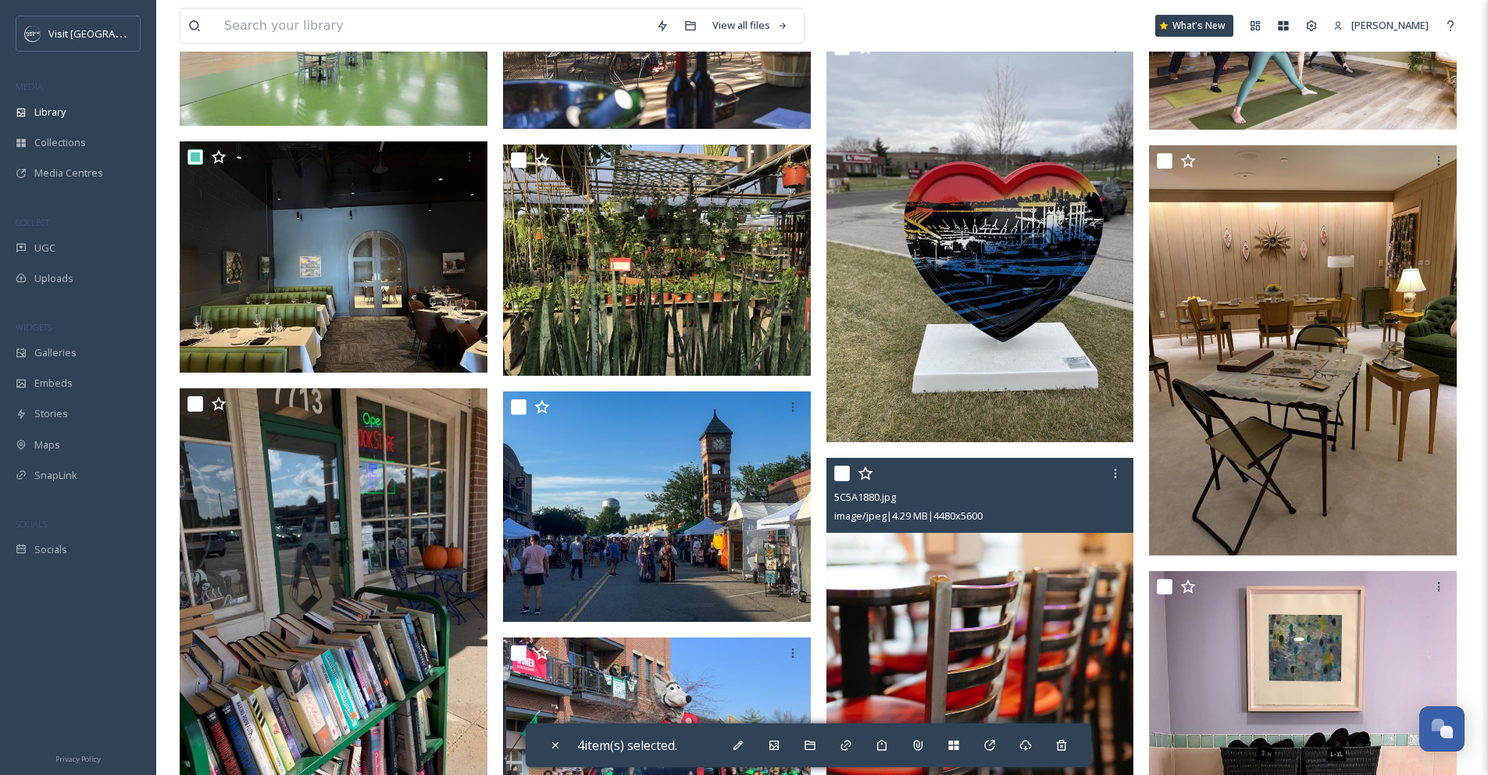
scroll to position [617, 0]
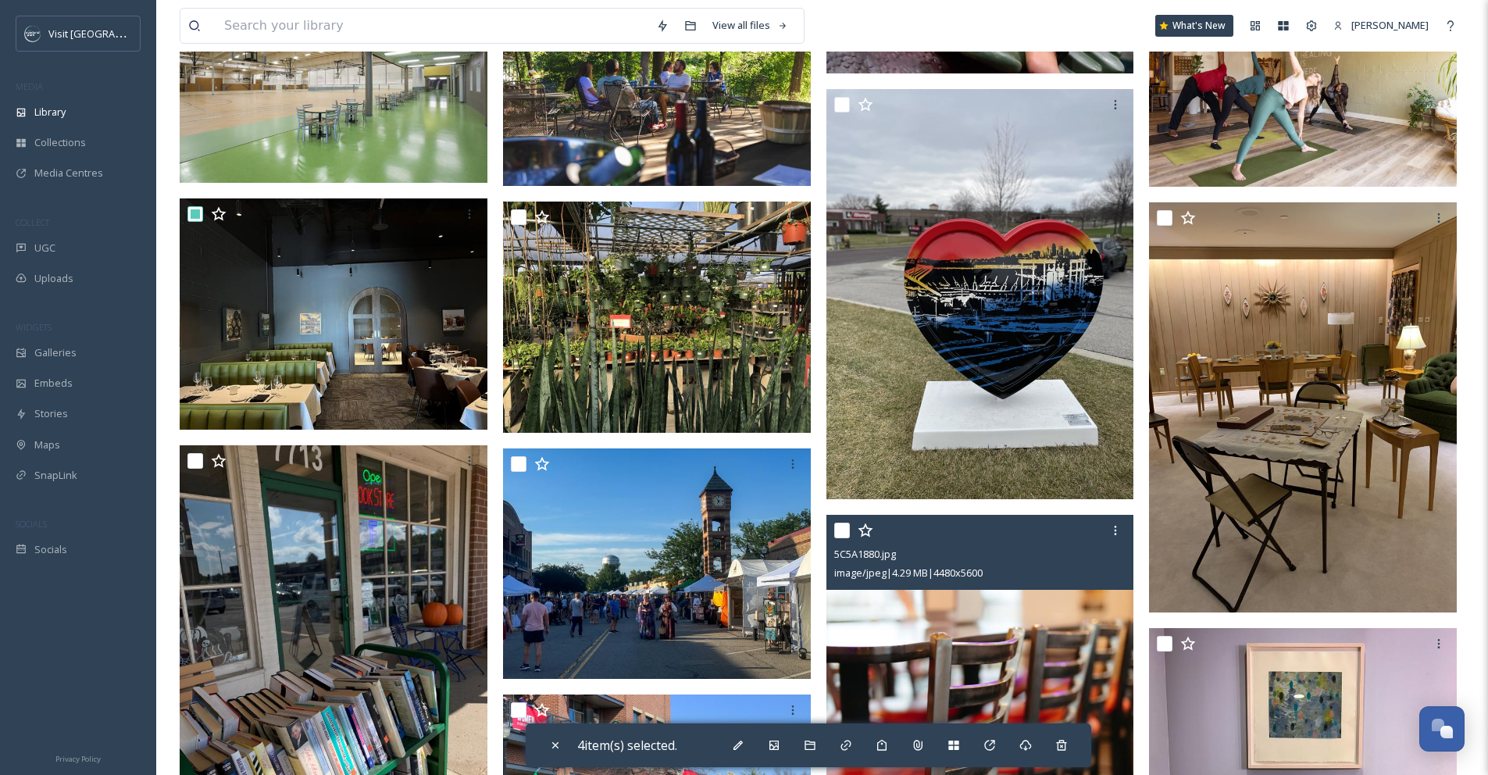
click at [841, 538] on input "checkbox" at bounding box center [842, 531] width 16 height 16
checkbox input "true"
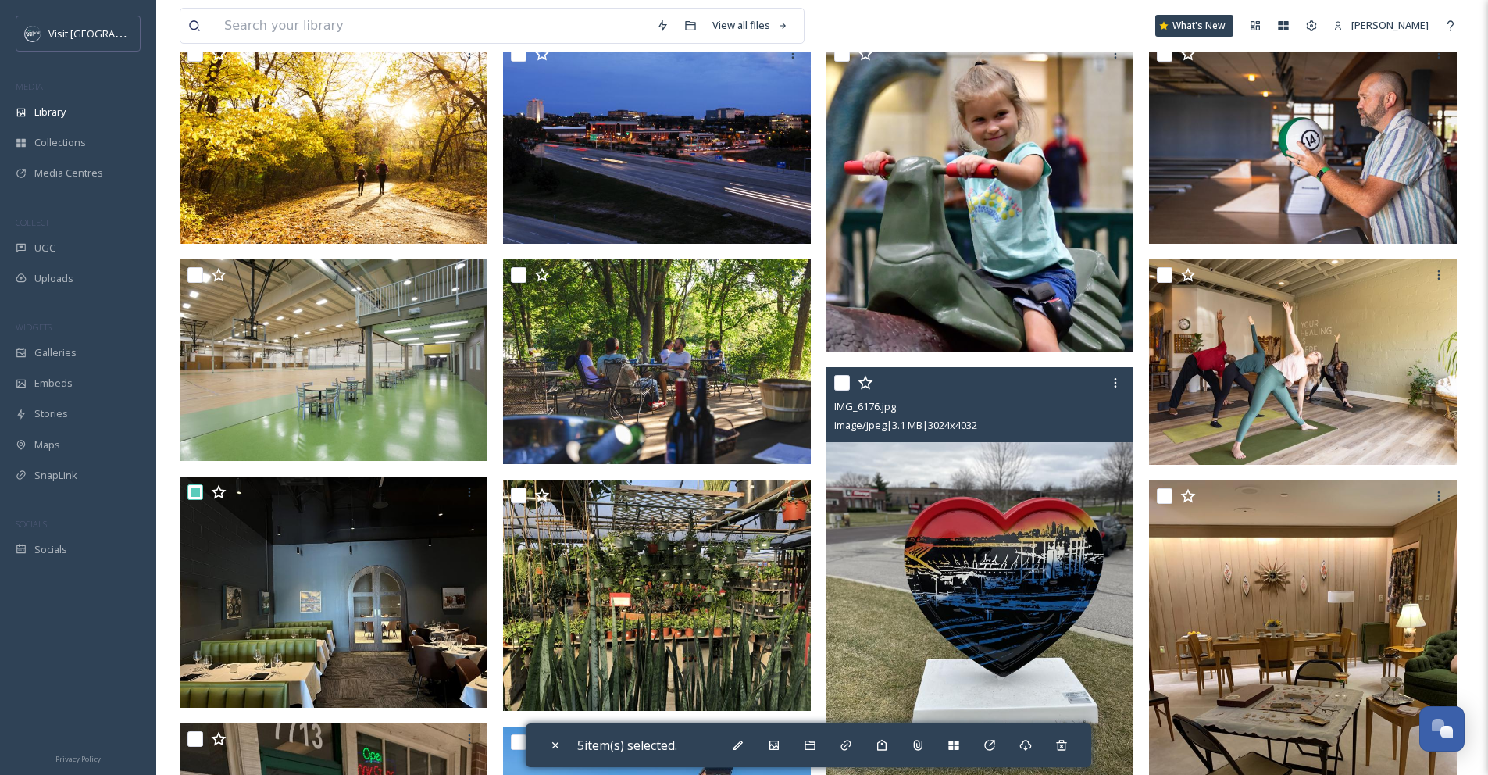
scroll to position [353, 0]
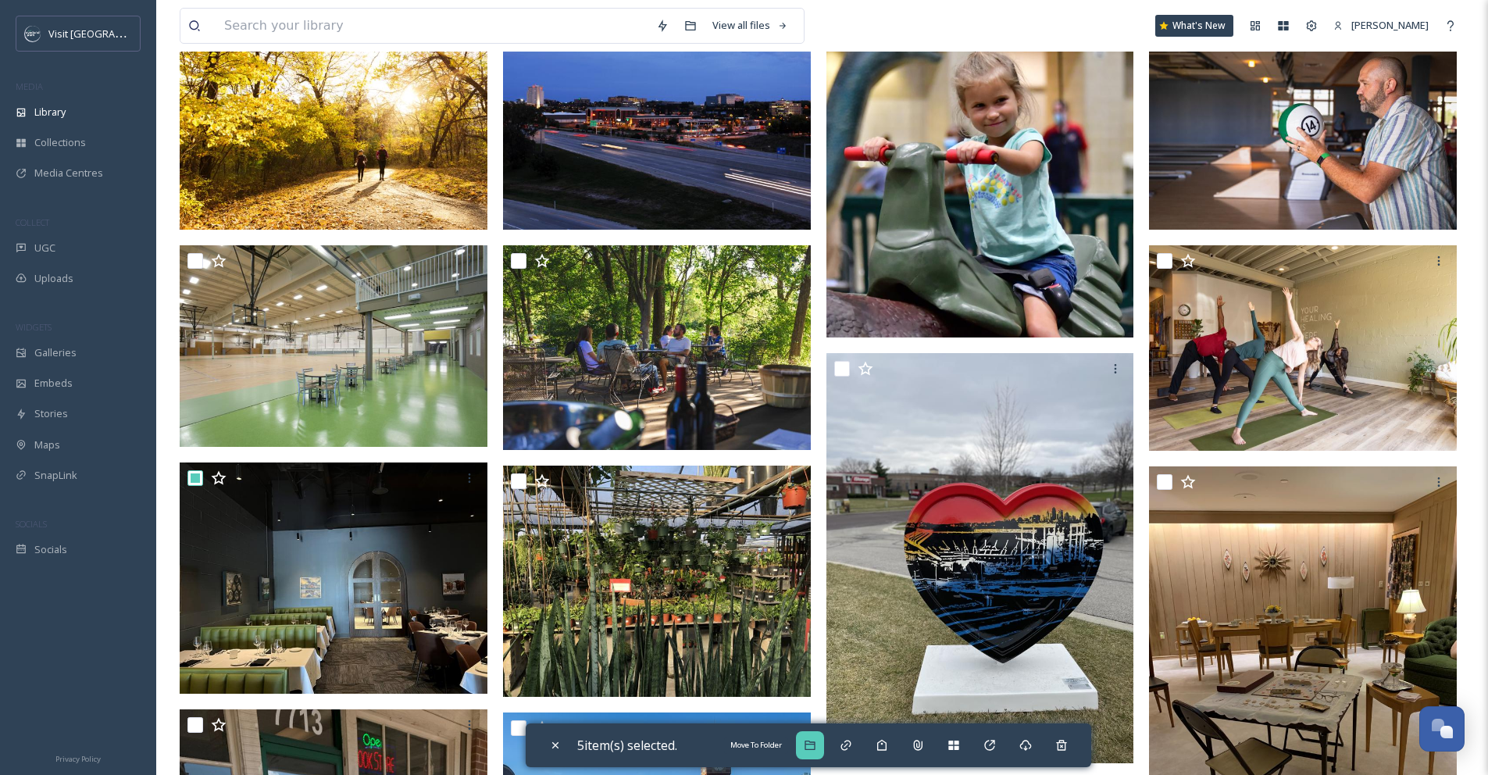
click at [813, 751] on icon at bounding box center [810, 745] width 13 height 13
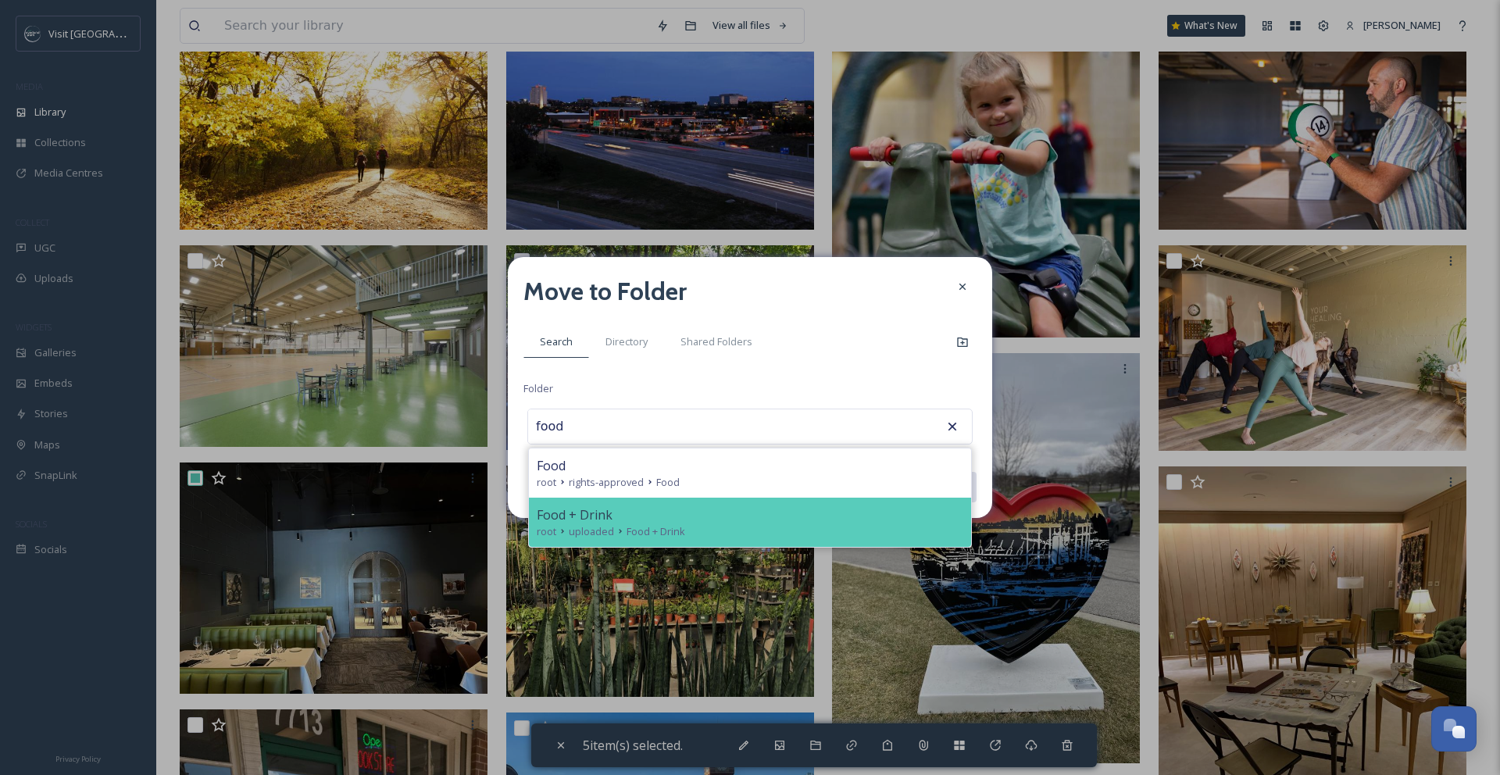
click at [755, 541] on div "Food + Drink root uploaded Food + Drink" at bounding box center [750, 522] width 442 height 49
type input "Food + Drink"
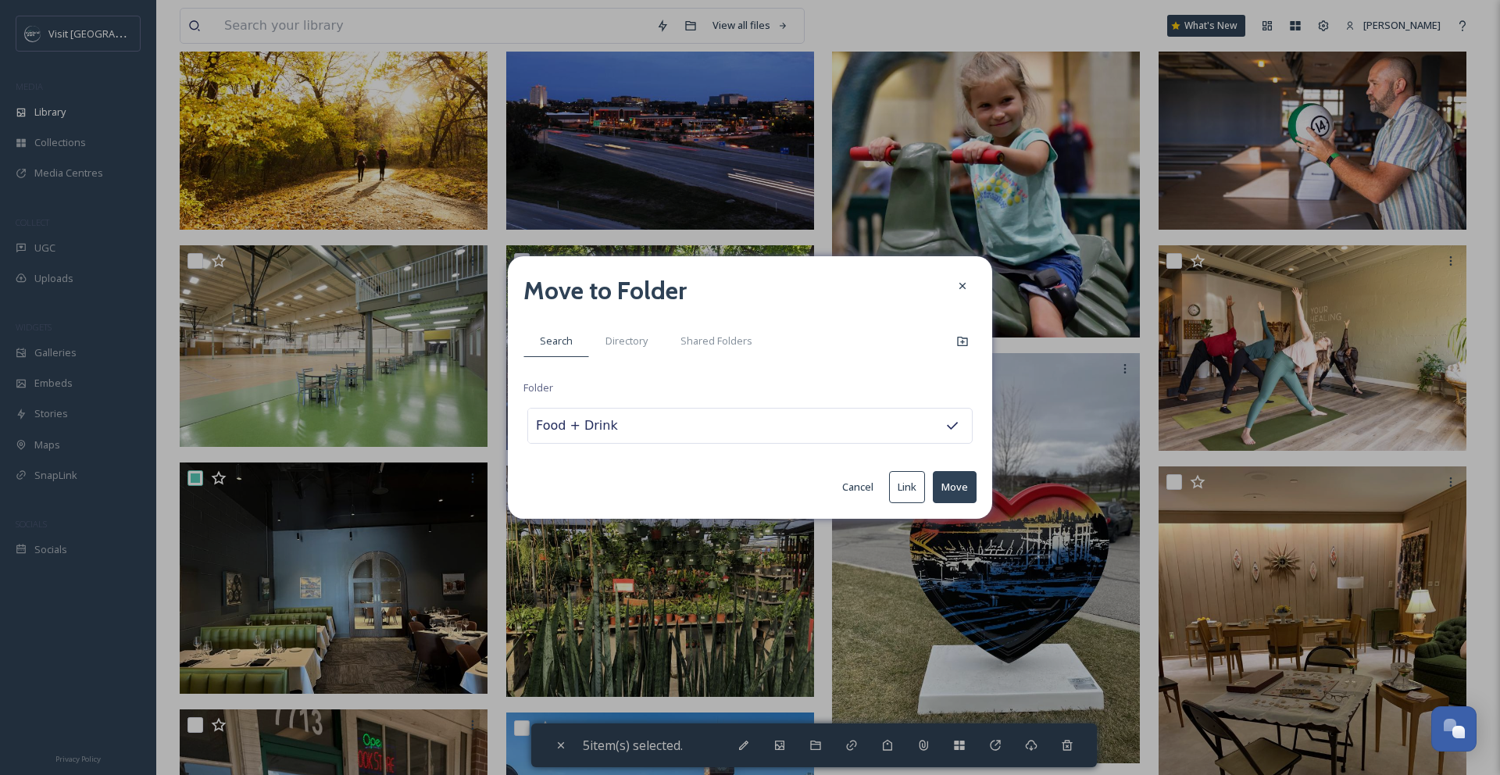
click at [947, 484] on button "Move" at bounding box center [955, 487] width 44 height 32
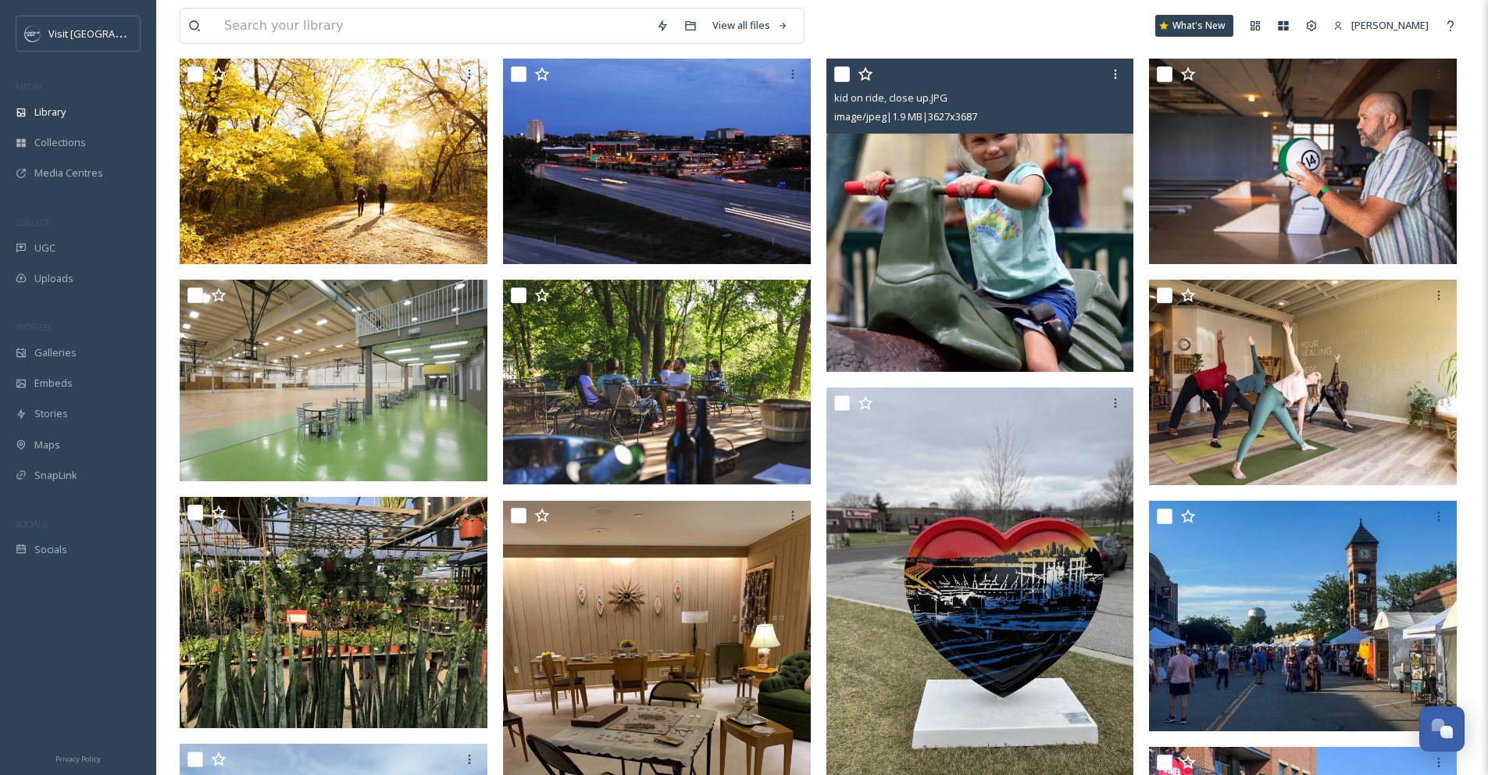
scroll to position [318, 0]
click at [1118, 81] on icon at bounding box center [1116, 75] width 13 height 13
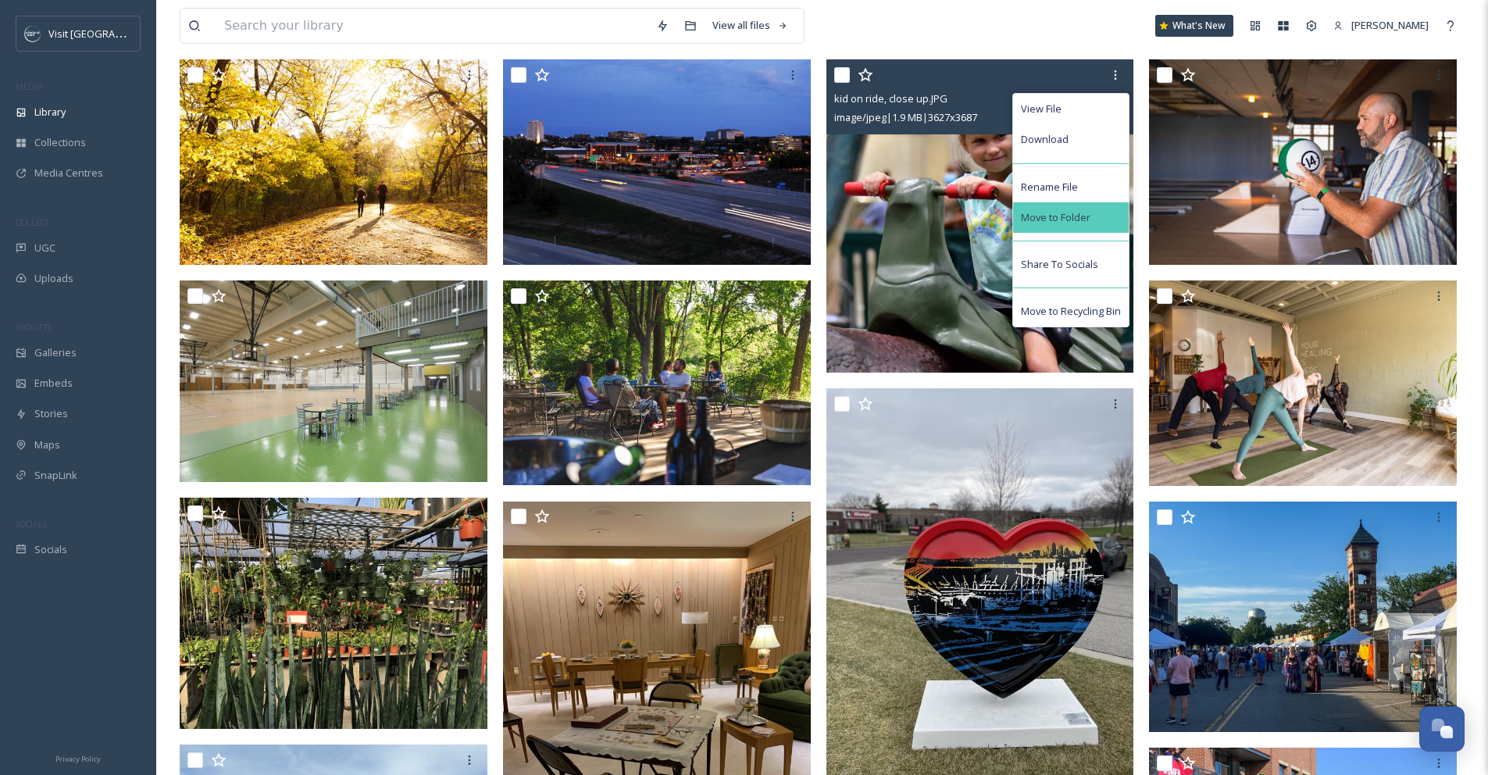
click at [1082, 225] on span "Move to Folder" at bounding box center [1056, 217] width 70 height 15
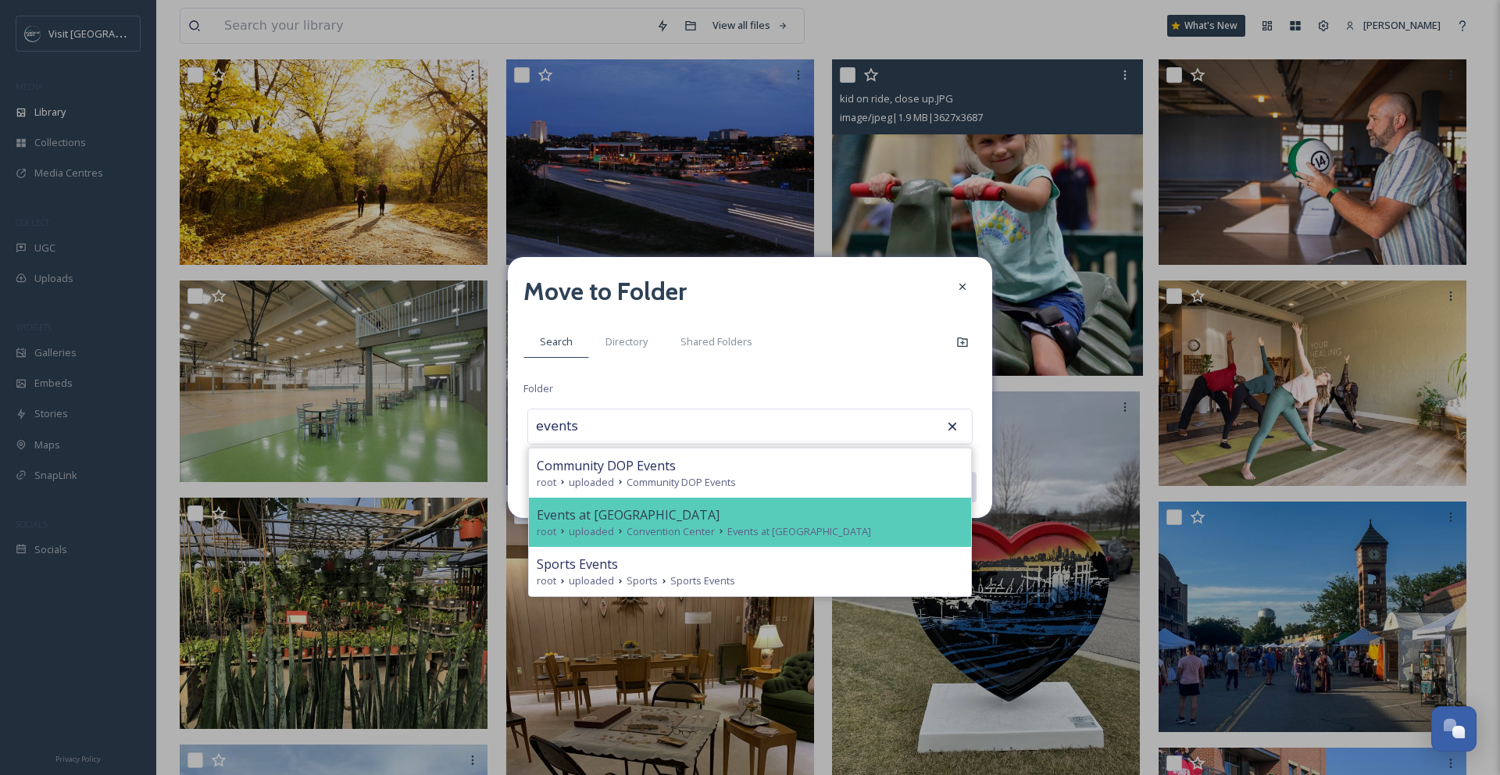
click at [767, 509] on div "Events at [GEOGRAPHIC_DATA]" at bounding box center [750, 515] width 427 height 19
type input "Events at [GEOGRAPHIC_DATA]"
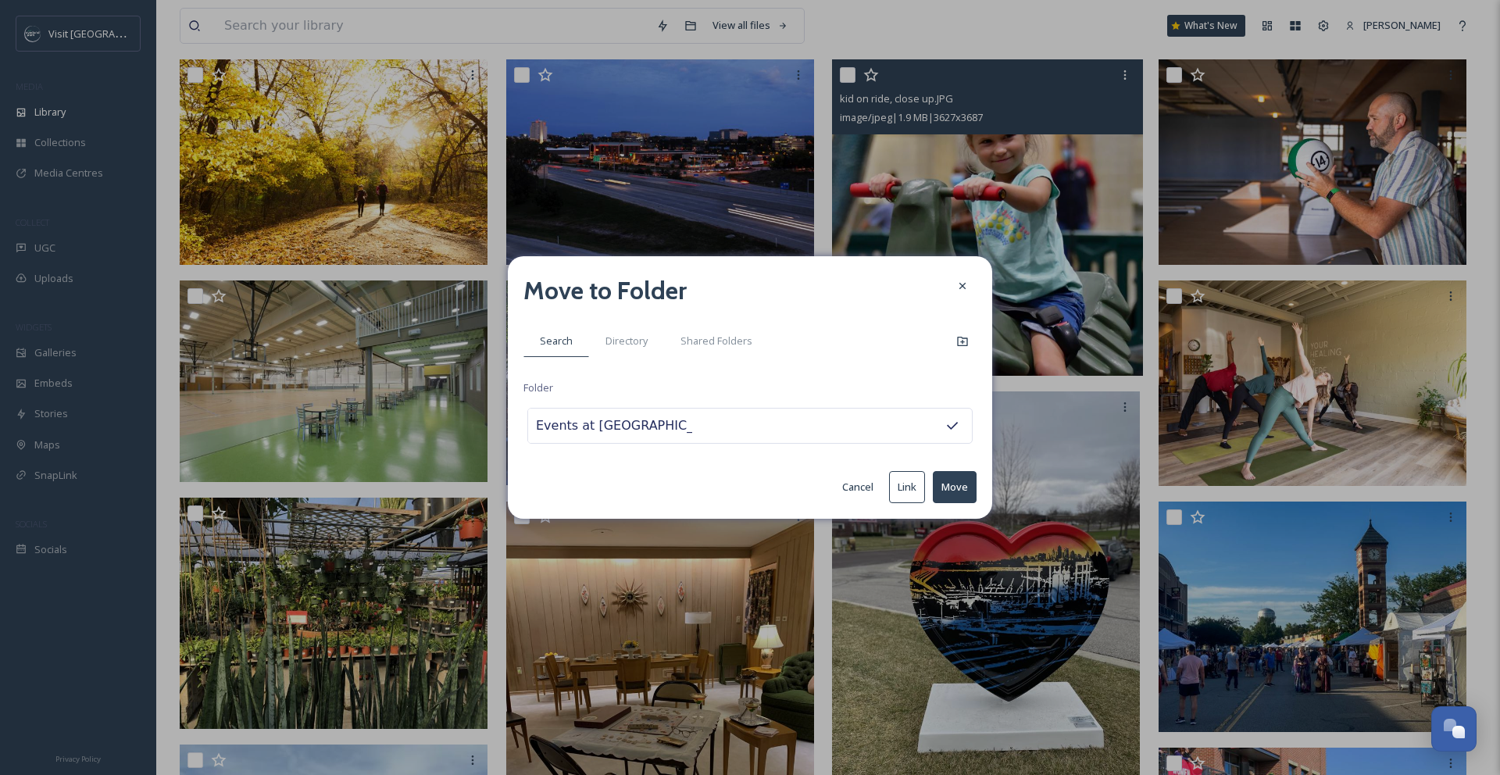
click at [947, 486] on button "Move" at bounding box center [955, 487] width 44 height 32
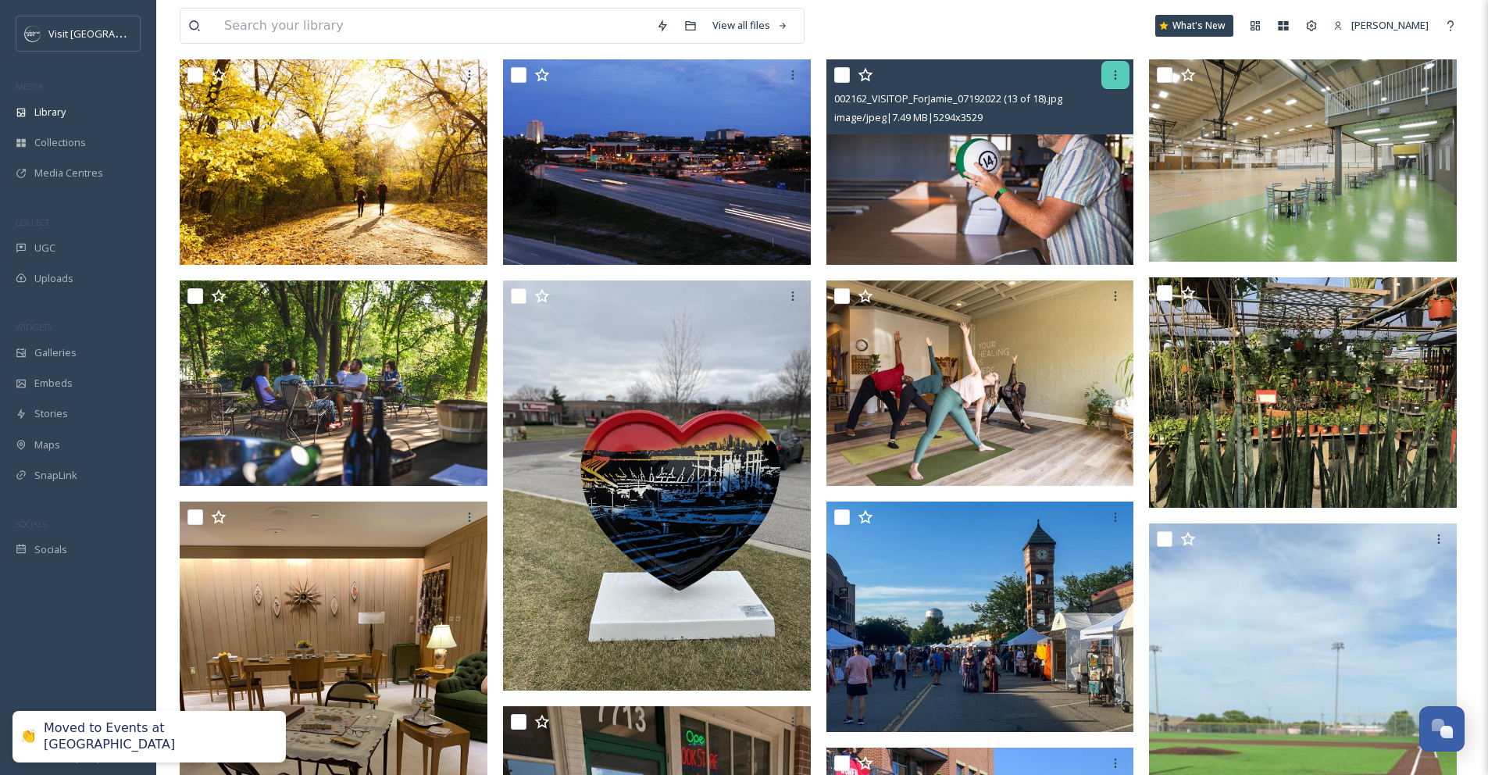
click at [1116, 80] on icon at bounding box center [1116, 74] width 2 height 9
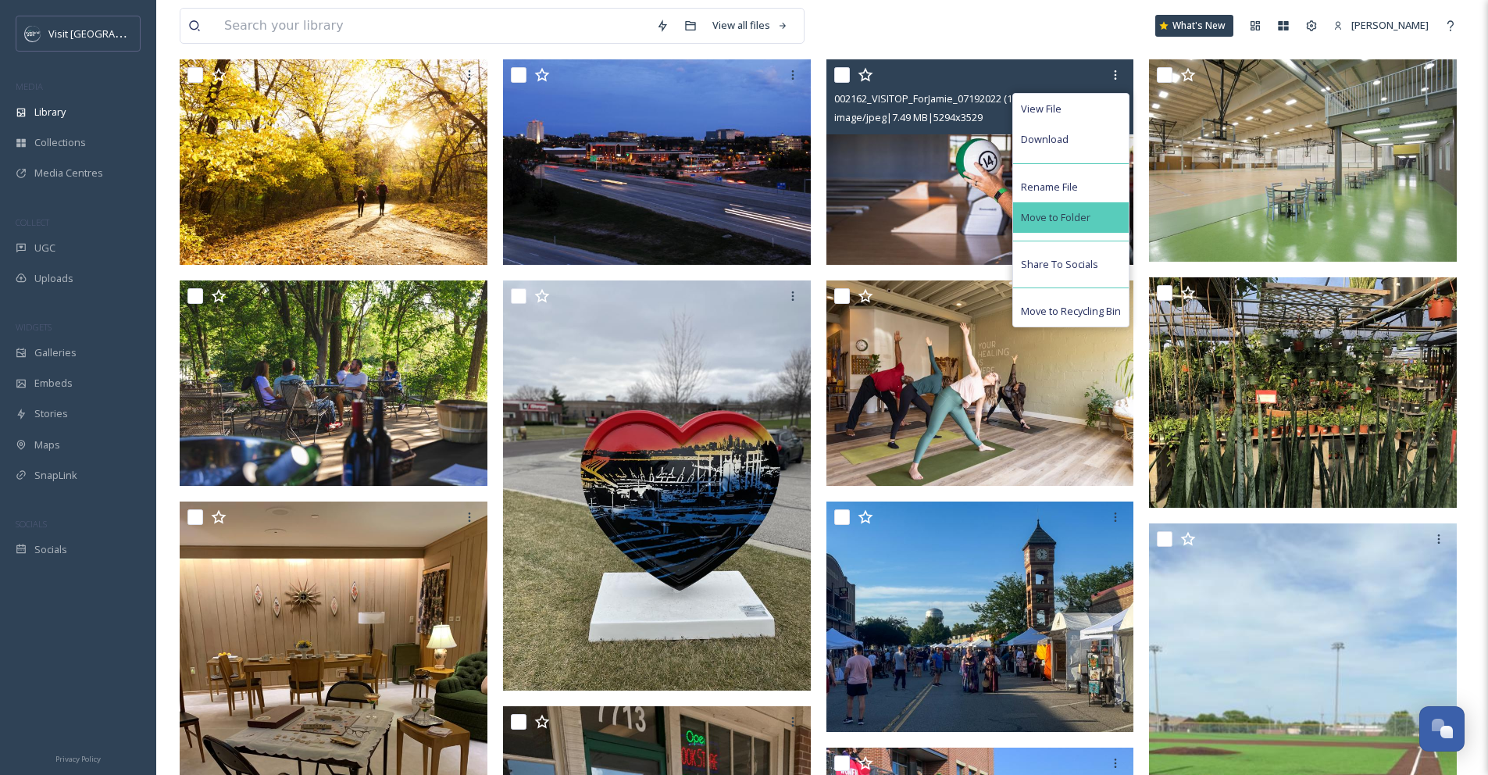
click at [1124, 229] on div "Move to Folder" at bounding box center [1071, 217] width 116 height 30
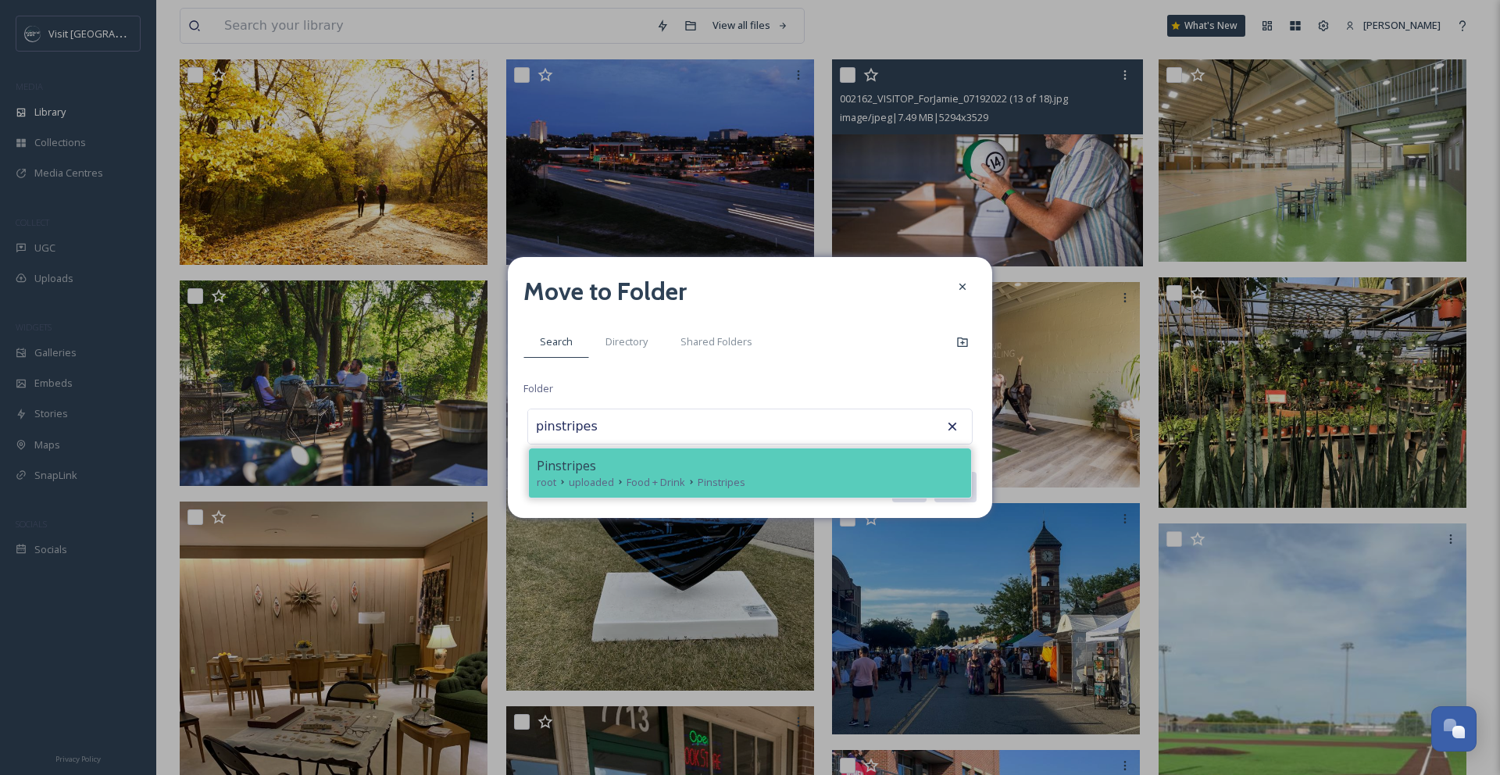
click at [781, 459] on div "Pinstripes" at bounding box center [750, 465] width 427 height 19
type input "Pinstripes"
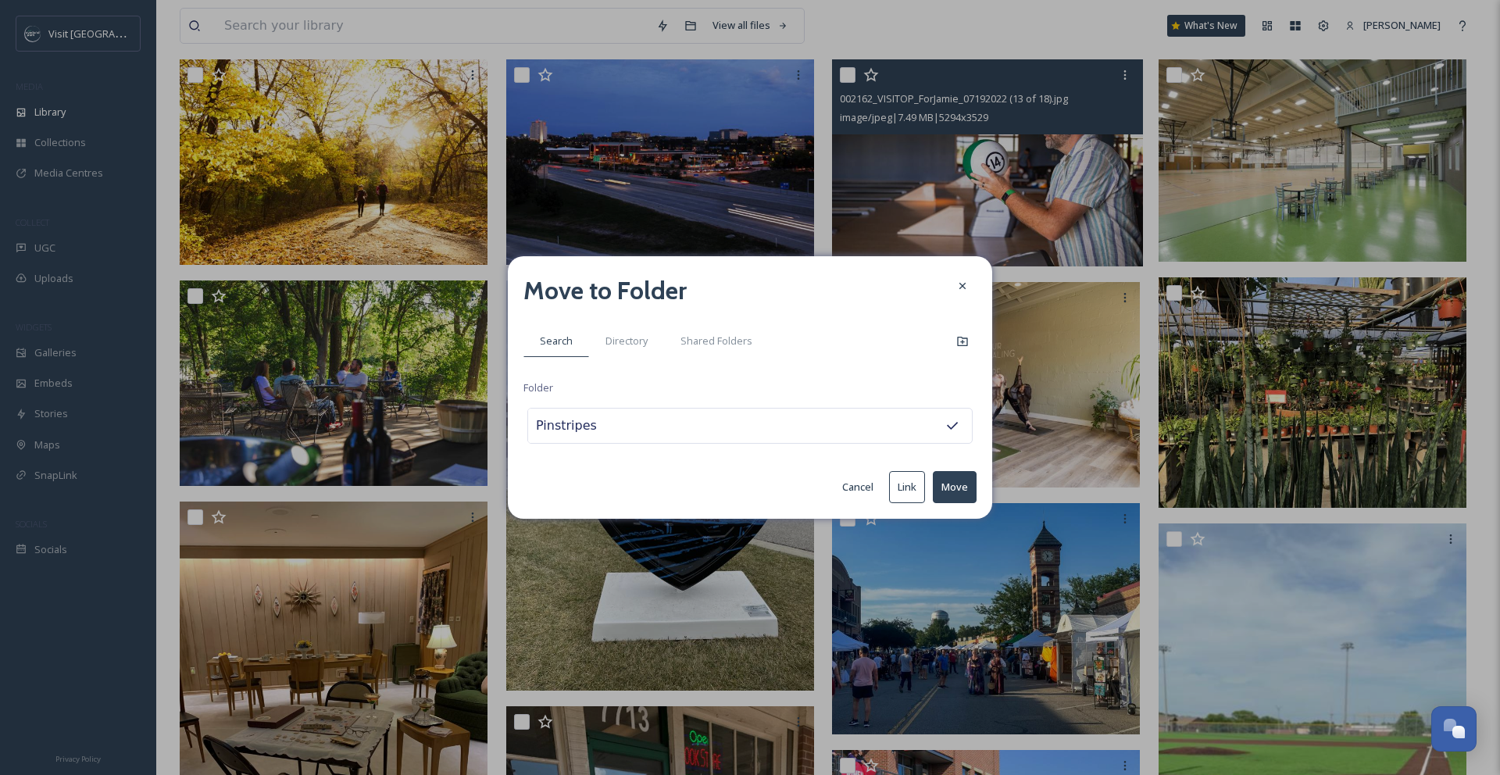
click at [949, 484] on button "Move" at bounding box center [955, 487] width 44 height 32
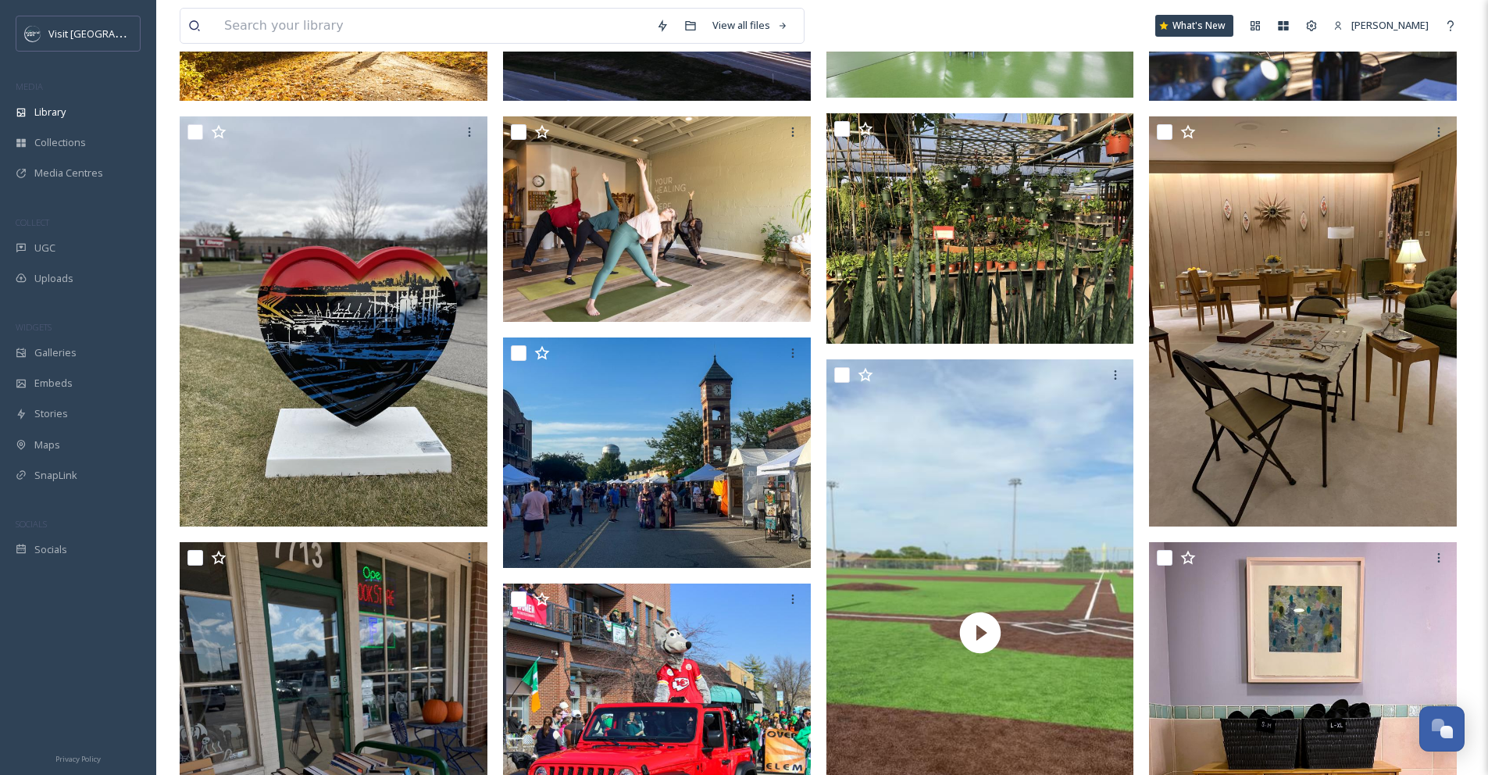
scroll to position [0, 0]
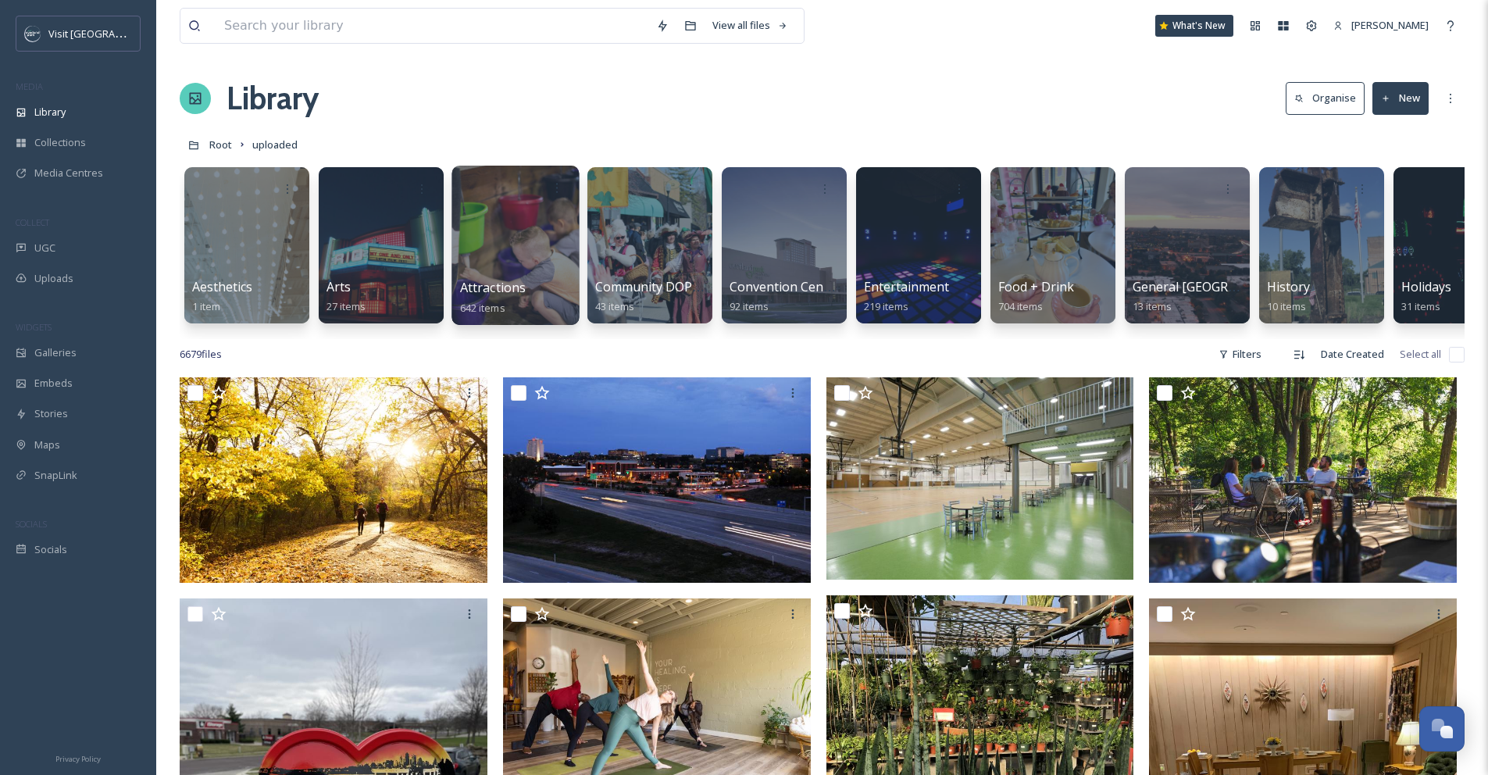
click at [544, 293] on div "Attractions 642 items" at bounding box center [516, 297] width 112 height 39
click at [527, 200] on div at bounding box center [516, 187] width 112 height 29
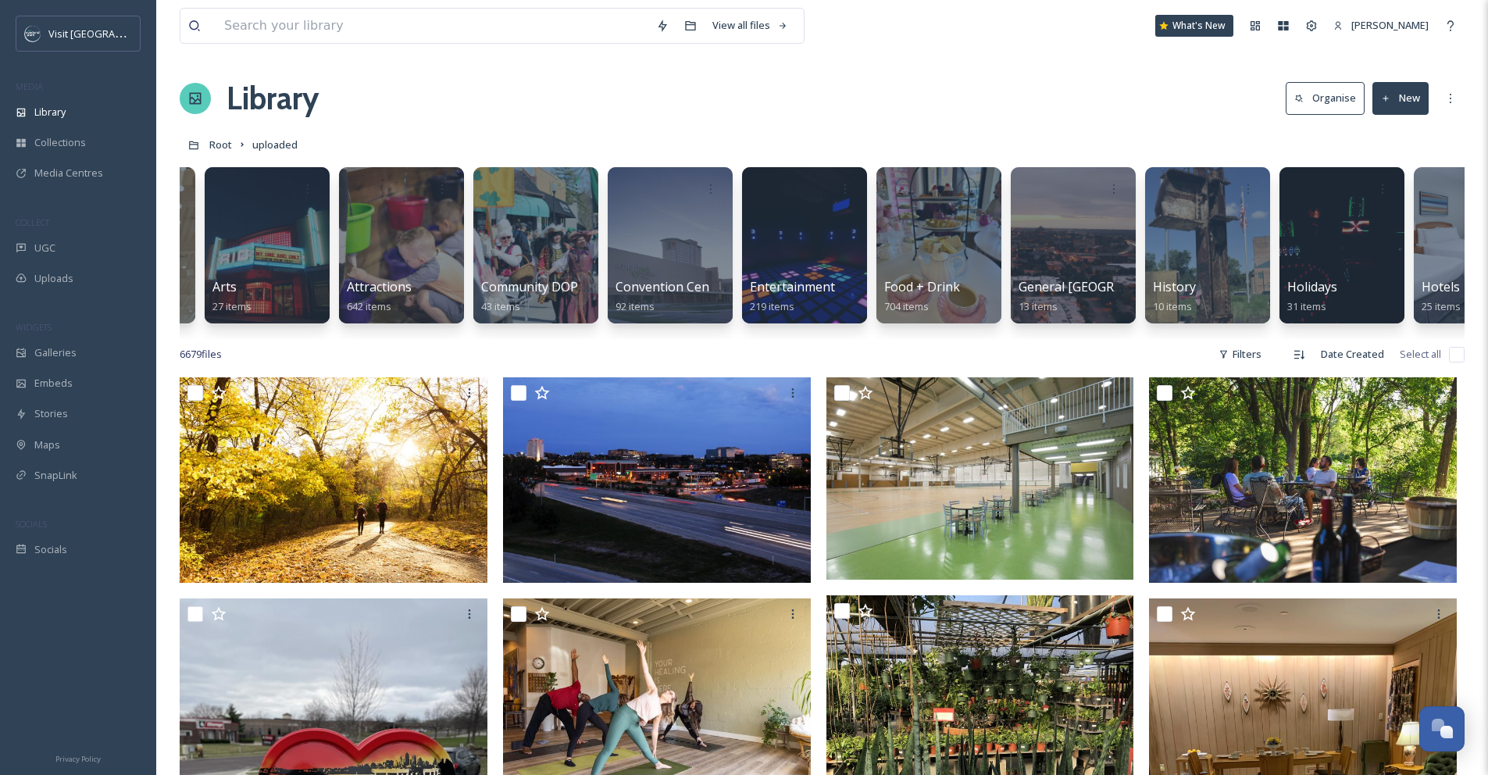
scroll to position [0, 24]
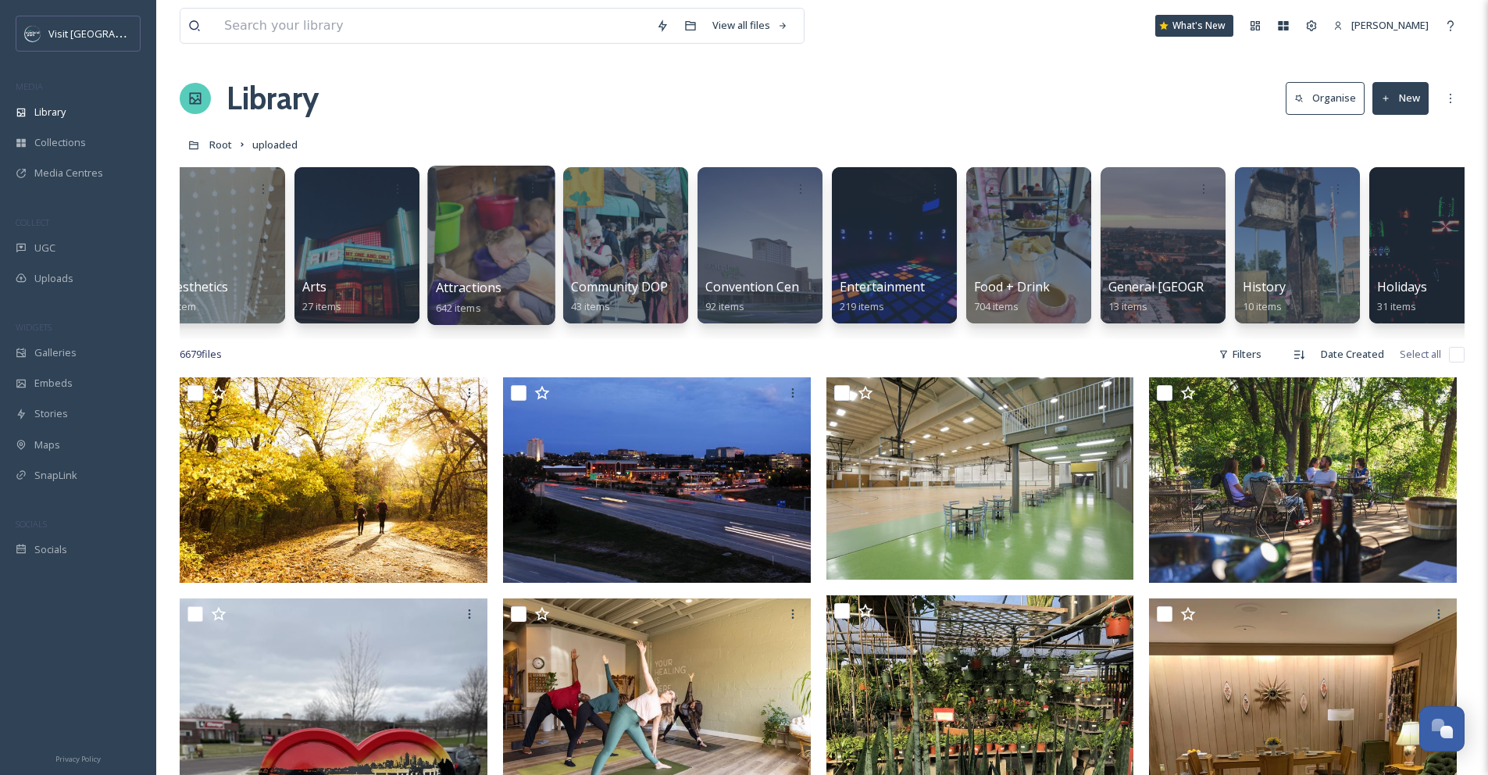
click at [512, 268] on div at bounding box center [490, 245] width 127 height 159
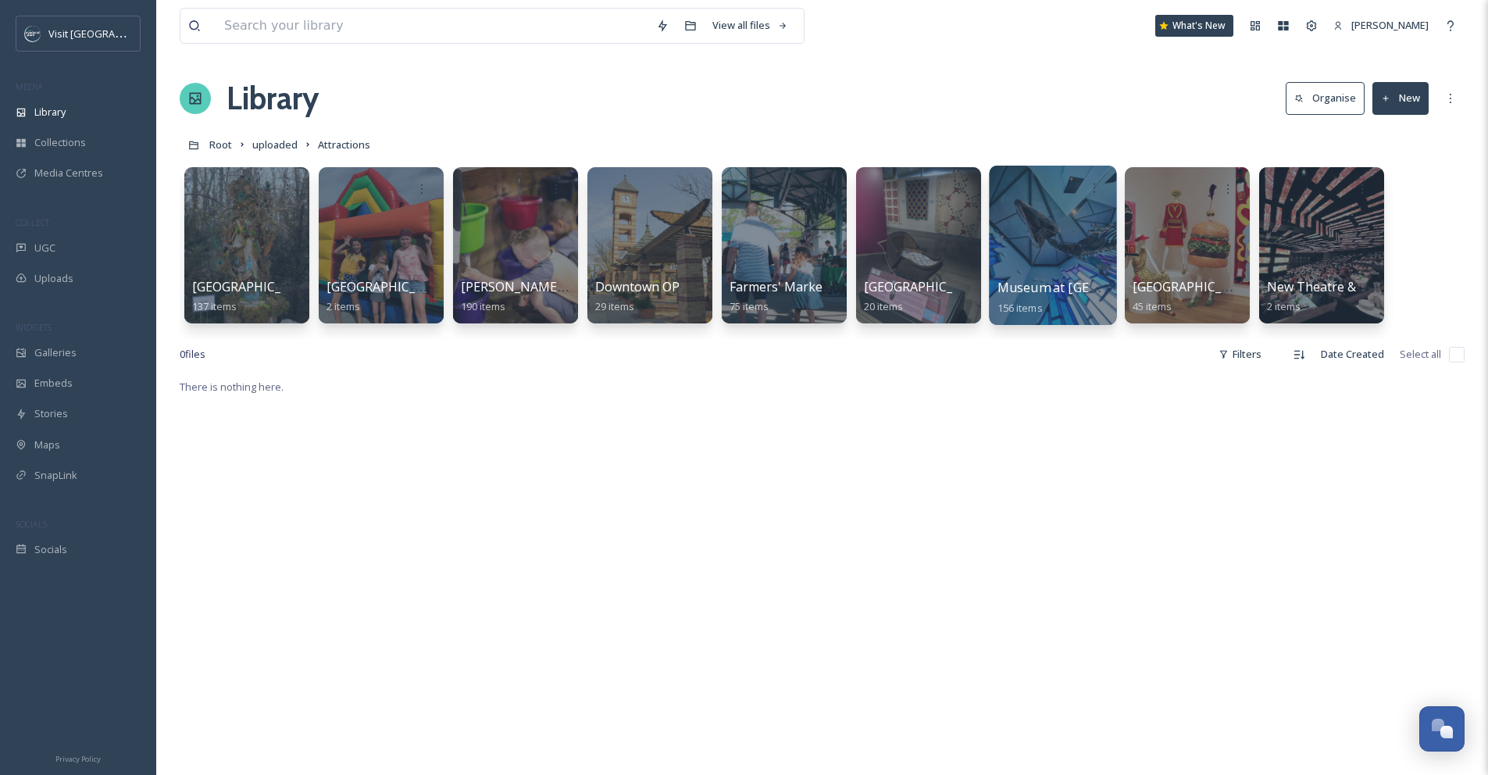
click at [1032, 261] on div at bounding box center [1052, 245] width 127 height 159
